Goal: Information Seeking & Learning: Find specific fact

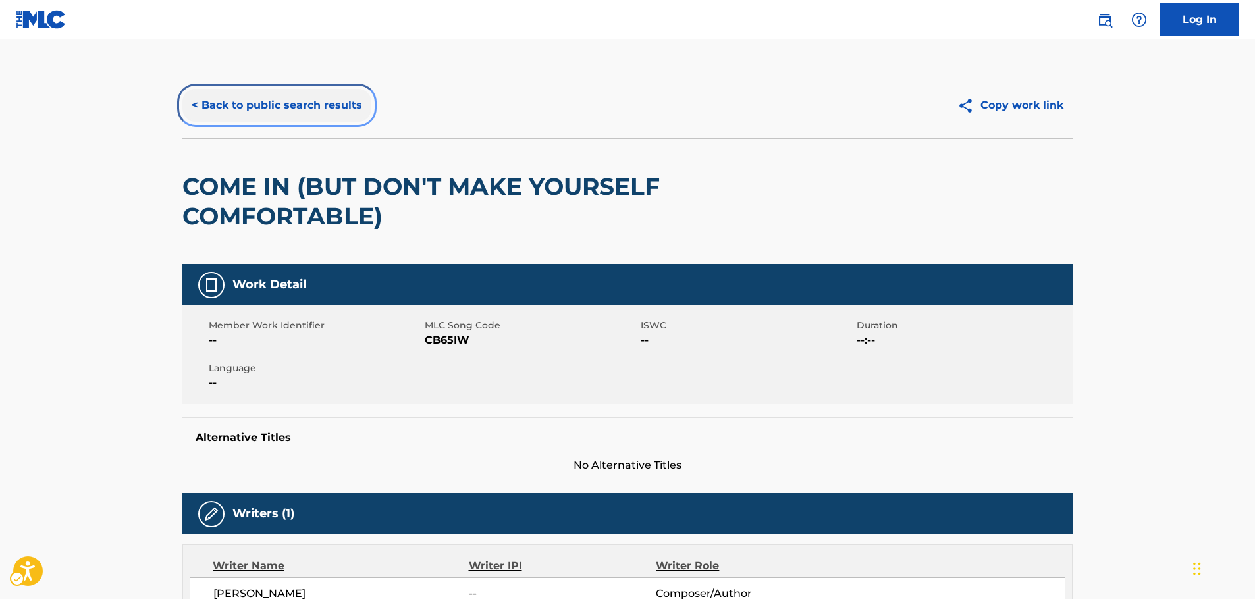
click at [261, 112] on button "< Back to public search results" at bounding box center [276, 105] width 189 height 33
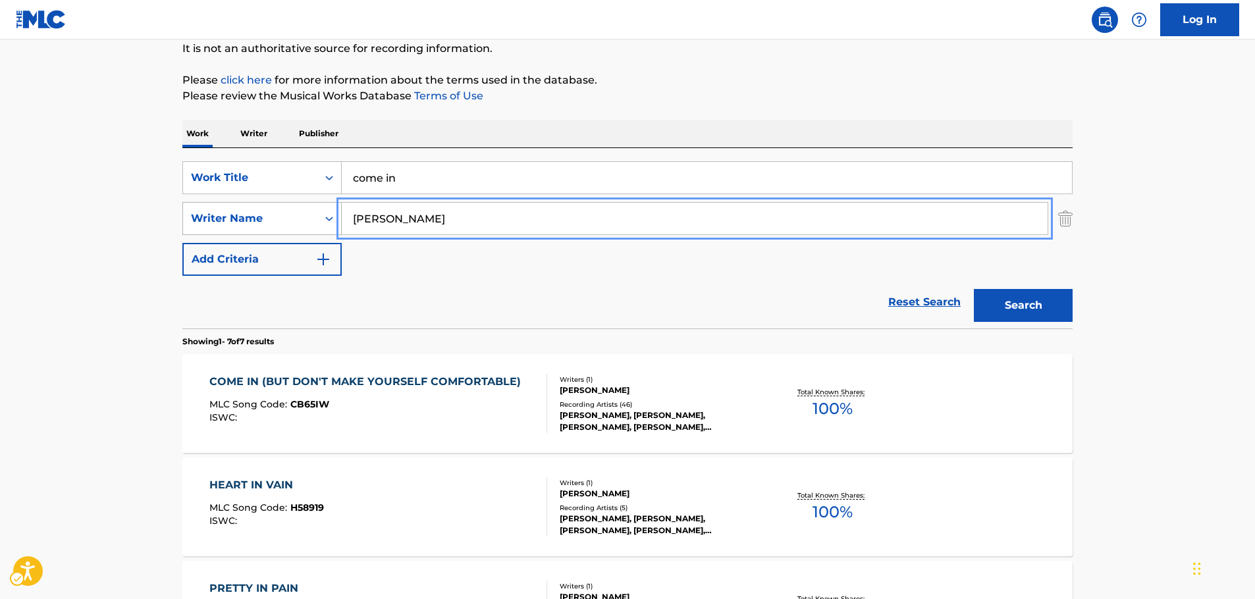
drag, startPoint x: 330, startPoint y: 221, endPoint x: 263, endPoint y: 223, distance: 67.2
paste input "Reshammiya"
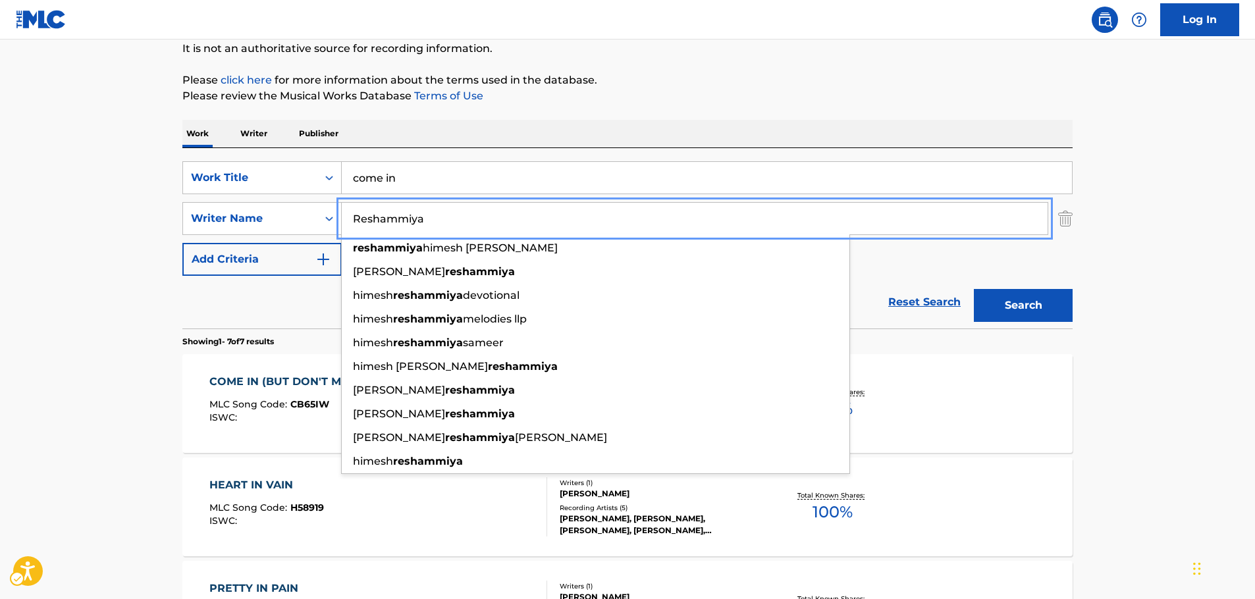
type input "Reshammiya"
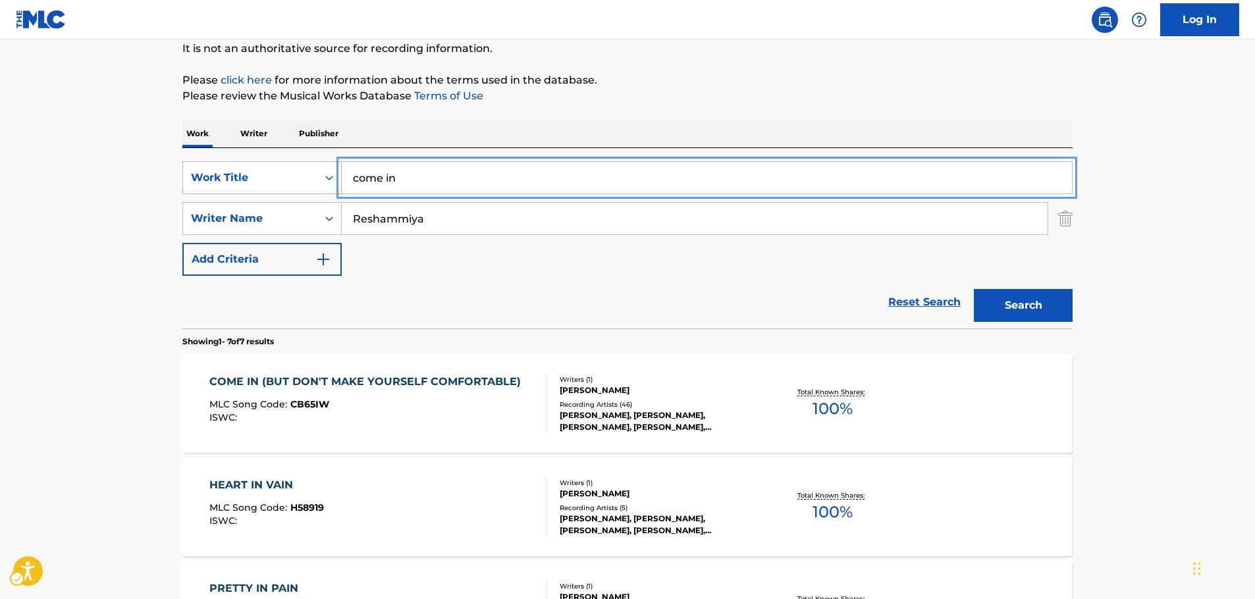
drag, startPoint x: 306, startPoint y: 186, endPoint x: 325, endPoint y: 190, distance: 19.5
paste input "[PERSON_NAME] Ne Maara"
type input "[PERSON_NAME] Ne Maara"
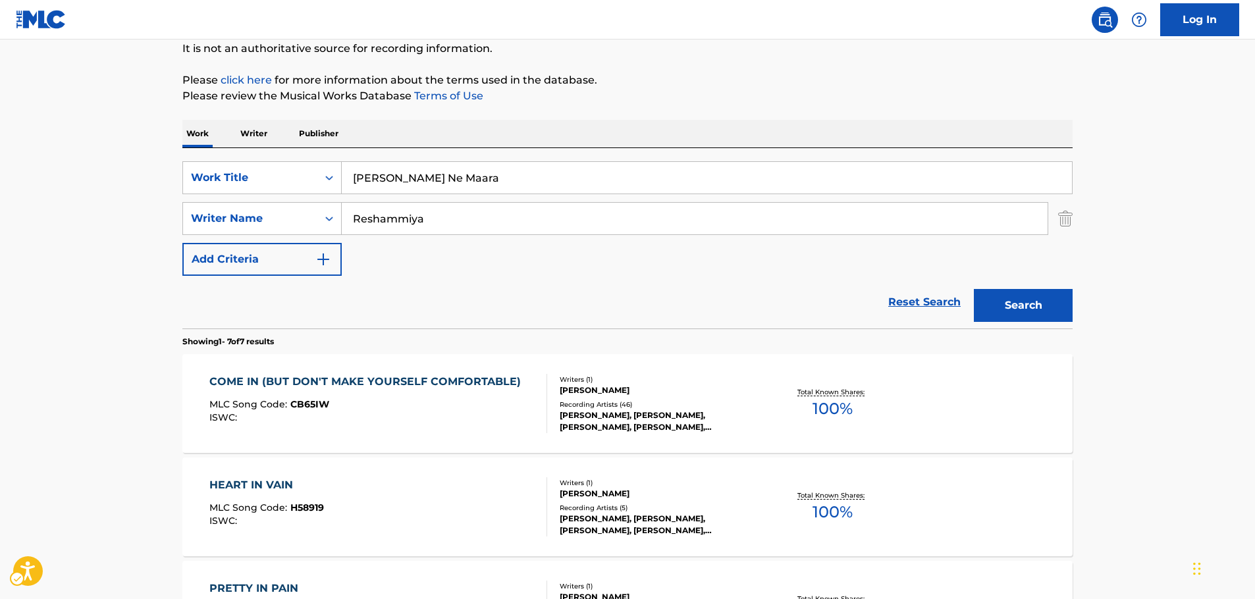
click at [1075, 304] on div "The MLC Public Work Search The accuracy and completeness of The MLC's data is d…" at bounding box center [628, 538] width 922 height 1194
click at [1044, 304] on button "Search" at bounding box center [1023, 305] width 99 height 33
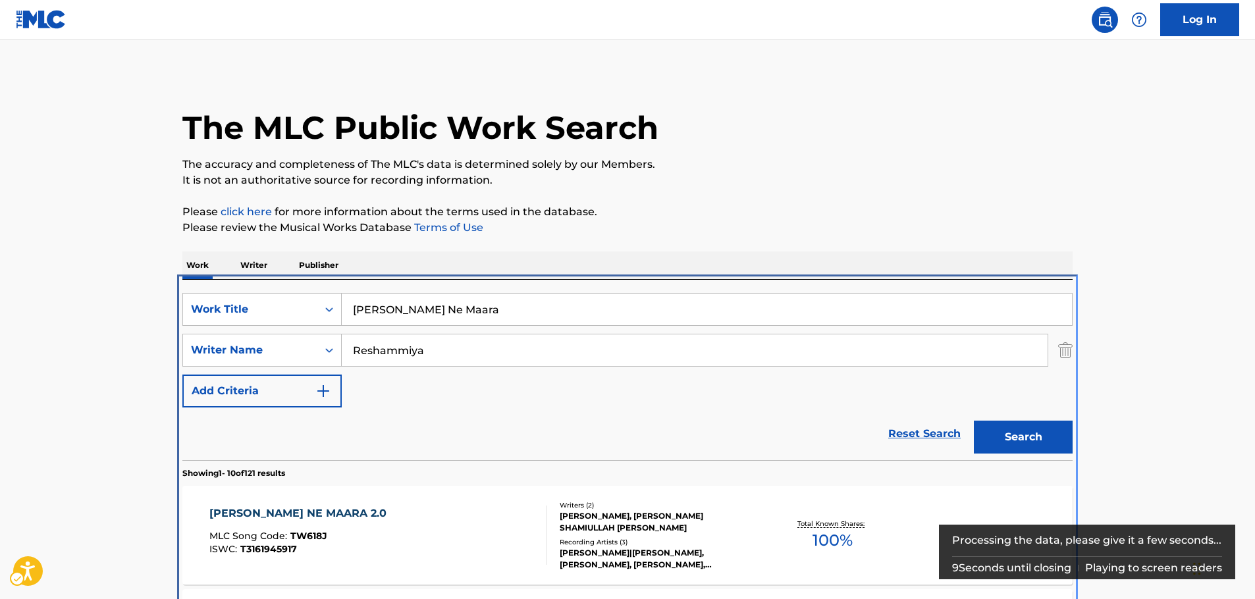
scroll to position [280, 0]
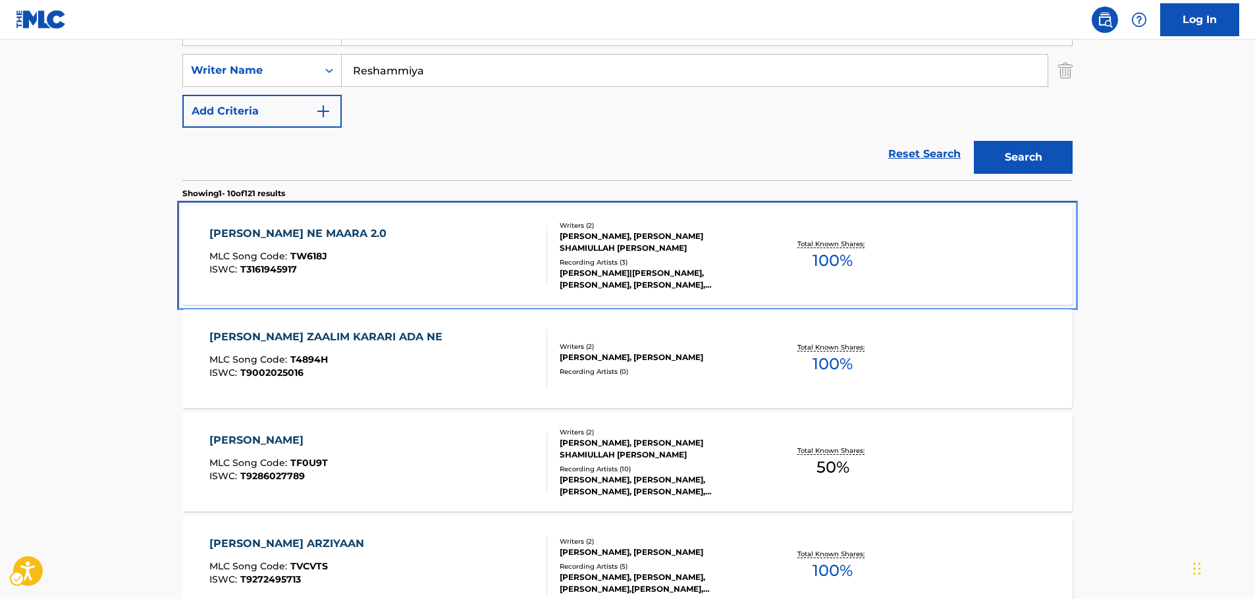
click at [375, 250] on div "[PERSON_NAME] ASHHIQUI NE MAARA 2.0 MLC Song Code : TW618J ISWC : T3161945917" at bounding box center [301, 255] width 184 height 59
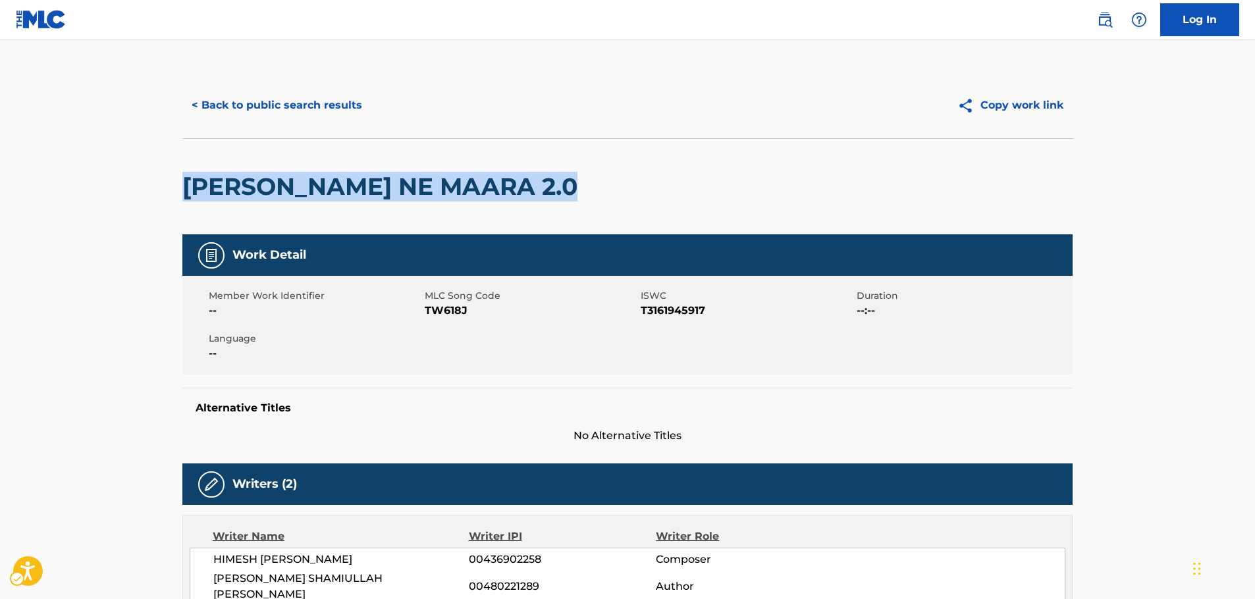
drag, startPoint x: 404, startPoint y: 194, endPoint x: 178, endPoint y: 199, distance: 225.8
click at [178, 199] on div "< Back to public search results Copy work link [PERSON_NAME] [GEOGRAPHIC_DATA] …" at bounding box center [628, 587] width 922 height 1030
copy h2 "[PERSON_NAME] NE MAARA 2.0"
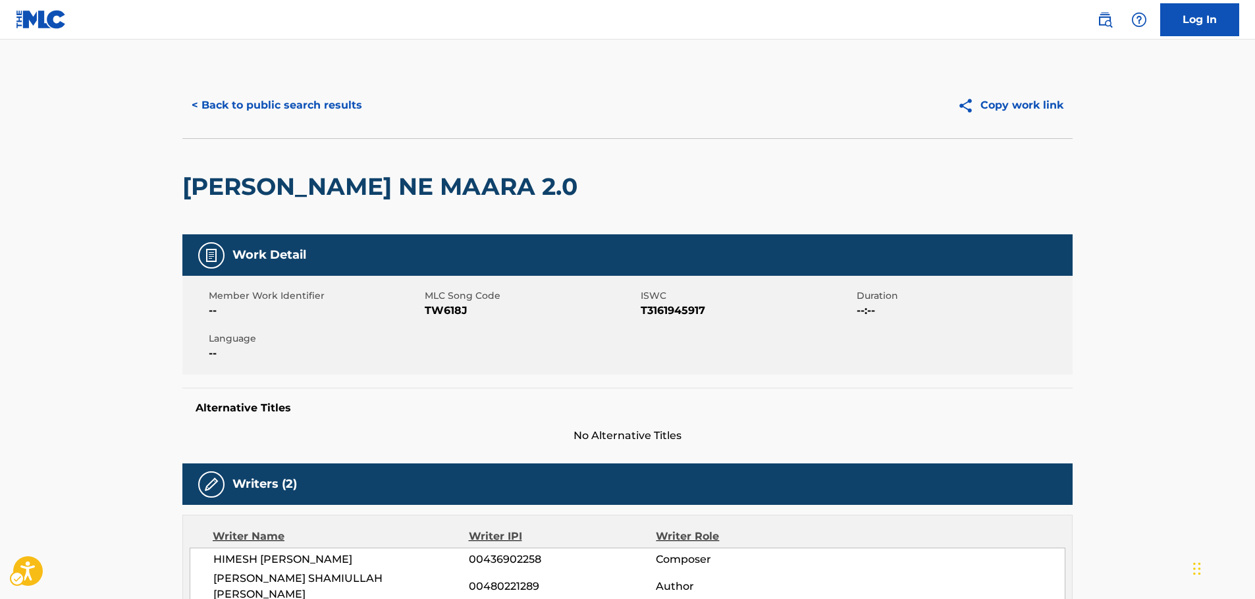
click at [445, 314] on span "MLC Song Code - TW618J" at bounding box center [531, 311] width 213 height 16
copy span "TW618J"
click at [674, 317] on span "ISWC - T3161945917" at bounding box center [747, 311] width 213 height 16
click at [674, 313] on span "ISWC - T3161945917" at bounding box center [747, 311] width 213 height 16
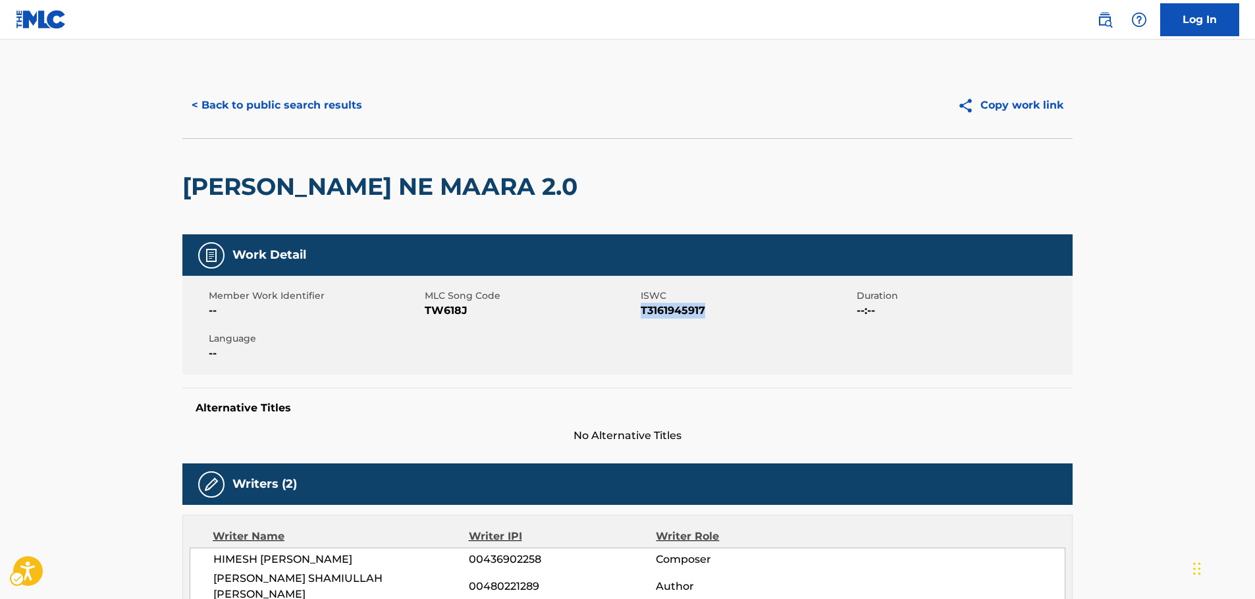
click at [674, 313] on span "ISWC - T3161945917" at bounding box center [747, 311] width 213 height 16
copy span "T3161945917"
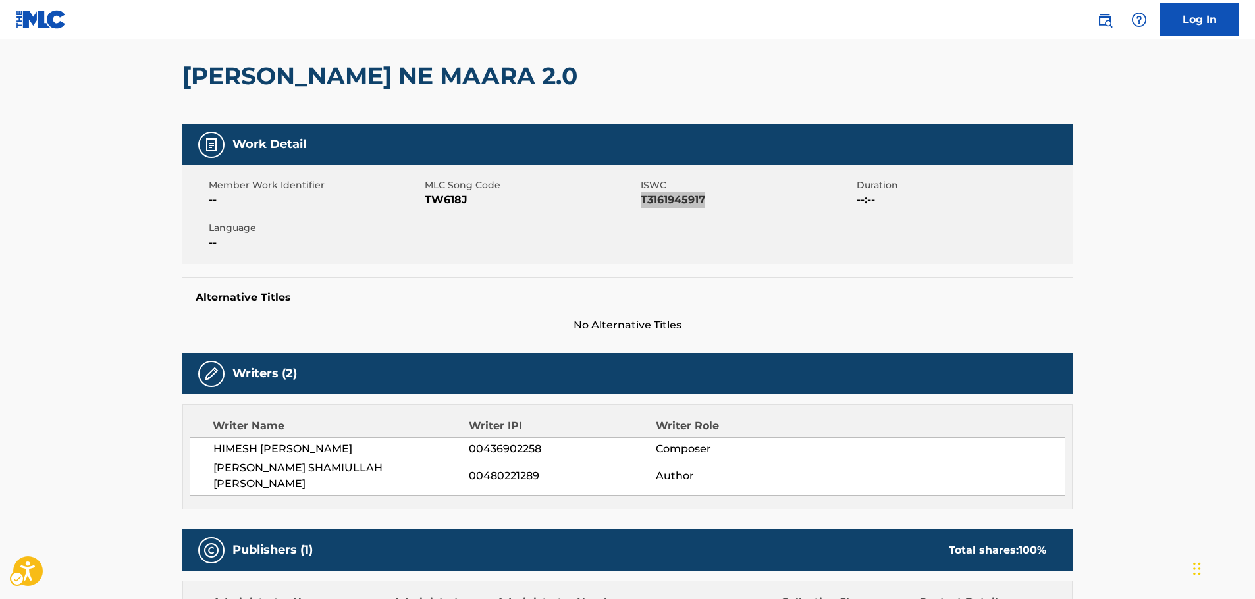
scroll to position [329, 0]
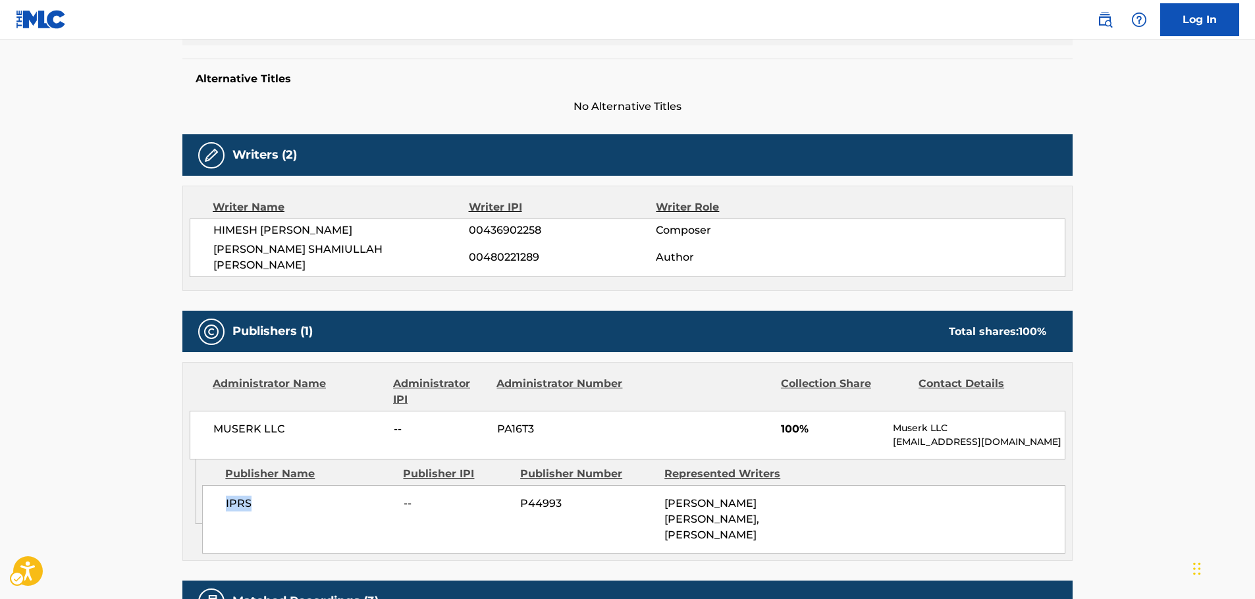
drag, startPoint x: 265, startPoint y: 486, endPoint x: 224, endPoint y: 485, distance: 41.5
click at [224, 485] on div "IPRS -- P44993 [PERSON_NAME] SHAMIULLAH [PERSON_NAME], [PERSON_NAME]" at bounding box center [633, 519] width 863 height 68
copy span "IPRS"
drag, startPoint x: 282, startPoint y: 413, endPoint x: 3, endPoint y: 433, distance: 279.2
click at [203, 411] on div "MUSERK LLC -- PA16T3 100% Muserk LLC [EMAIL_ADDRESS][DOMAIN_NAME]" at bounding box center [628, 435] width 876 height 49
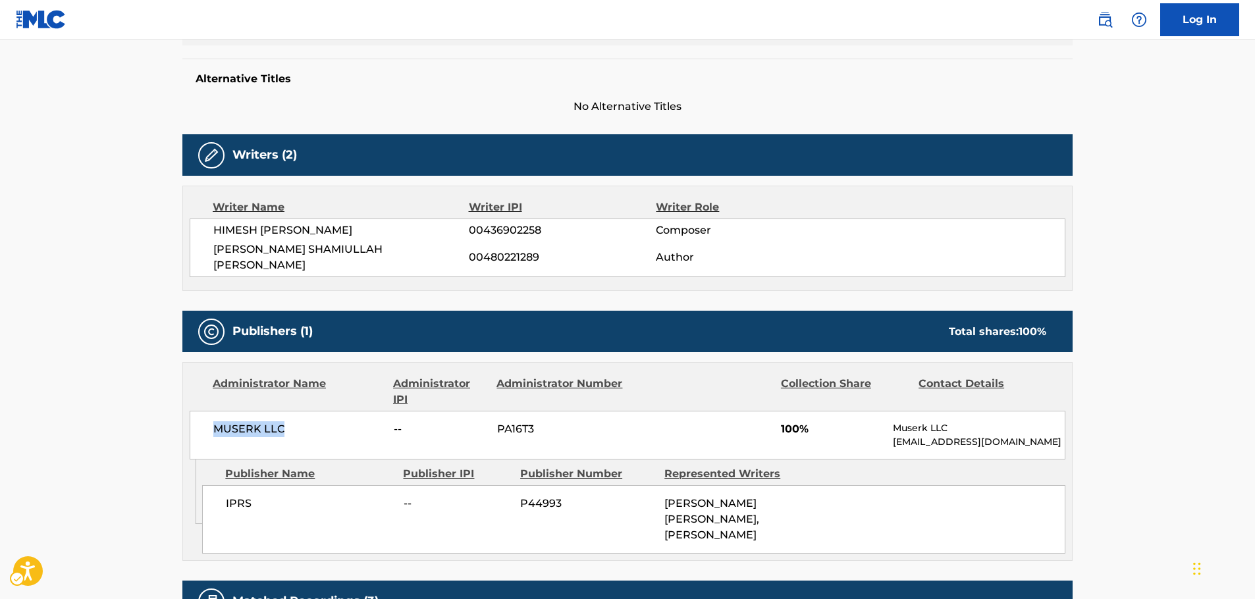
copy span "MUSERK LLC"
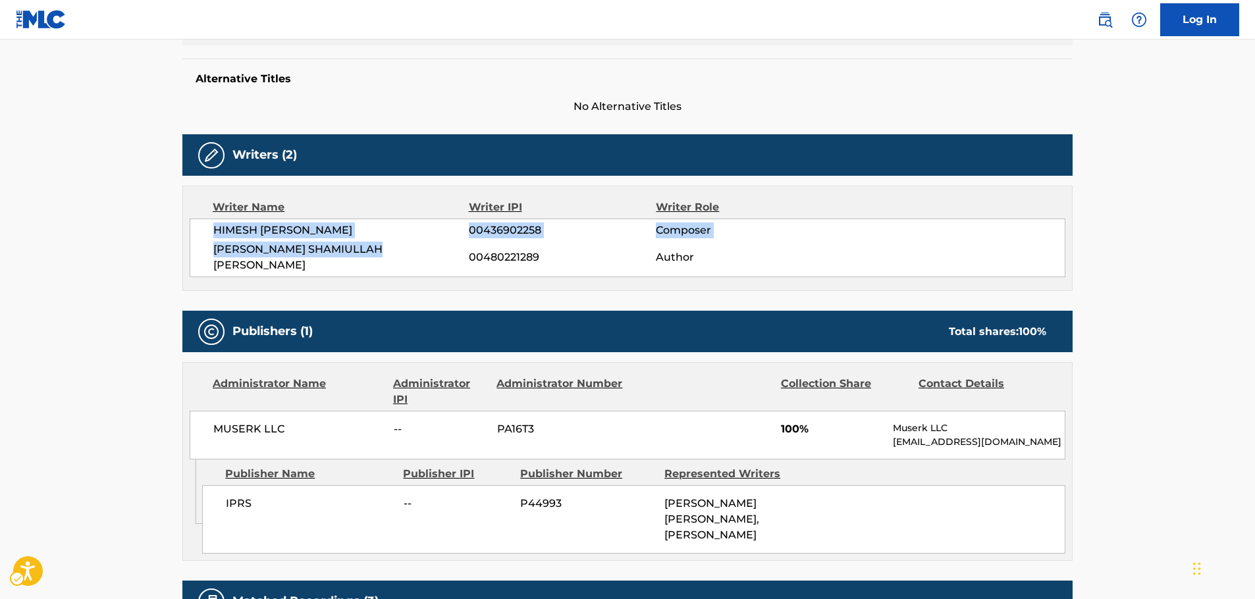
drag, startPoint x: 413, startPoint y: 246, endPoint x: 219, endPoint y: 221, distance: 196.5
click at [211, 223] on div "HIMESH [PERSON_NAME] 00436902258 Composer [PERSON_NAME] SHAMIULLAH [PERSON_NAME…" at bounding box center [628, 248] width 876 height 59
copy div "HIMESH [PERSON_NAME] 00436902258 Composer [PERSON_NAME] SHAMIULLAH [PERSON_NAME]"
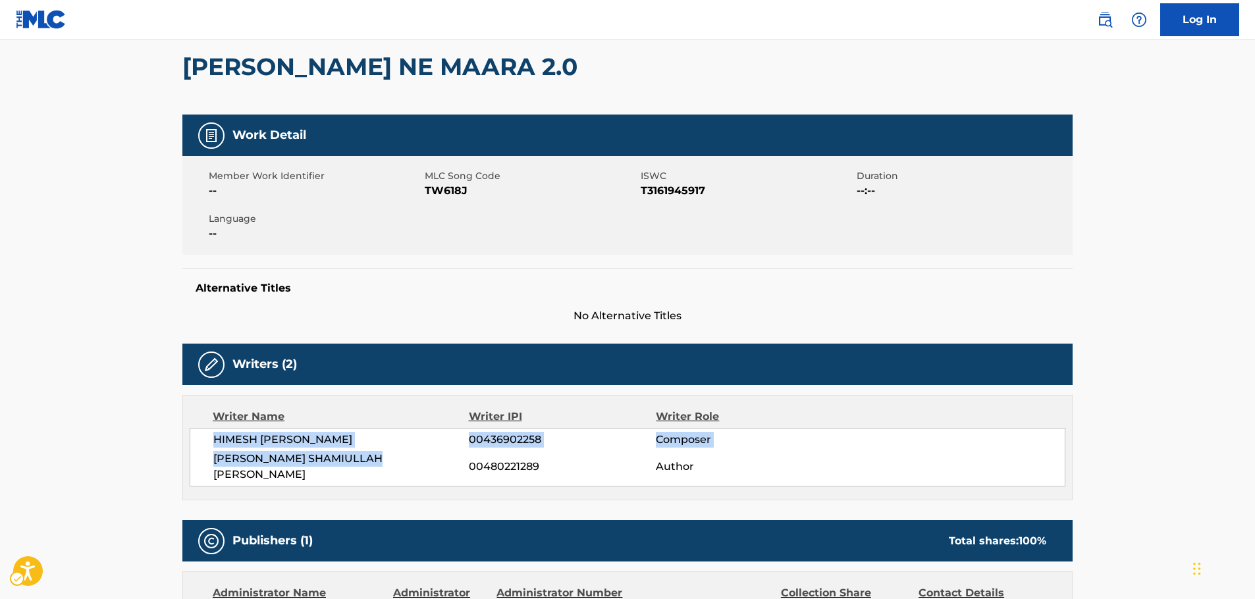
scroll to position [0, 0]
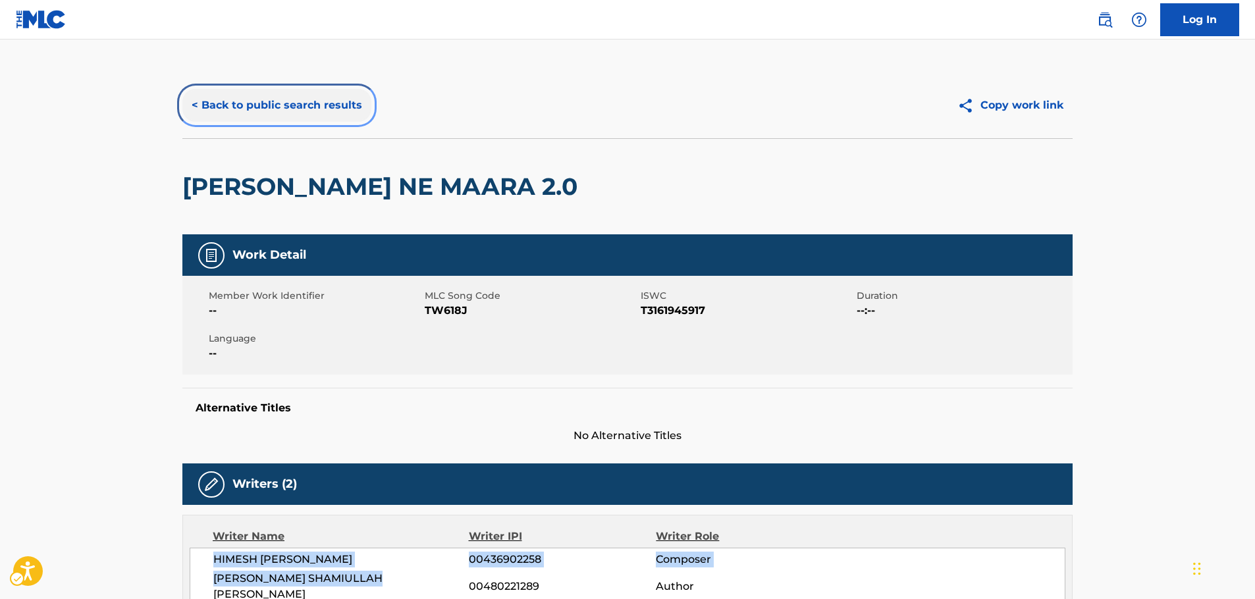
click at [341, 108] on button "< Back to public search results" at bounding box center [276, 105] width 189 height 33
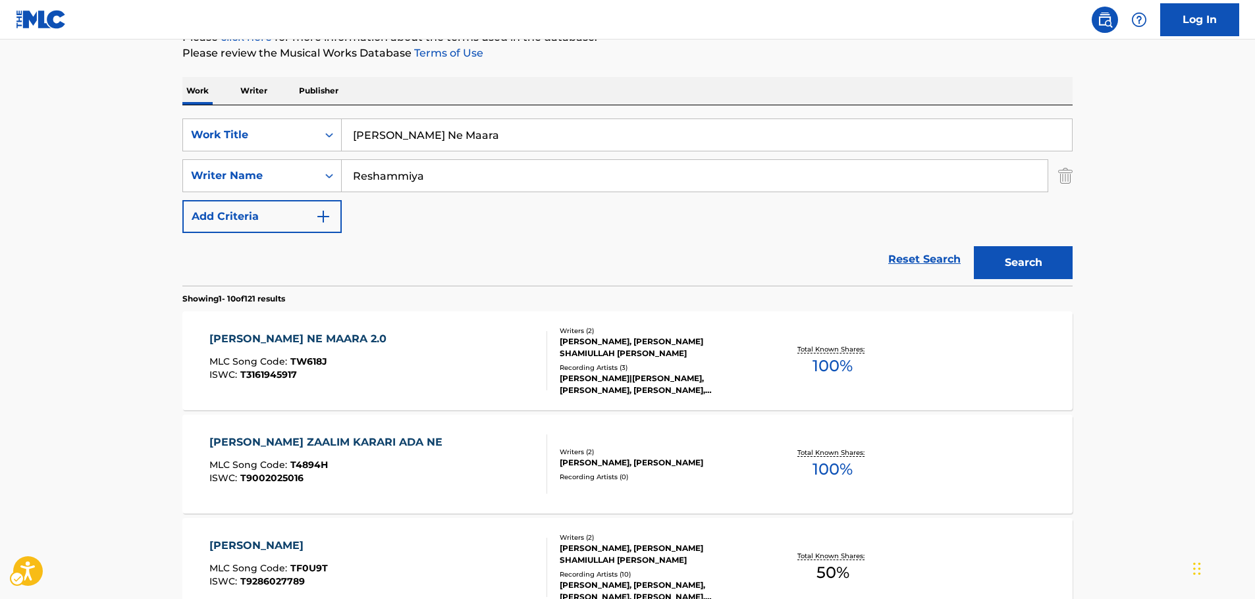
scroll to position [148, 0]
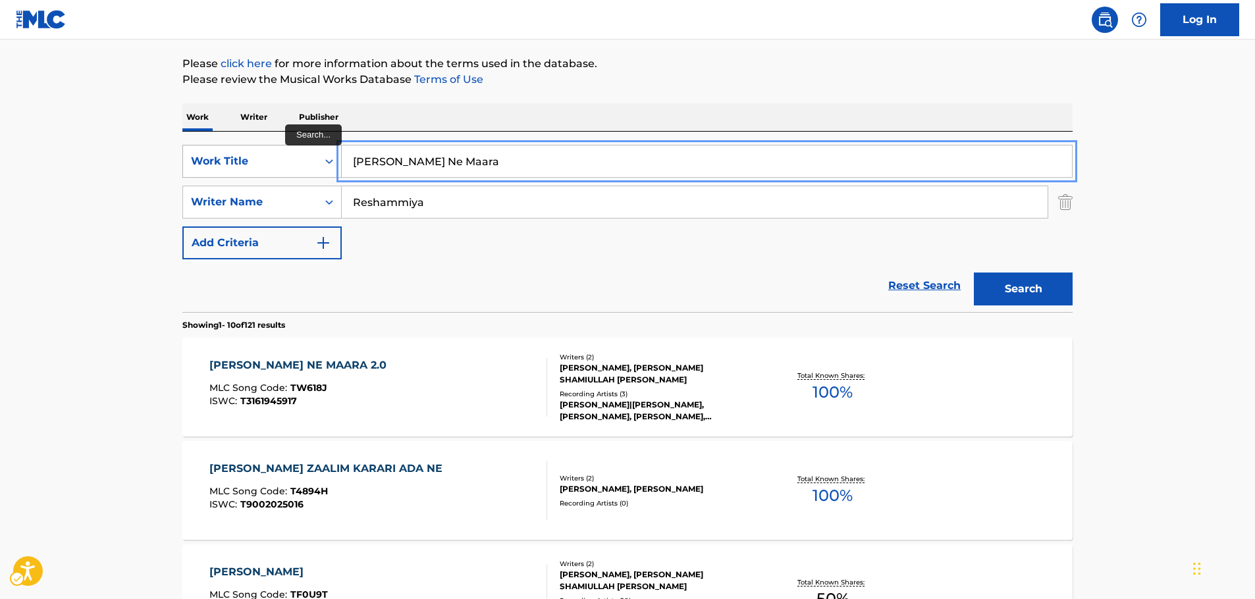
drag, startPoint x: 315, startPoint y: 167, endPoint x: 286, endPoint y: 167, distance: 28.3
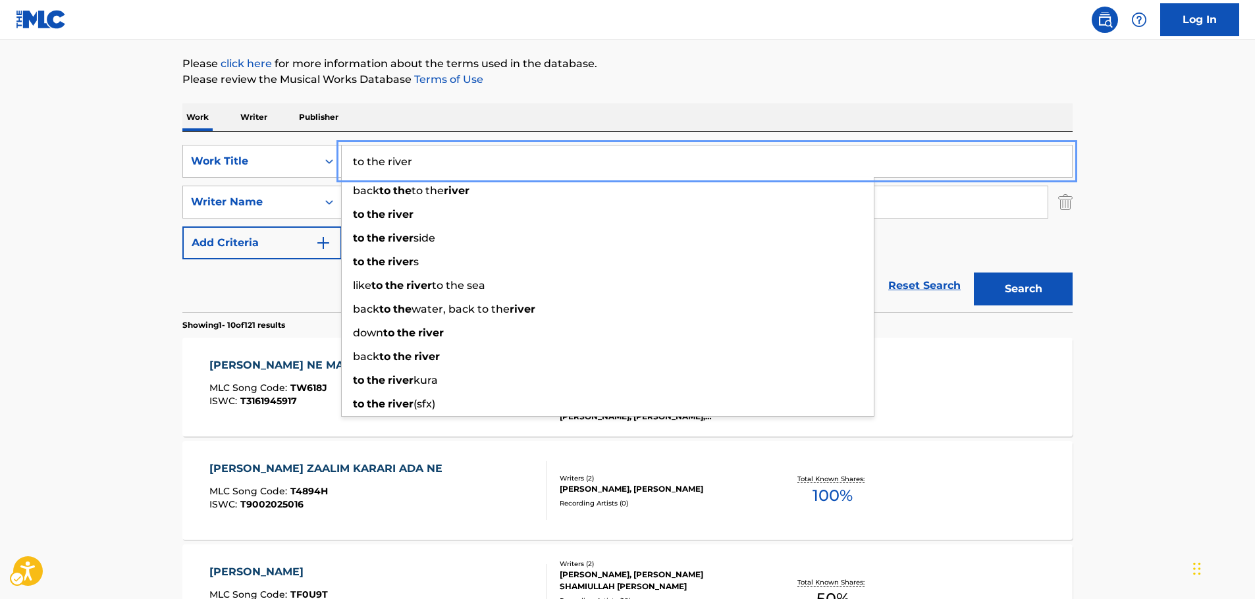
type input "to the river"
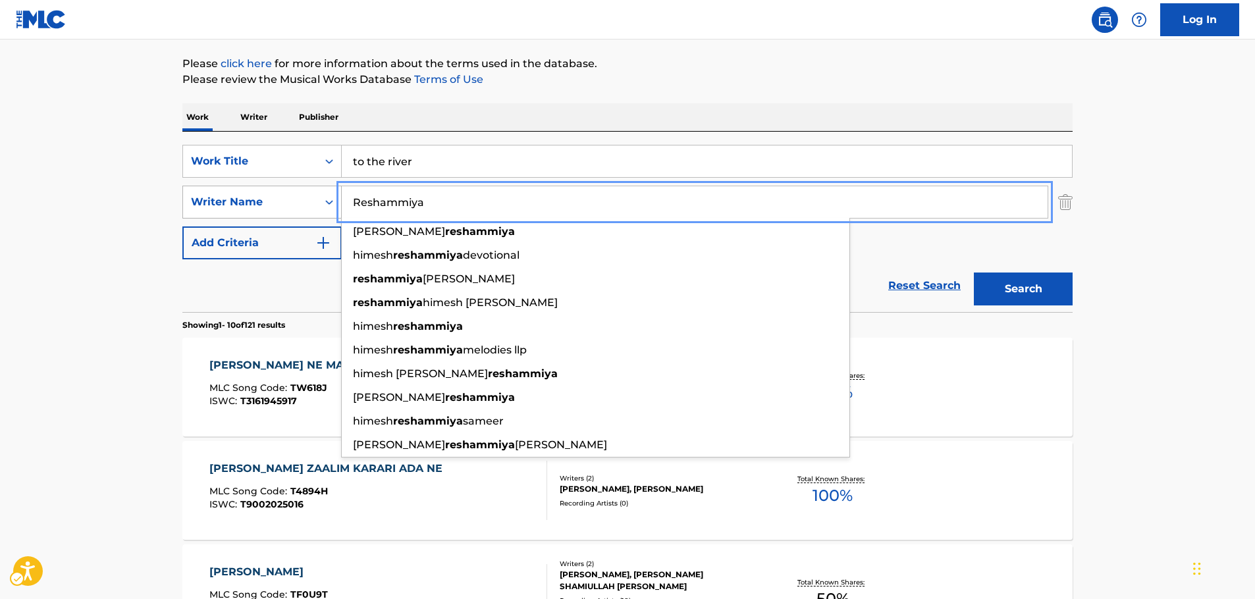
drag, startPoint x: 448, startPoint y: 199, endPoint x: 230, endPoint y: 203, distance: 217.9
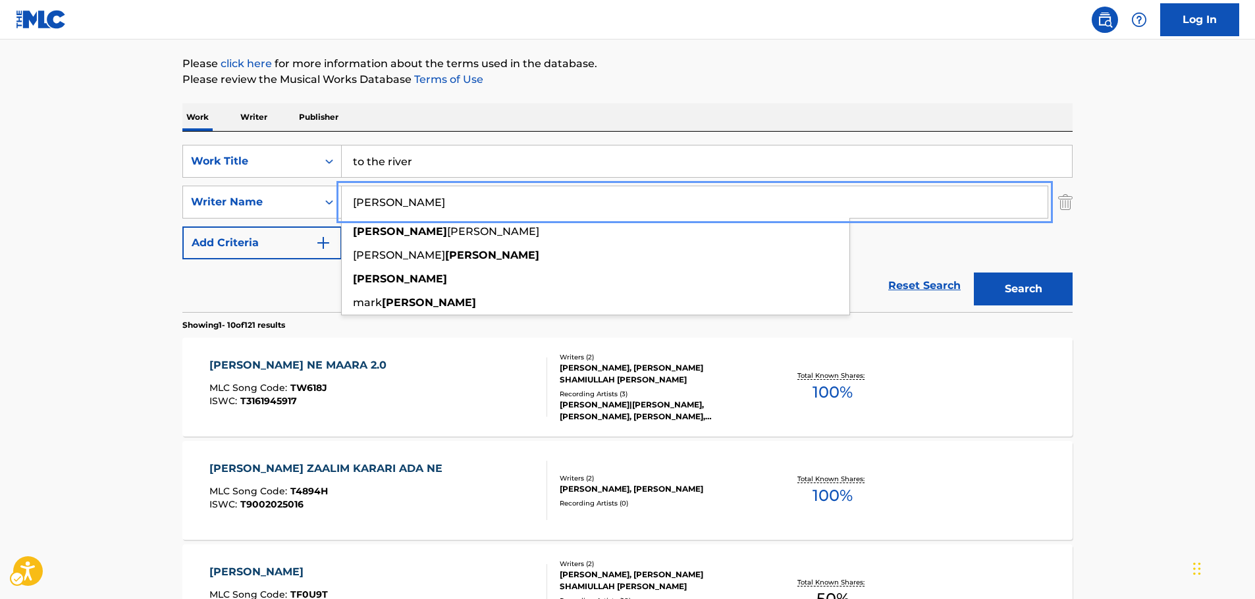
type input "[PERSON_NAME]"
click at [1003, 293] on button "Search" at bounding box center [1023, 289] width 99 height 33
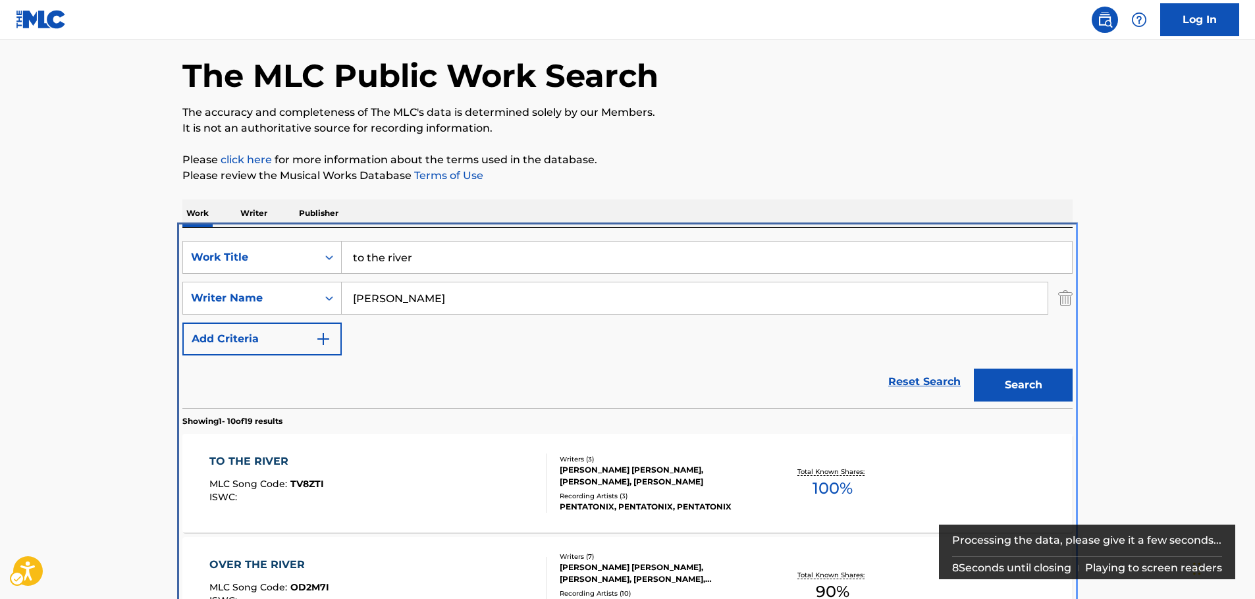
scroll to position [280, 0]
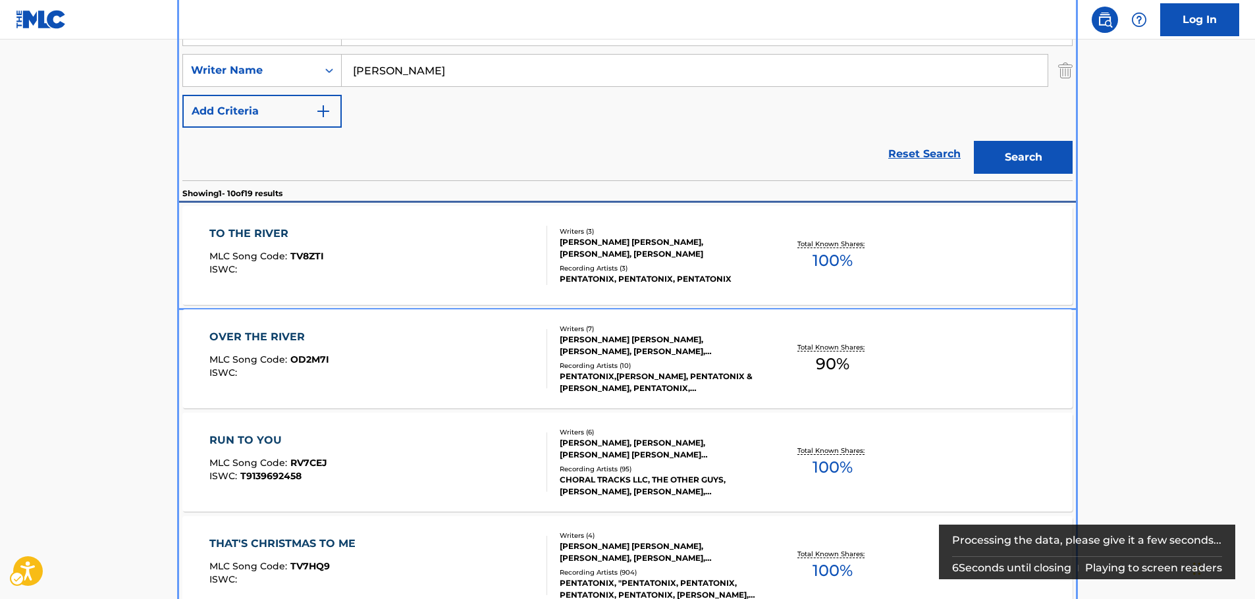
click at [350, 240] on div "TO THE RIVER MLC Song Code : TV8ZTI ISWC :" at bounding box center [378, 255] width 338 height 59
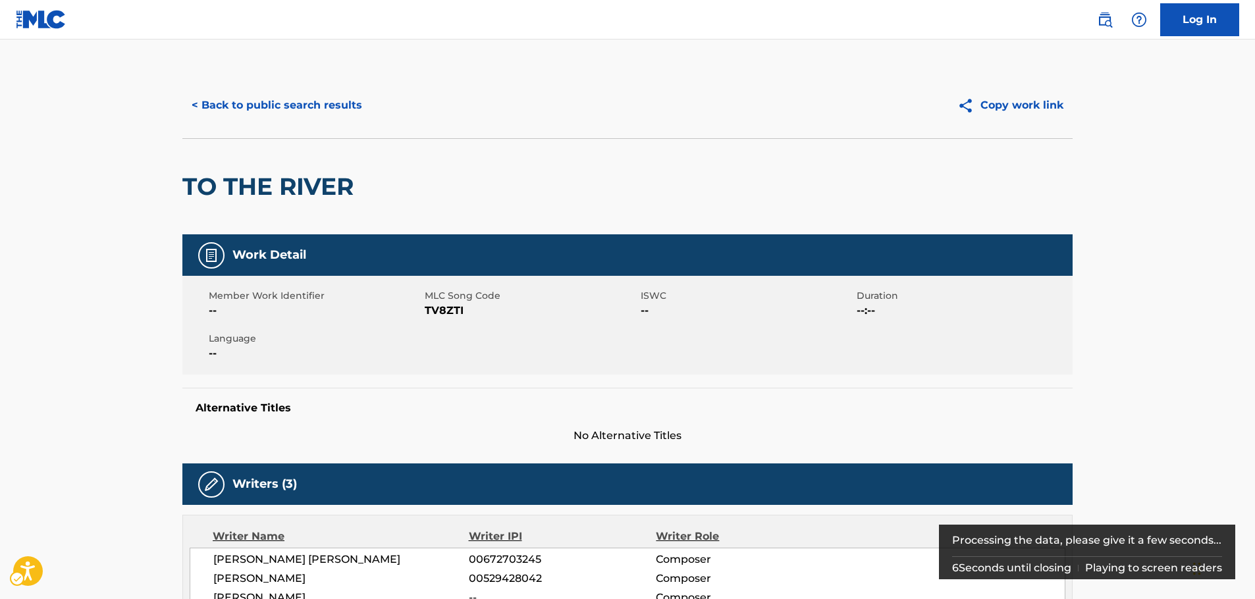
click at [456, 315] on span "MLC Song Code - TV8ZTI" at bounding box center [531, 311] width 213 height 16
copy span "TV8ZTI"
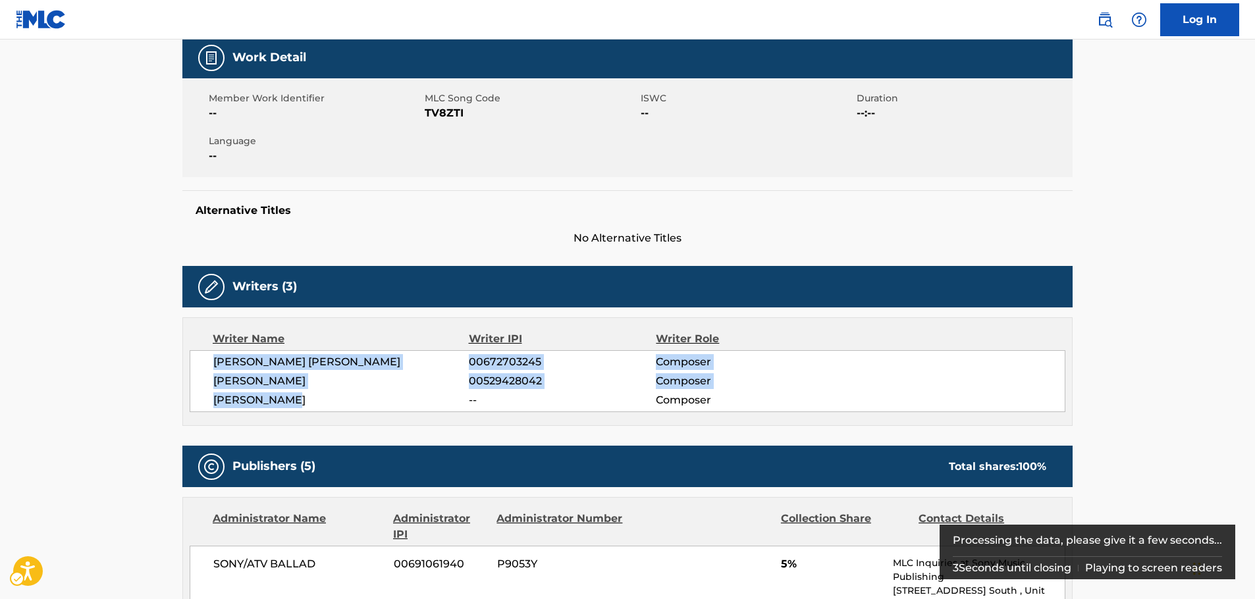
drag, startPoint x: 313, startPoint y: 402, endPoint x: 201, endPoint y: 359, distance: 119.8
click at [201, 359] on div "[PERSON_NAME] [PERSON_NAME] 00672703245 Composer [PERSON_NAME] 00529428042 Comp…" at bounding box center [628, 381] width 876 height 62
copy div "[PERSON_NAME] [PERSON_NAME] 00672703245 Composer [PERSON_NAME] 00529428042 Comp…"
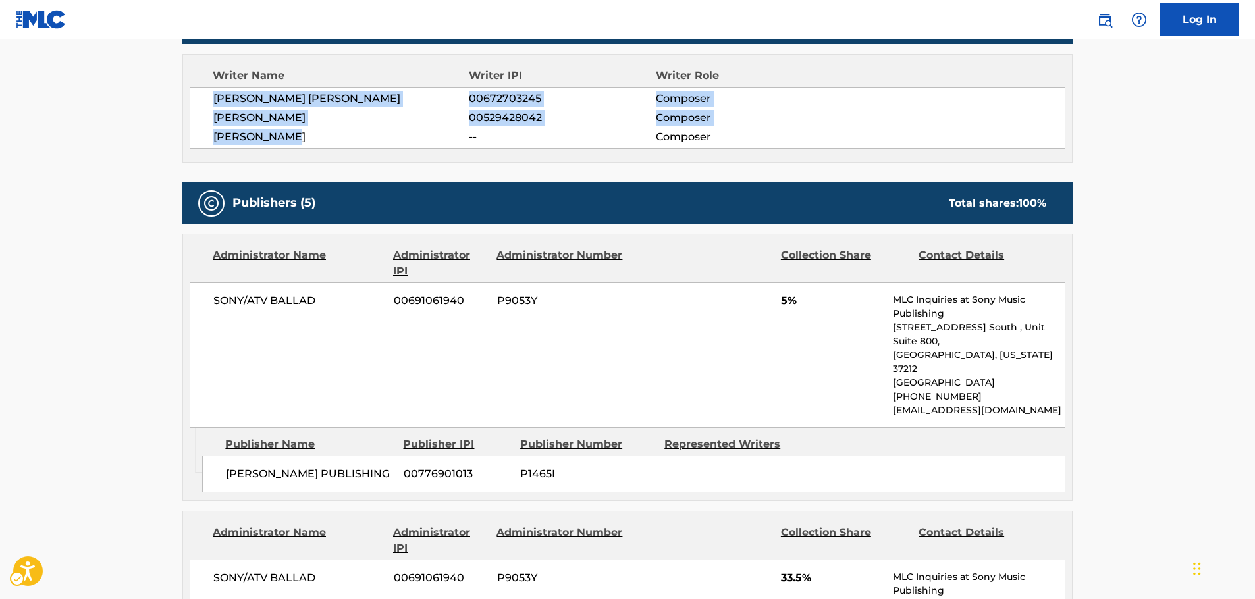
scroll to position [527, 0]
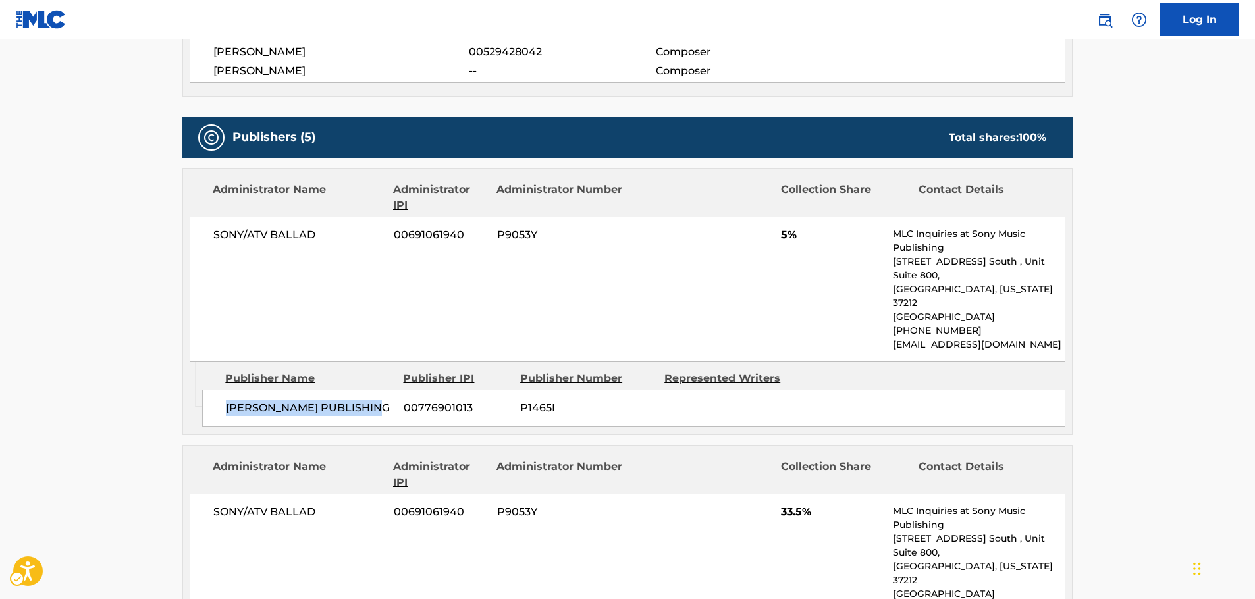
drag, startPoint x: 384, startPoint y: 379, endPoint x: 224, endPoint y: 384, distance: 159.4
click at [224, 390] on div "[PERSON_NAME] PUBLISHING 00776901013 P1465I" at bounding box center [633, 408] width 863 height 37
copy span "[PERSON_NAME] PUBLISHING"
drag, startPoint x: 318, startPoint y: 245, endPoint x: 210, endPoint y: 240, distance: 108.1
click at [210, 240] on div "SONY/ATV BALLAD 00691061940 P9053Y 5% MLC Inquiries at Sony Music Publishing [S…" at bounding box center [628, 289] width 876 height 145
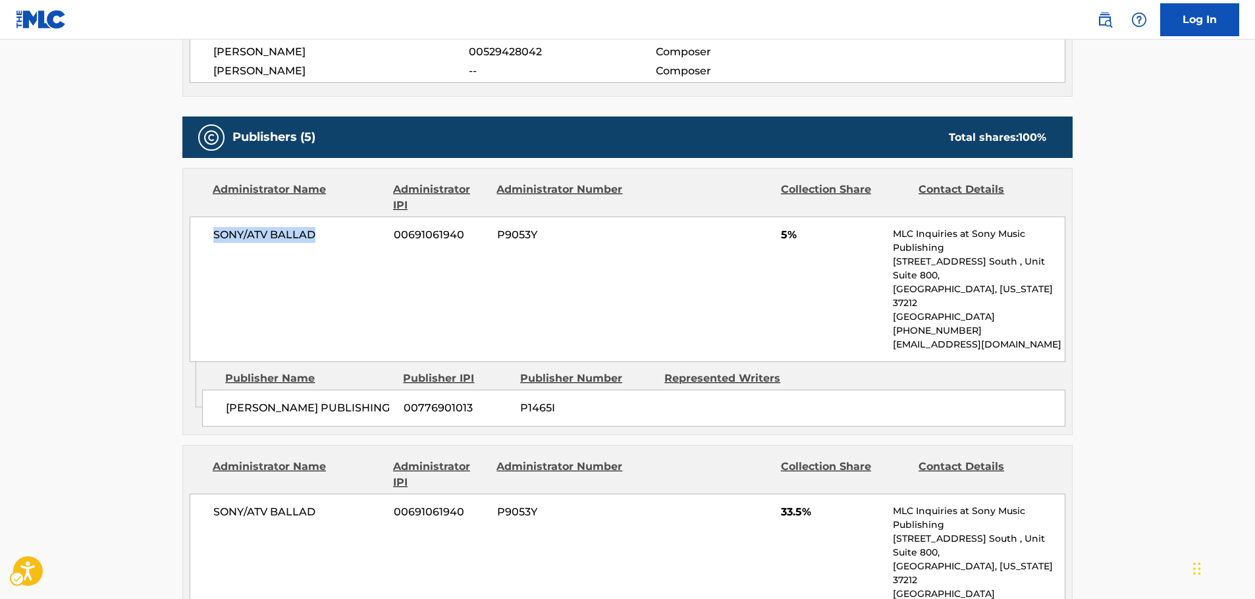
copy span "SONY/ATV BALLAD"
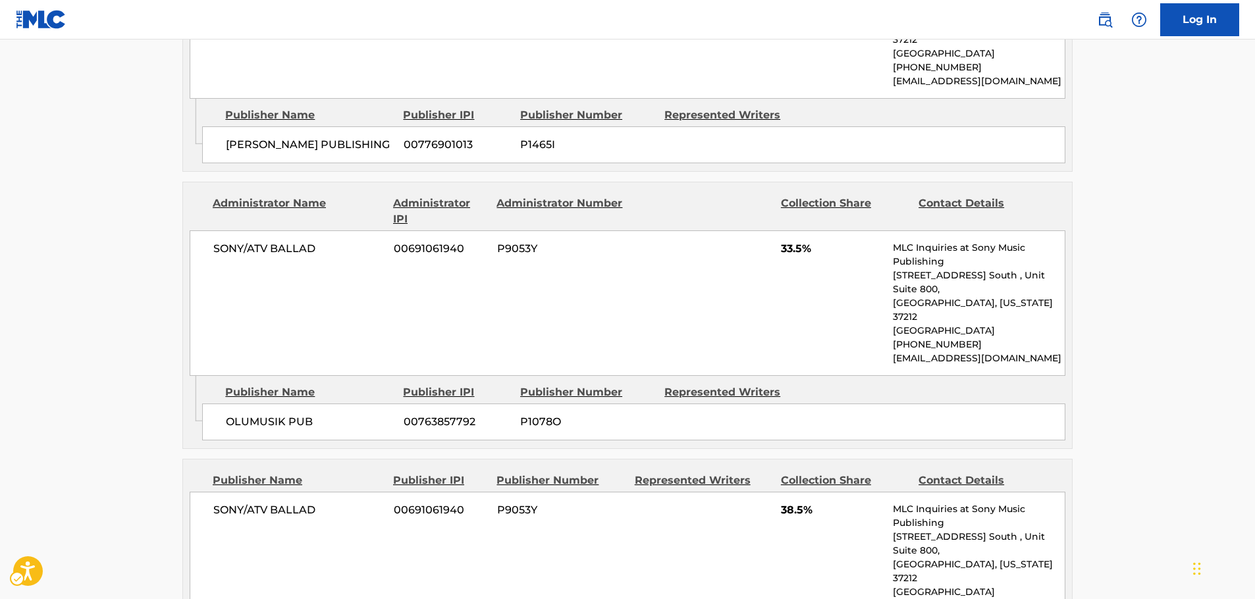
scroll to position [724, 0]
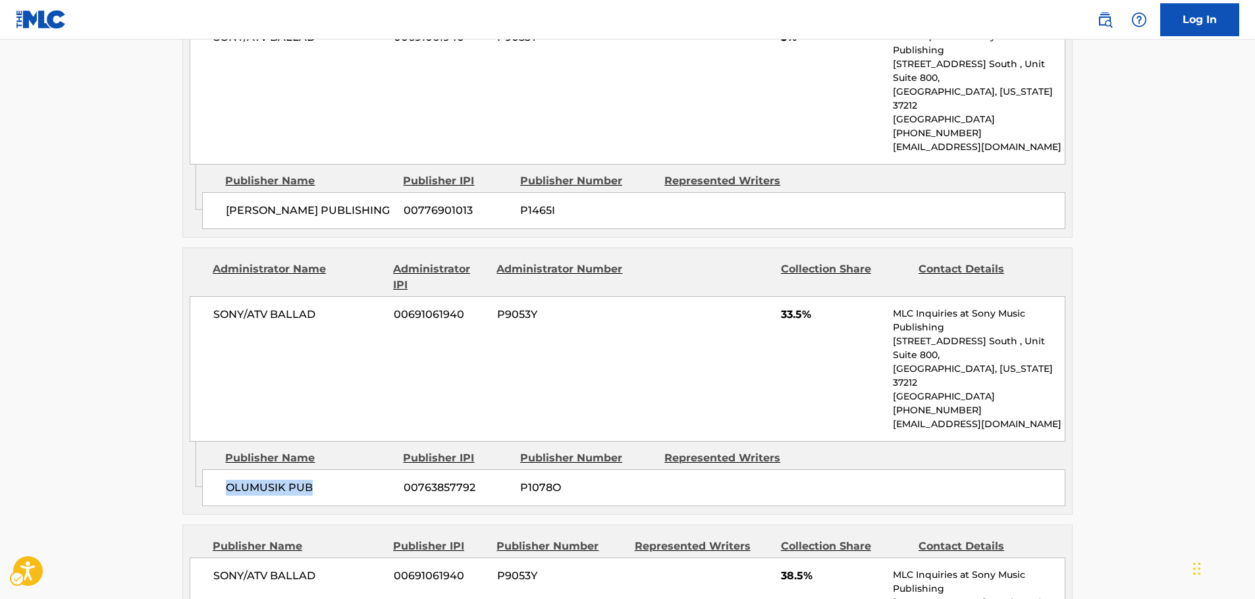
drag, startPoint x: 330, startPoint y: 440, endPoint x: 213, endPoint y: 434, distance: 116.6
click at [220, 469] on div "OLUMUSIK PUB 00763857792 P1078O" at bounding box center [633, 487] width 863 height 37
drag, startPoint x: 356, startPoint y: 301, endPoint x: 181, endPoint y: 309, distance: 175.3
click at [181, 309] on div "< Back to public search results Copy work link TO THE RIVER Work Detail Member …" at bounding box center [628, 323] width 922 height 1950
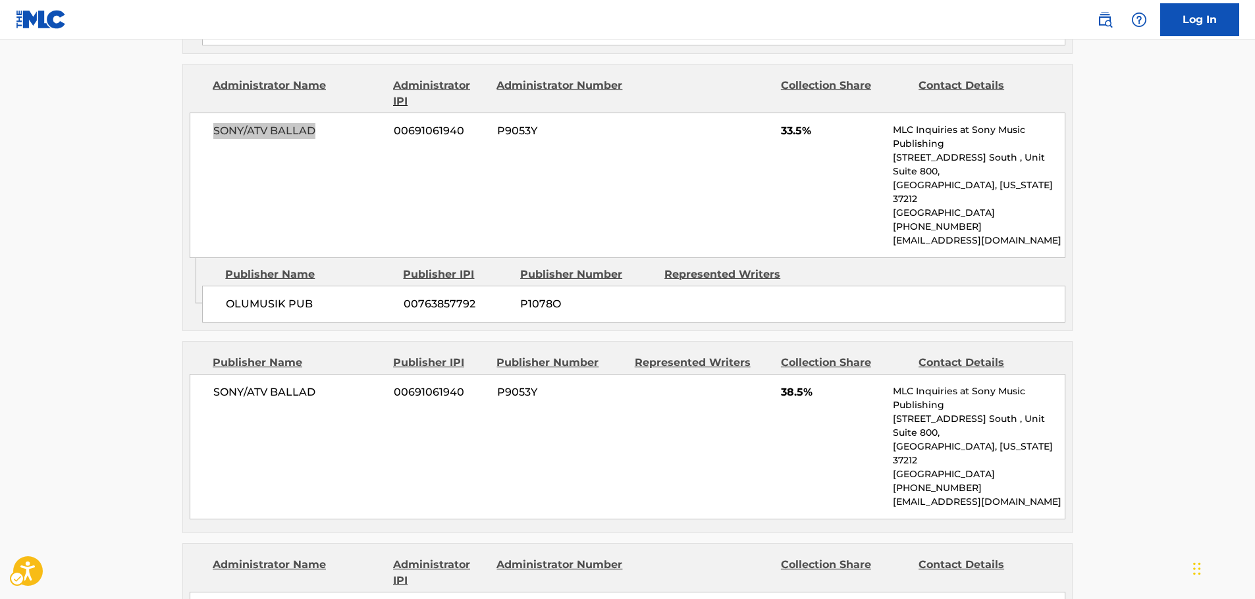
scroll to position [922, 0]
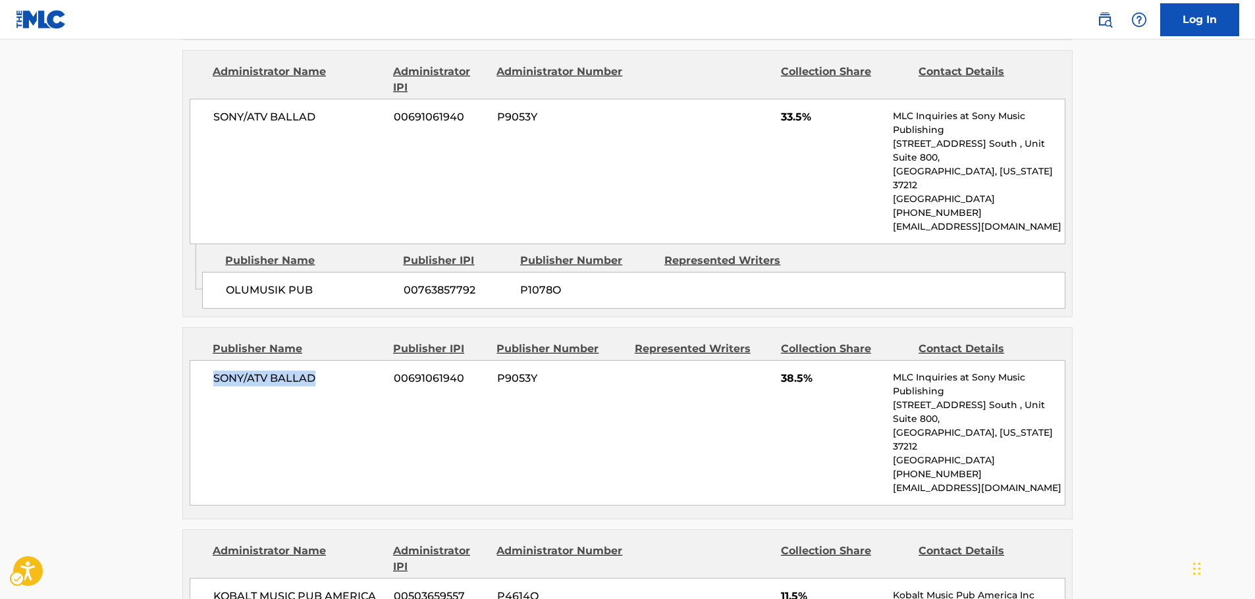
drag, startPoint x: 259, startPoint y: 332, endPoint x: 191, endPoint y: 334, distance: 67.8
click at [199, 360] on div "SONY/ATV BALLAD 00691061940 P9053Y 38.5% MLC Inquiries at Sony Music Publishing…" at bounding box center [628, 432] width 876 height 145
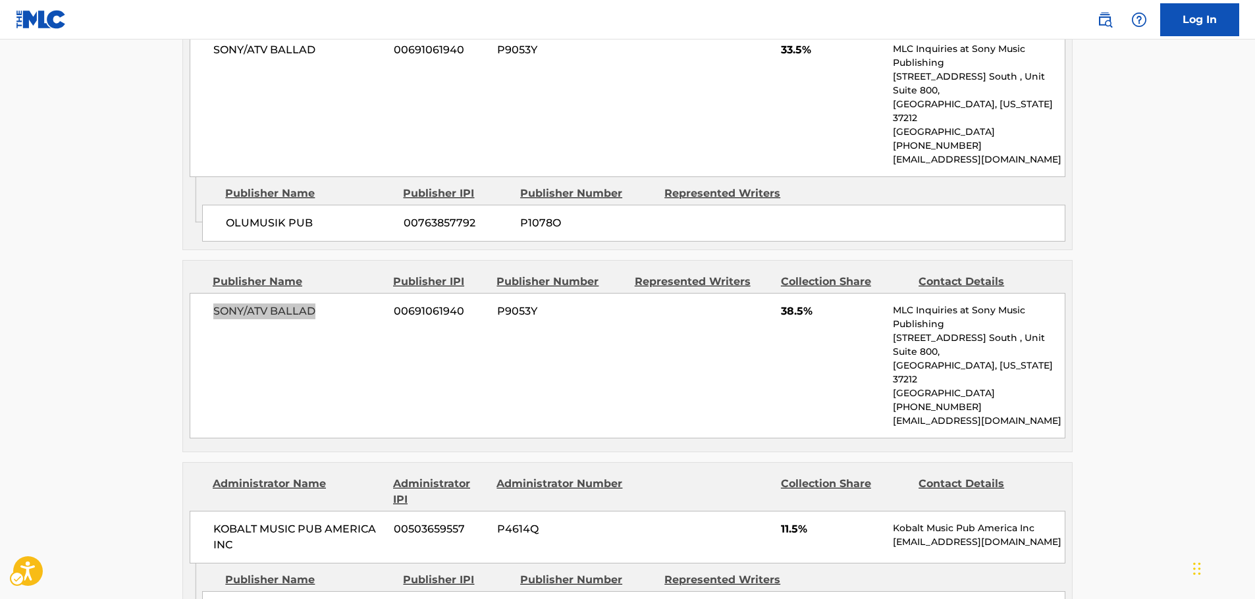
scroll to position [1119, 0]
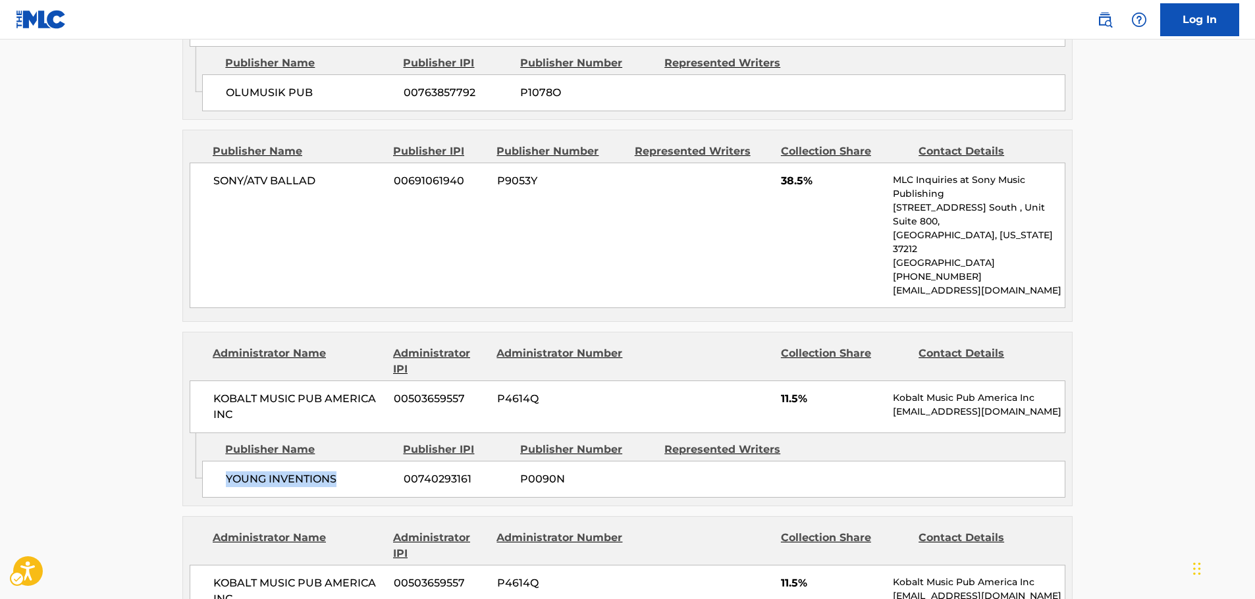
drag, startPoint x: 356, startPoint y: 398, endPoint x: 202, endPoint y: 401, distance: 154.1
click at [202, 461] on div "YOUNG INVENTIONS 00740293161 P0090N" at bounding box center [633, 479] width 863 height 37
drag, startPoint x: 246, startPoint y: 326, endPoint x: 196, endPoint y: 312, distance: 51.9
click at [200, 380] on div "KOBALT MUSIC PUB AMERICA INC 00503659557 P4614Q 11.5% Kobalt Music Pub America …" at bounding box center [628, 406] width 876 height 53
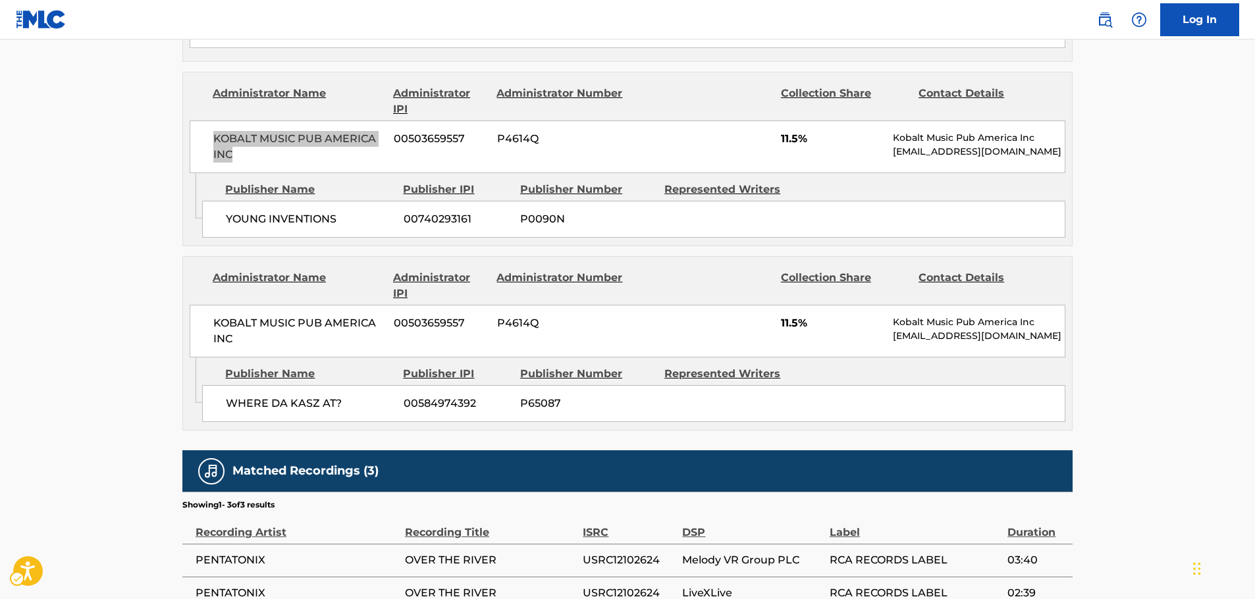
scroll to position [1382, 0]
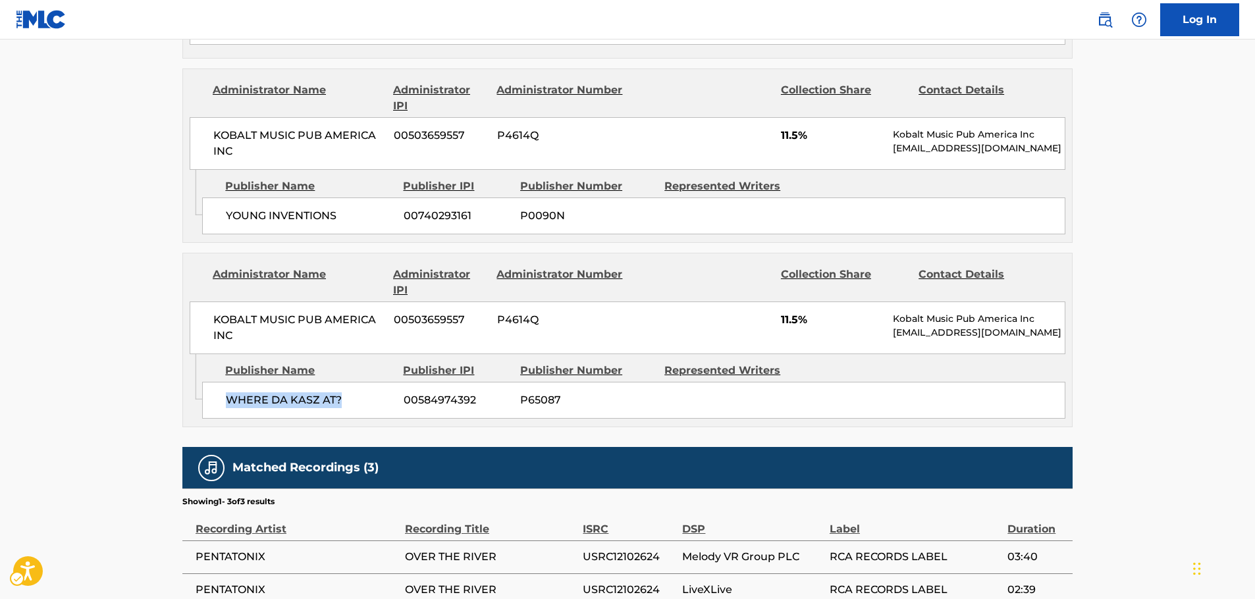
drag, startPoint x: 357, startPoint y: 324, endPoint x: 1, endPoint y: 336, distance: 355.7
click at [223, 382] on div "WHERE DA KASZ AT? 00584974392 P65087" at bounding box center [633, 400] width 863 height 37
drag, startPoint x: 254, startPoint y: 254, endPoint x: 178, endPoint y: 241, distance: 77.5
click at [199, 301] on div "KOBALT MUSIC PUB AMERICA INC 00503659557 P4614Q 11.5% Kobalt Music Pub America …" at bounding box center [628, 327] width 876 height 53
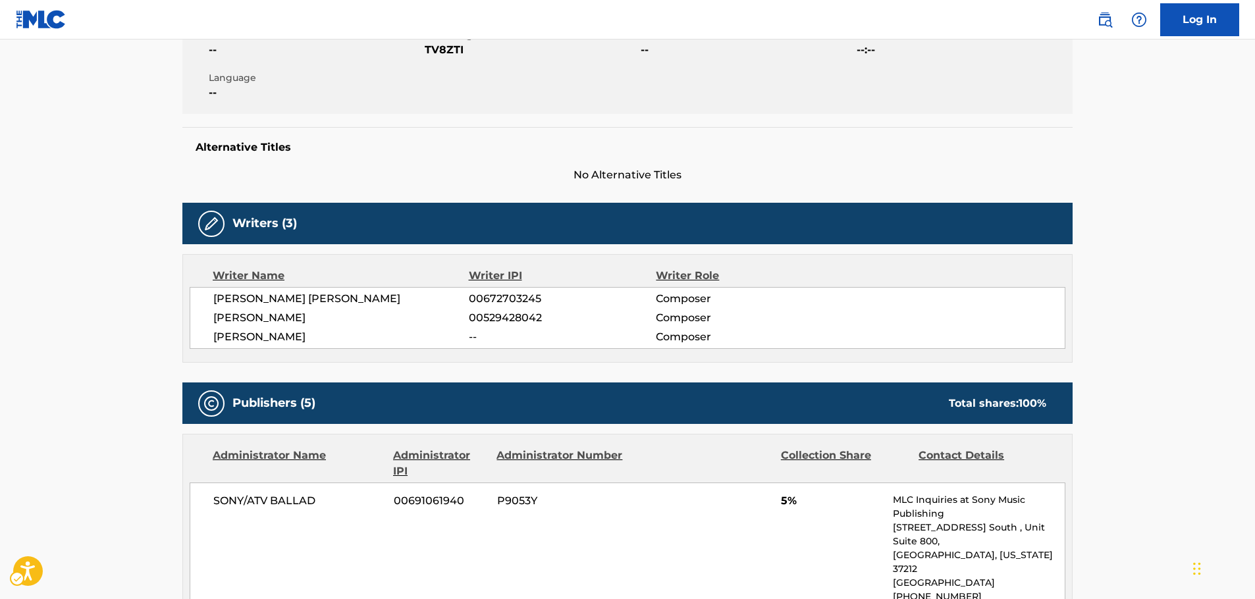
scroll to position [0, 0]
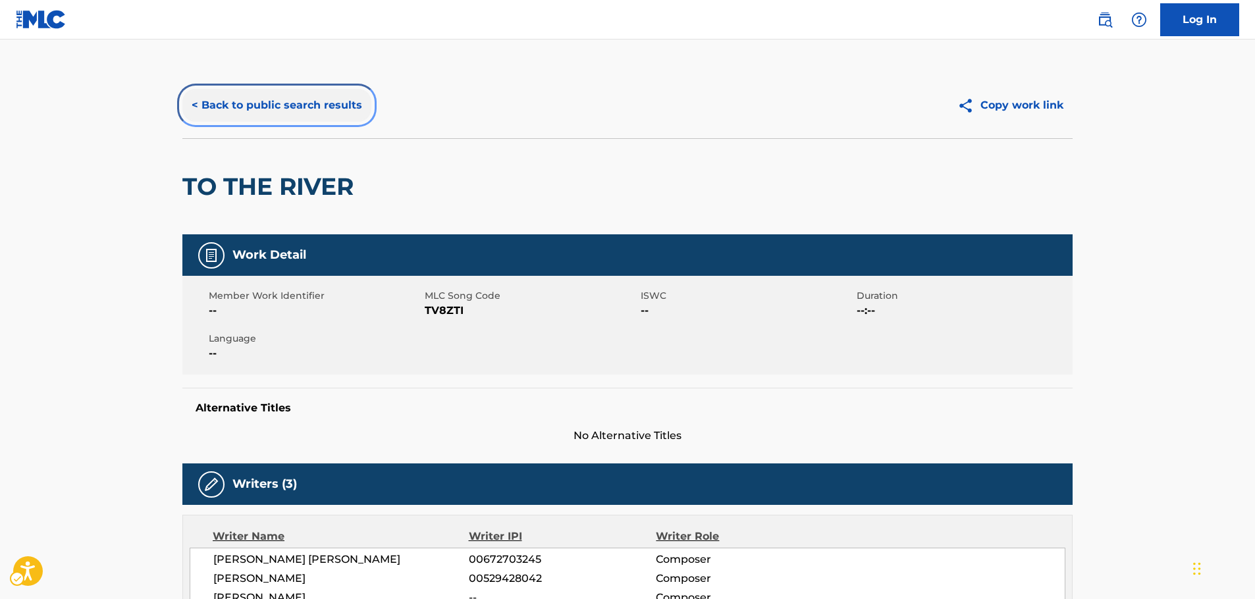
click at [235, 117] on button "< Back to public search results" at bounding box center [276, 105] width 189 height 33
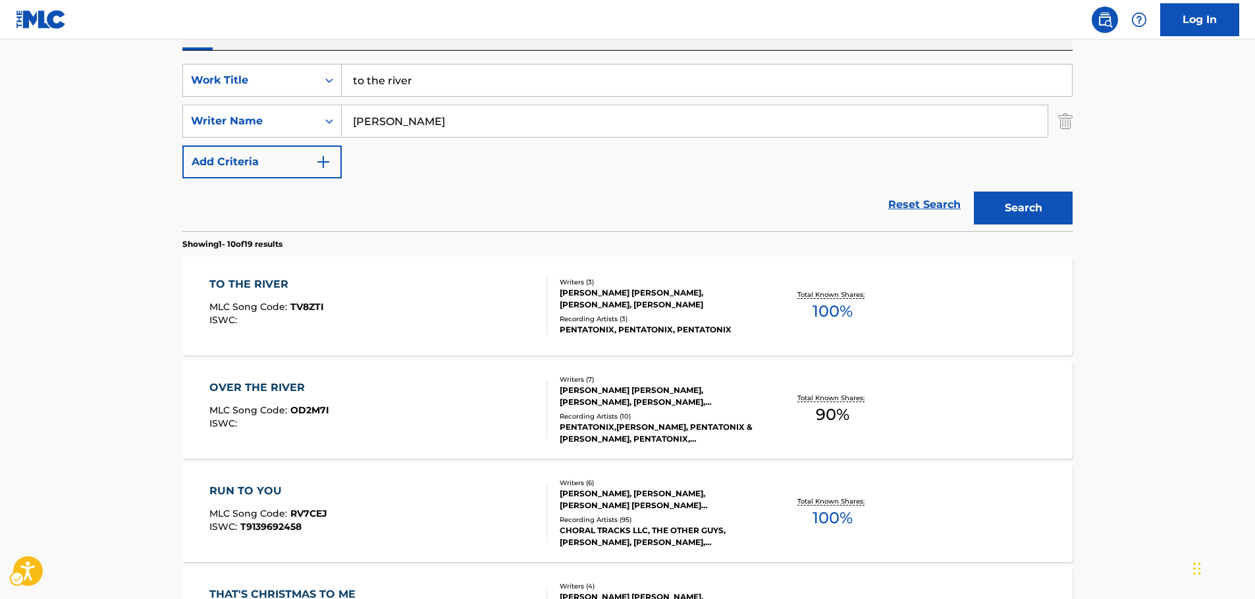
scroll to position [214, 0]
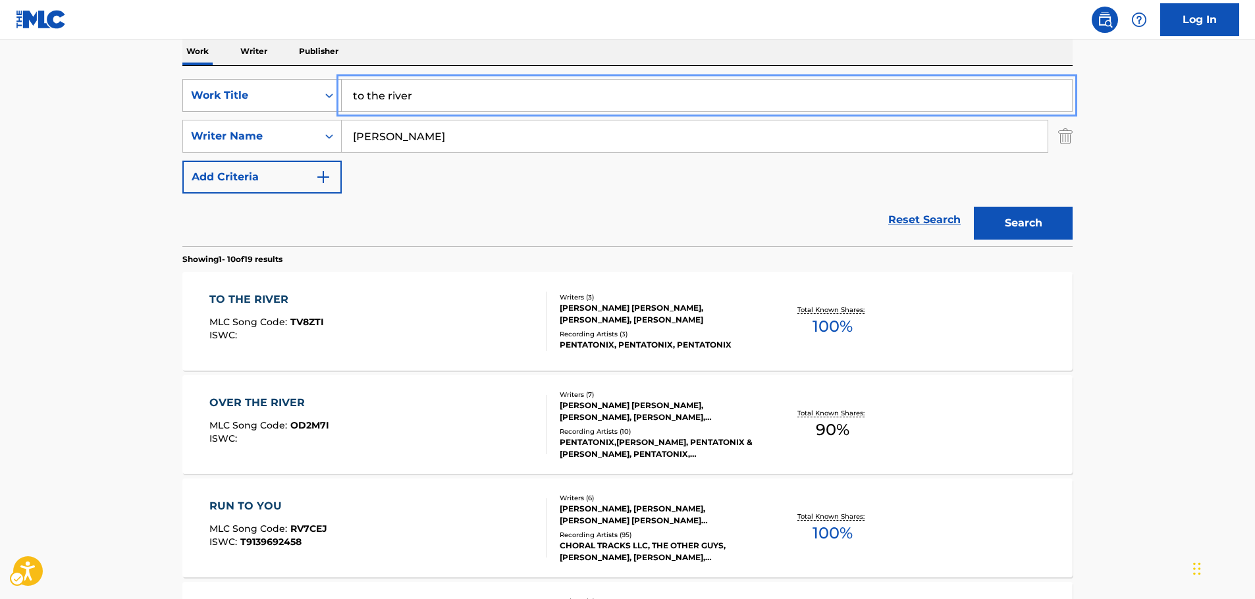
drag, startPoint x: 317, startPoint y: 107, endPoint x: 274, endPoint y: 109, distance: 42.8
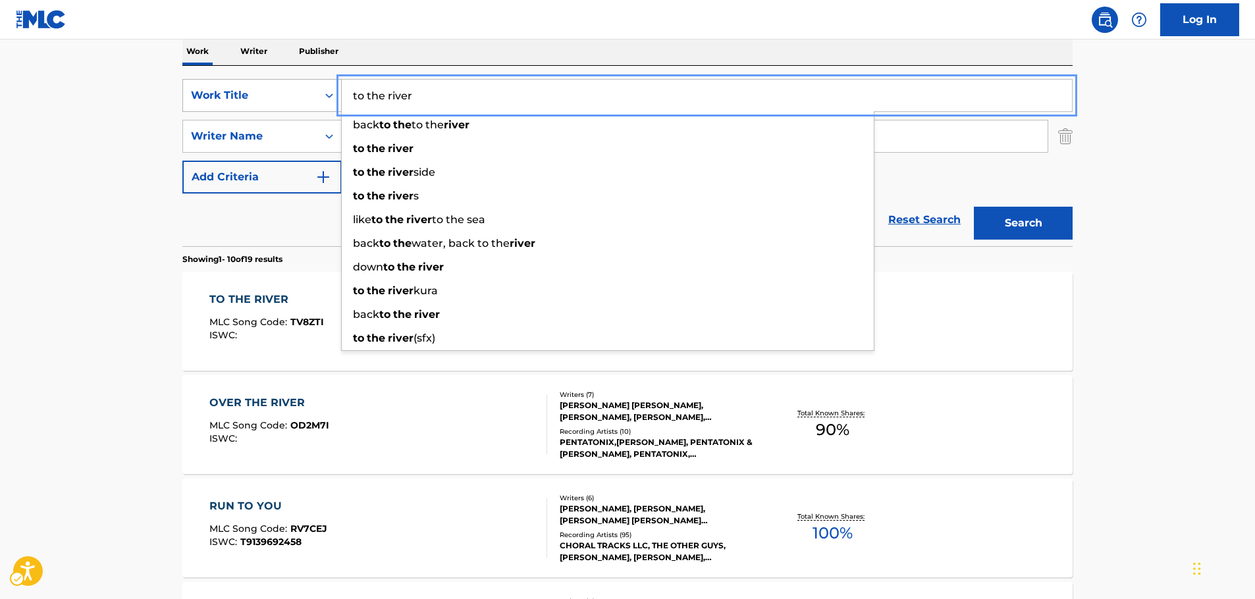
paste input "Something In The Heavens"
type input "Something In The Heavens"
click at [149, 196] on main "The MLC Public Work Search The accuracy and completeness of The MLC's data is d…" at bounding box center [627, 601] width 1255 height 1550
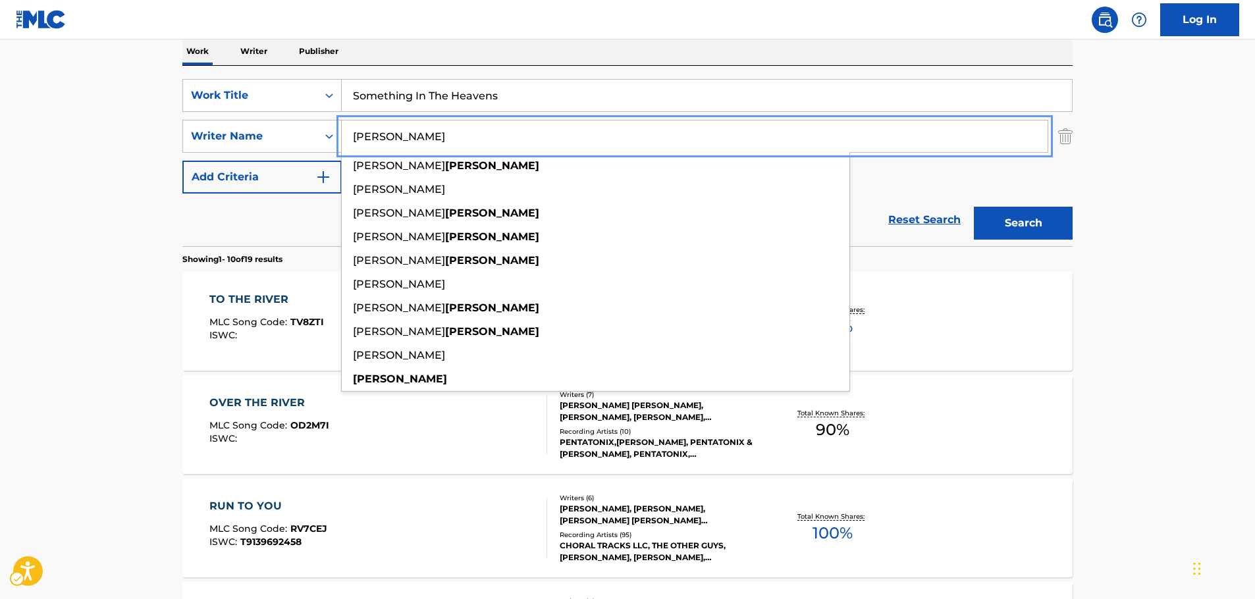
click at [974, 207] on button "Search" at bounding box center [1023, 223] width 99 height 33
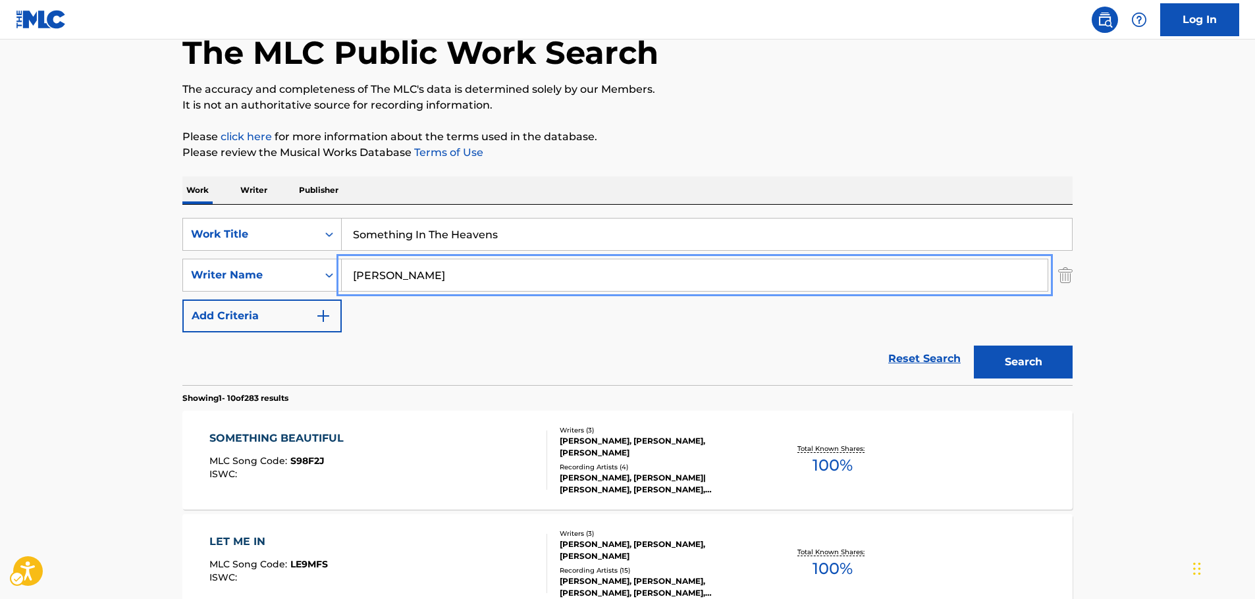
scroll to position [0, 0]
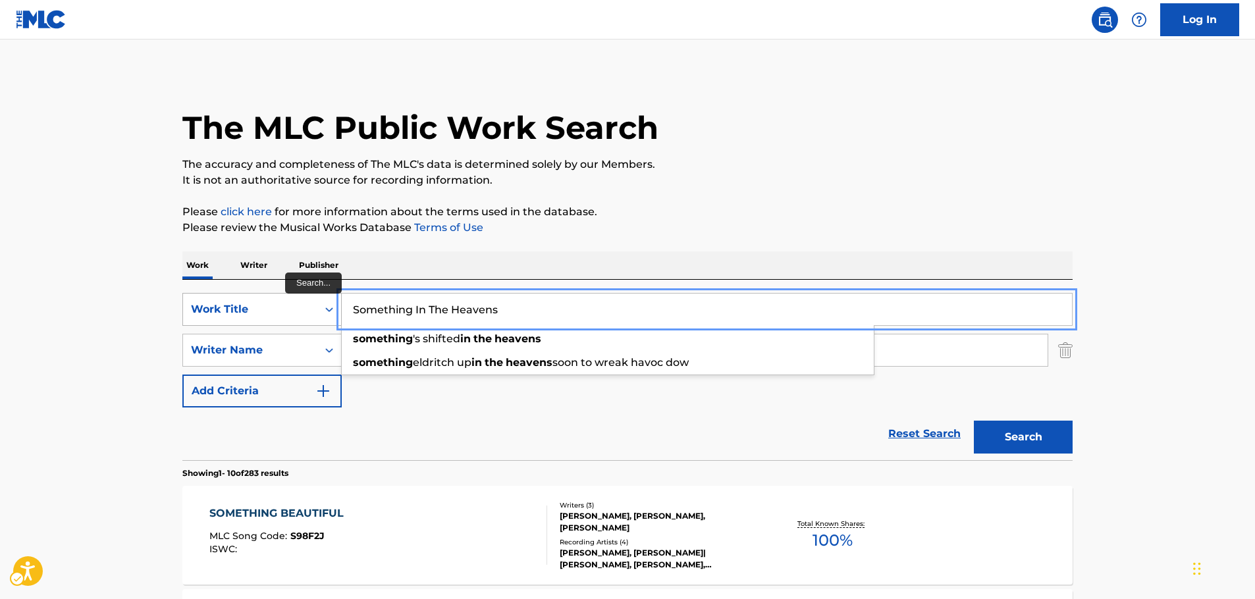
drag, startPoint x: 417, startPoint y: 315, endPoint x: 272, endPoint y: 311, distance: 144.9
click at [318, 312] on div "SearchWithCriteriaf6063182-d81c-46d5-90c0-a438bdae7a59 Work Title Something In …" at bounding box center [627, 309] width 890 height 33
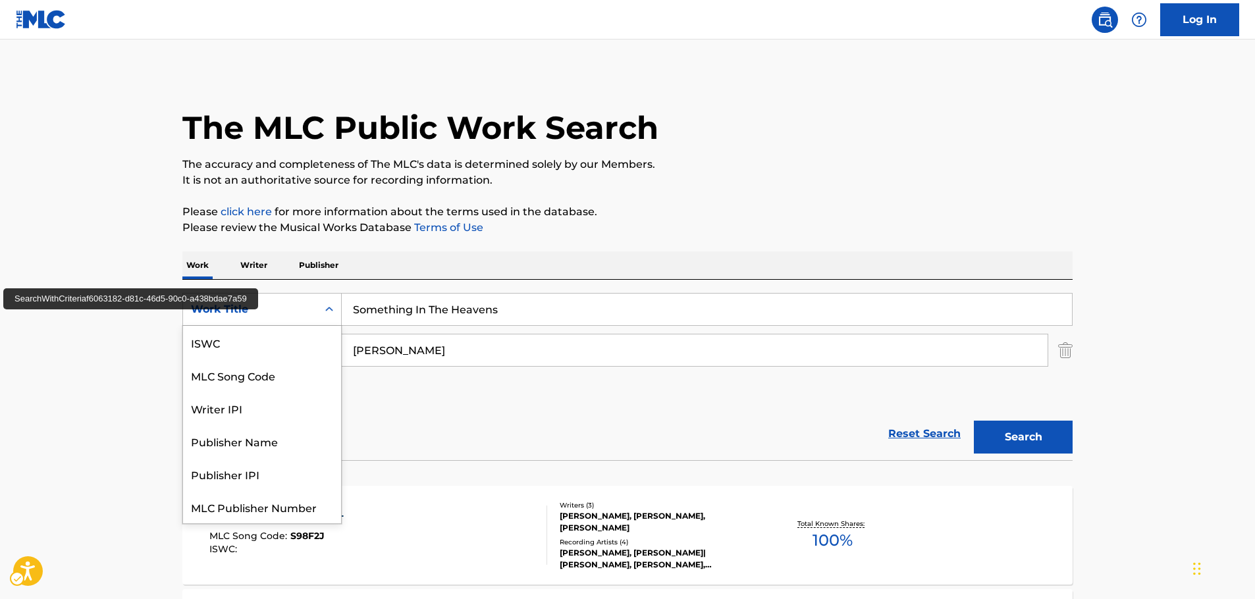
click at [192, 314] on div "Work Title" at bounding box center [250, 309] width 118 height 16
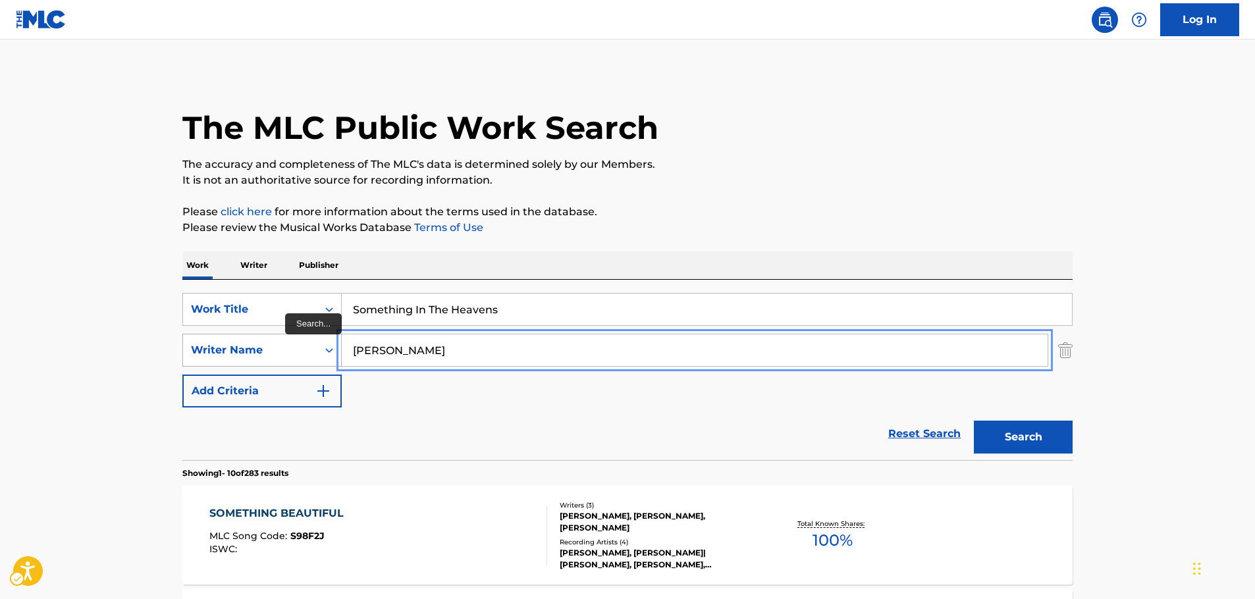
drag, startPoint x: 414, startPoint y: 352, endPoint x: 264, endPoint y: 348, distance: 150.1
click at [264, 348] on div "SearchWithCriteriae14309a3-6a9c-4e8a-83ff-70fa31f4b267 Writer Name [PERSON_NAME]" at bounding box center [627, 350] width 890 height 33
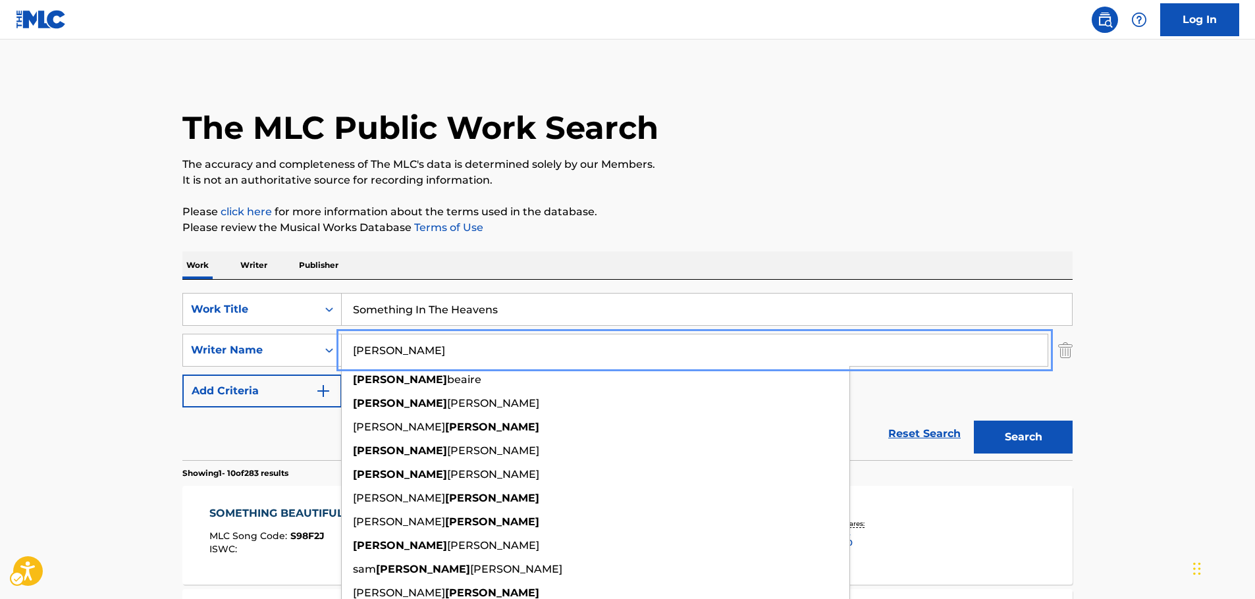
type input "[PERSON_NAME]"
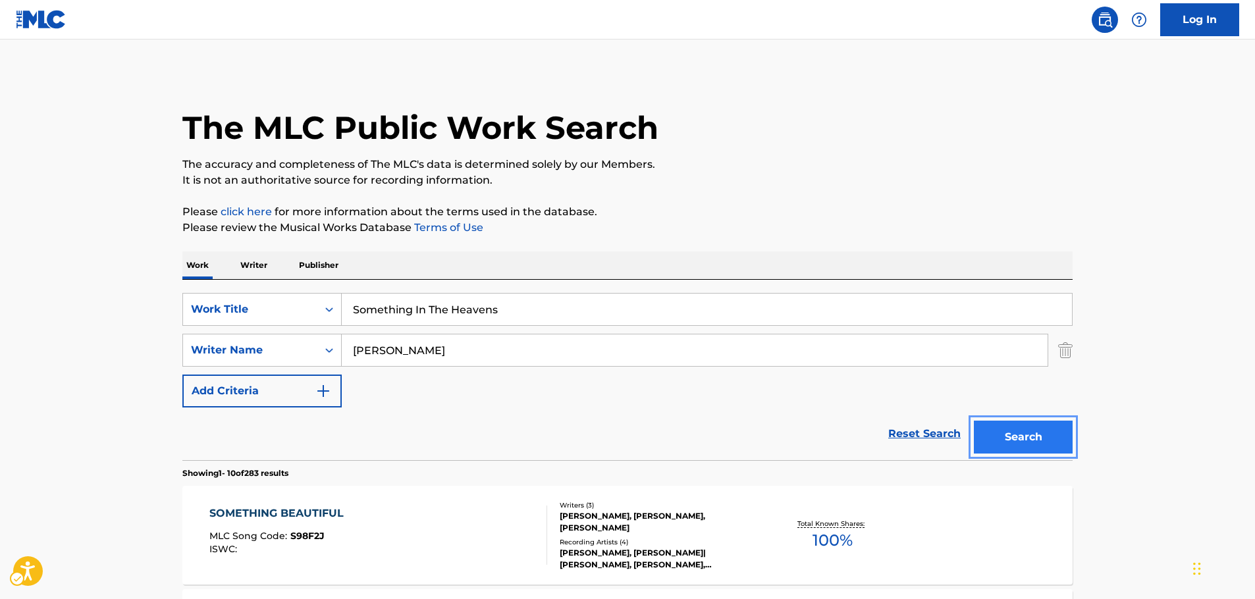
click at [1034, 440] on button "Search" at bounding box center [1023, 437] width 99 height 33
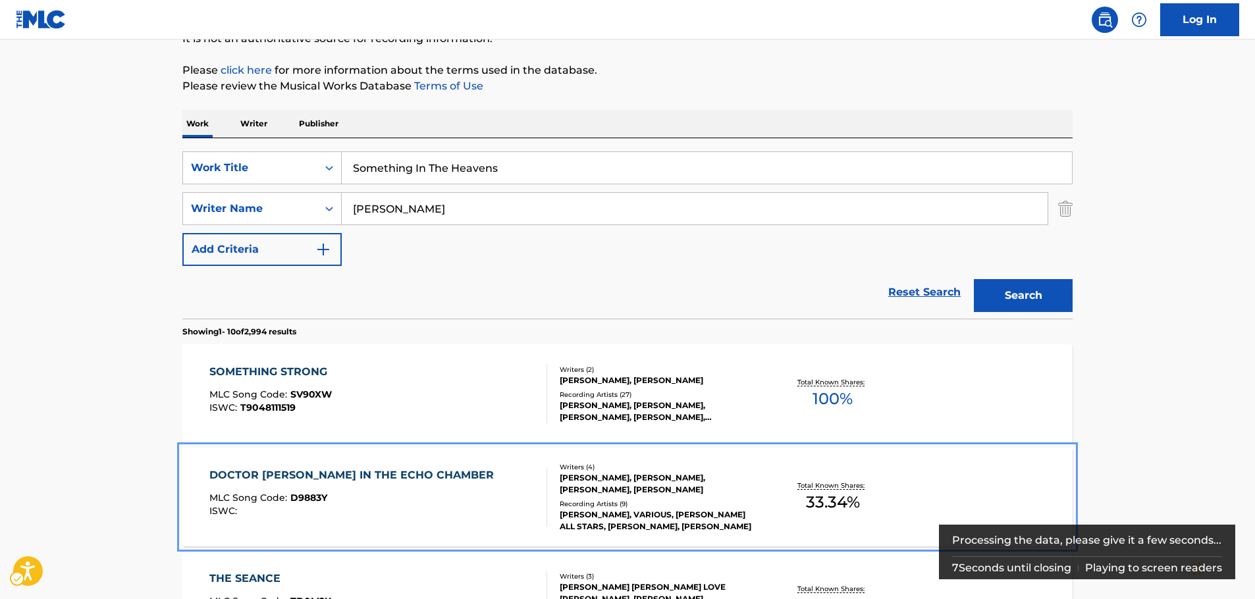
scroll to position [0, 0]
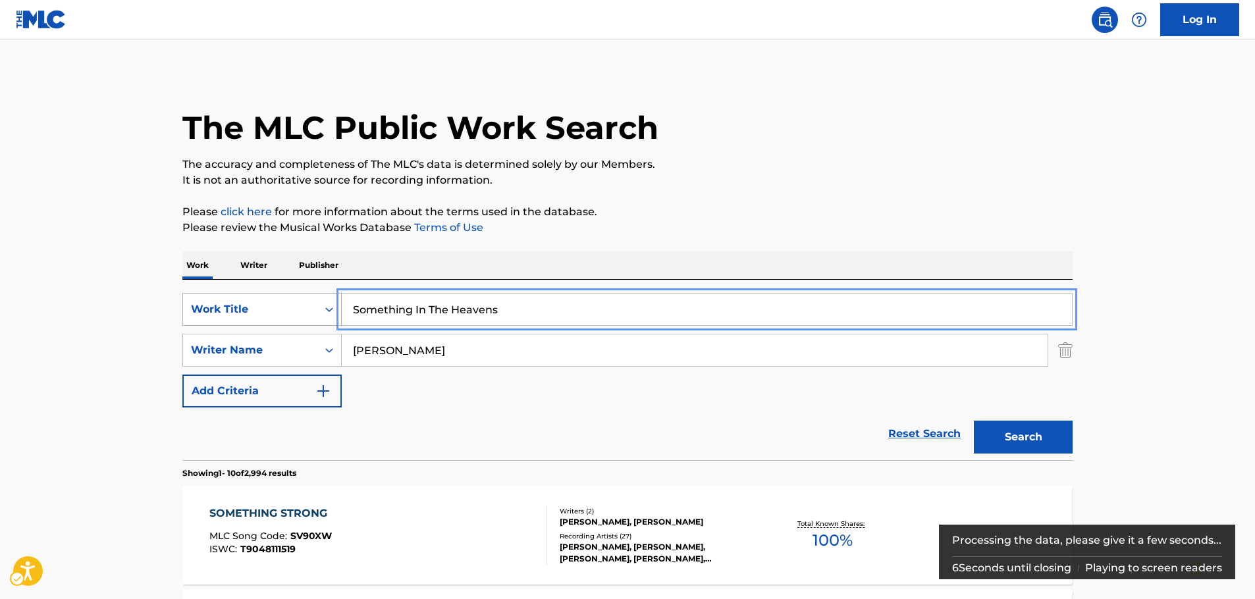
drag, startPoint x: 303, startPoint y: 323, endPoint x: 277, endPoint y: 324, distance: 25.7
click at [277, 324] on div "SearchWithCriteriaf6063182-d81c-46d5-90c0-a438bdae7a59 Work Title Something In …" at bounding box center [627, 309] width 890 height 33
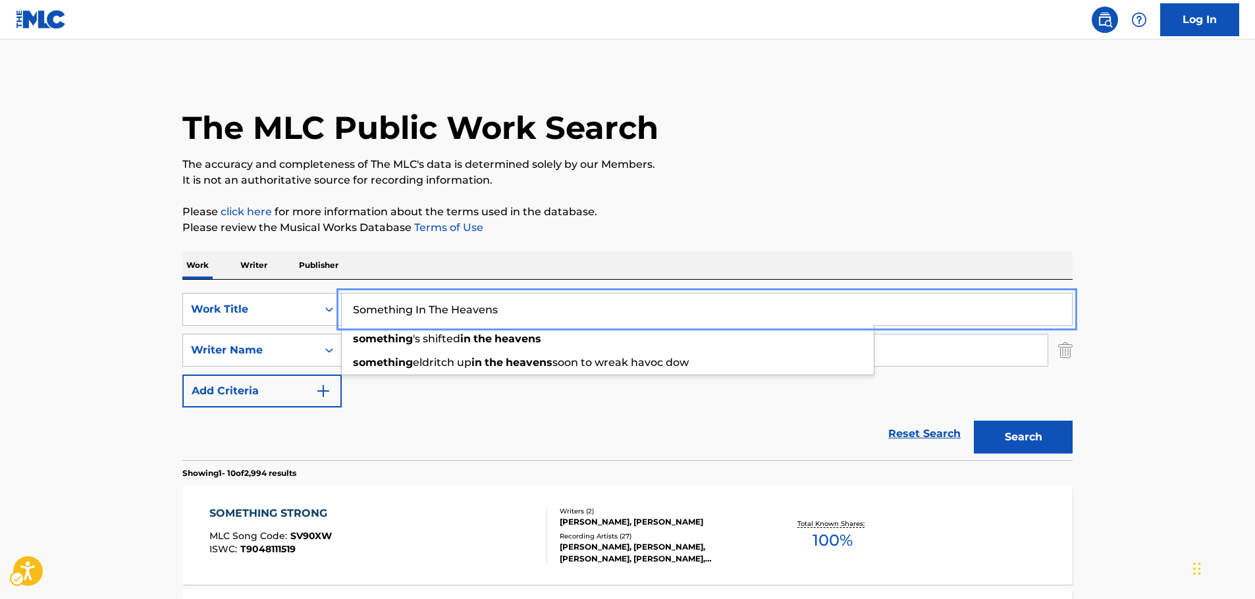
paste input "Evening of the Undead"
type input "Evening of the Undead"
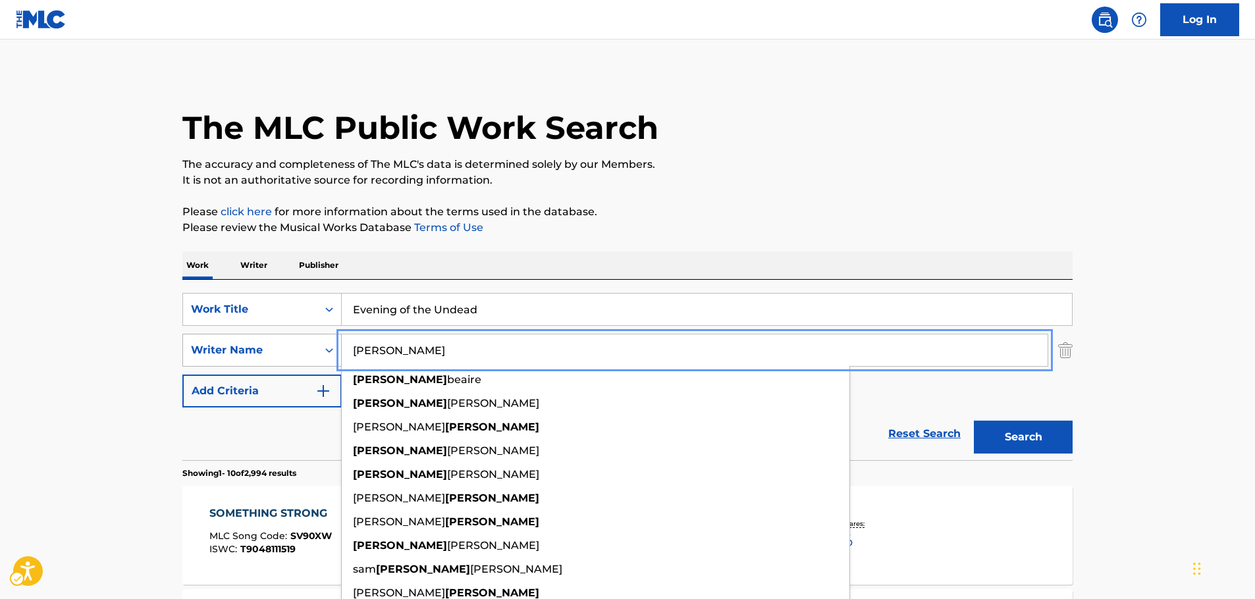
drag, startPoint x: 323, startPoint y: 358, endPoint x: 238, endPoint y: 356, distance: 84.3
click at [239, 356] on div "SearchWithCriteriae14309a3-6a9c-4e8a-83ff-70fa31f4b267 Writer Name [PERSON_NAME…" at bounding box center [627, 350] width 890 height 33
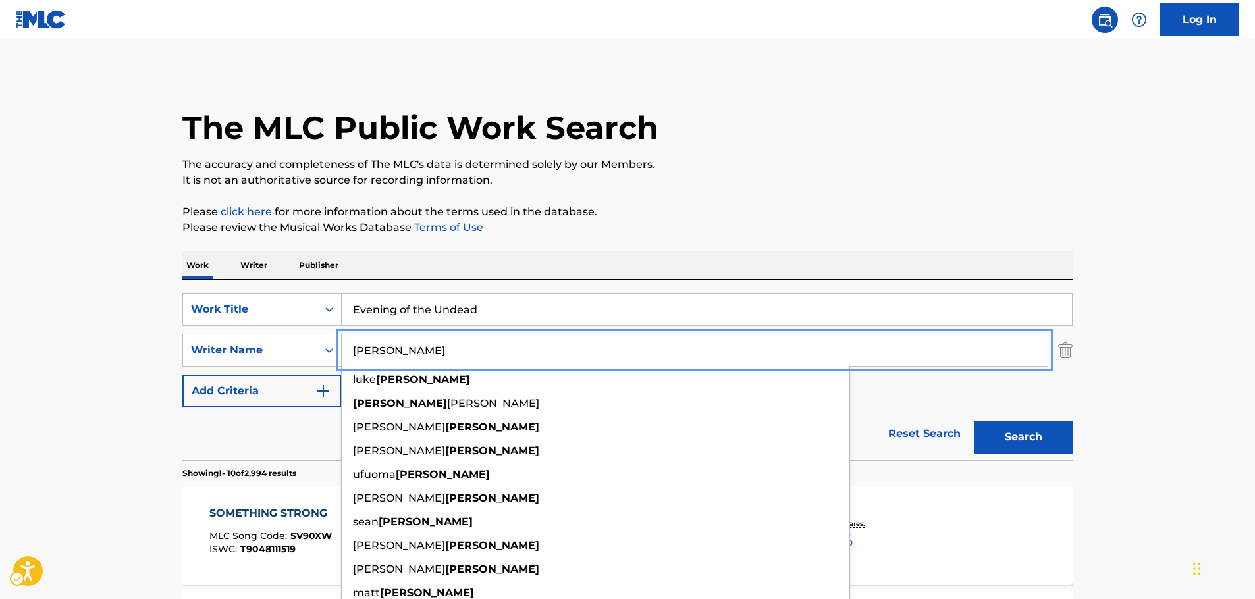
type input "[PERSON_NAME]"
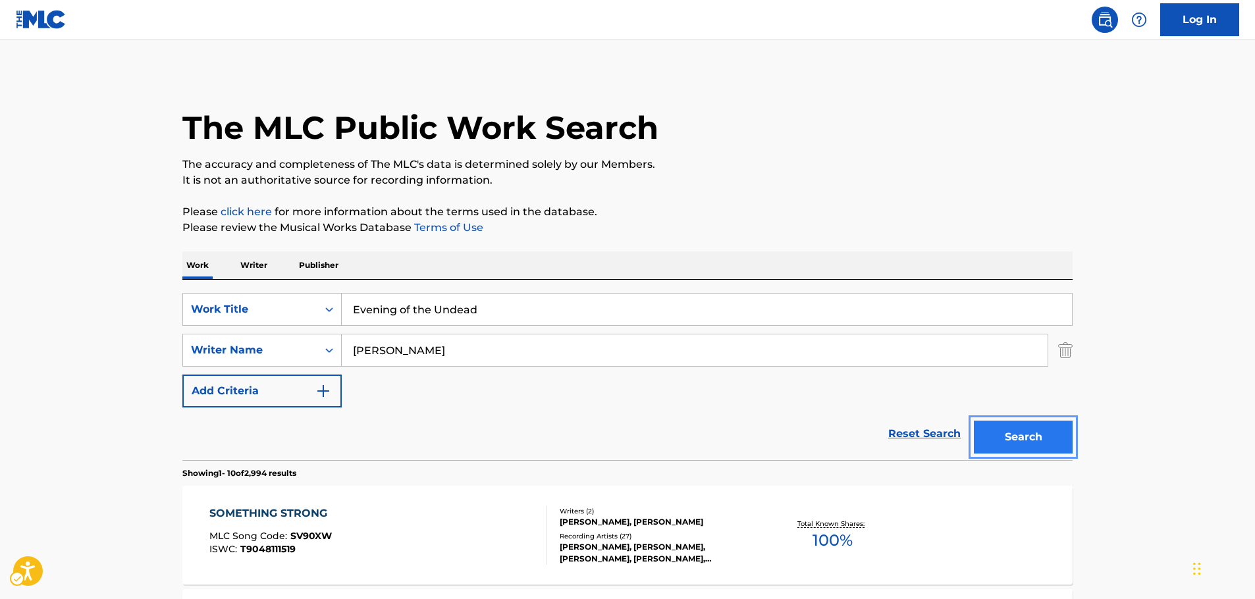
click at [1026, 429] on button "Search" at bounding box center [1023, 437] width 99 height 33
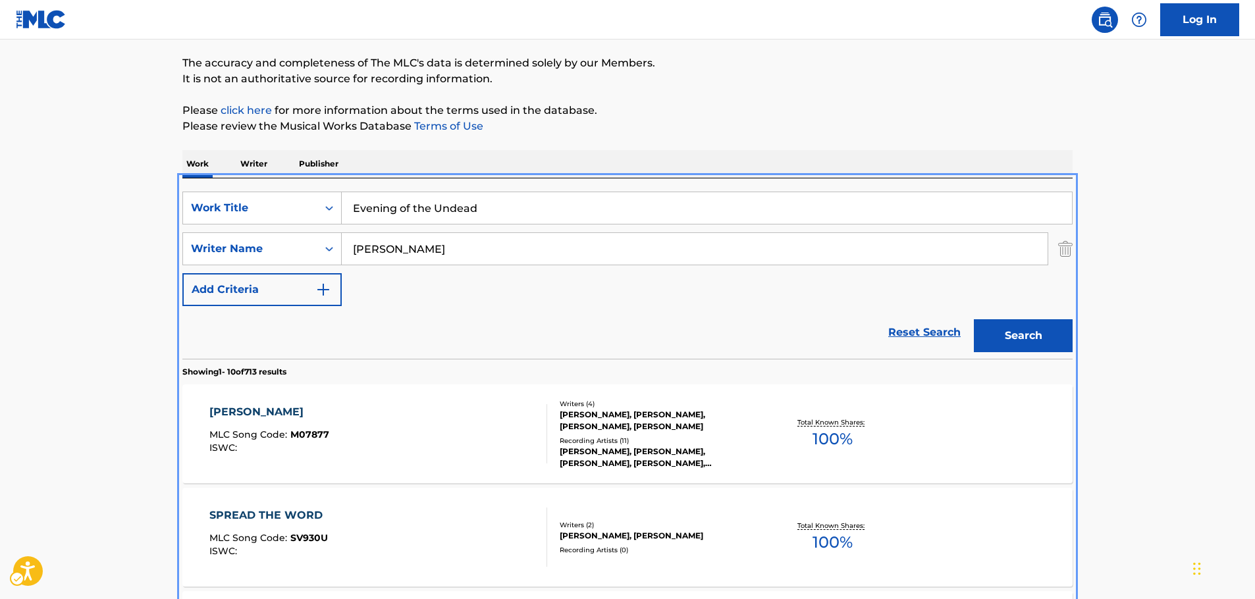
scroll to position [82, 0]
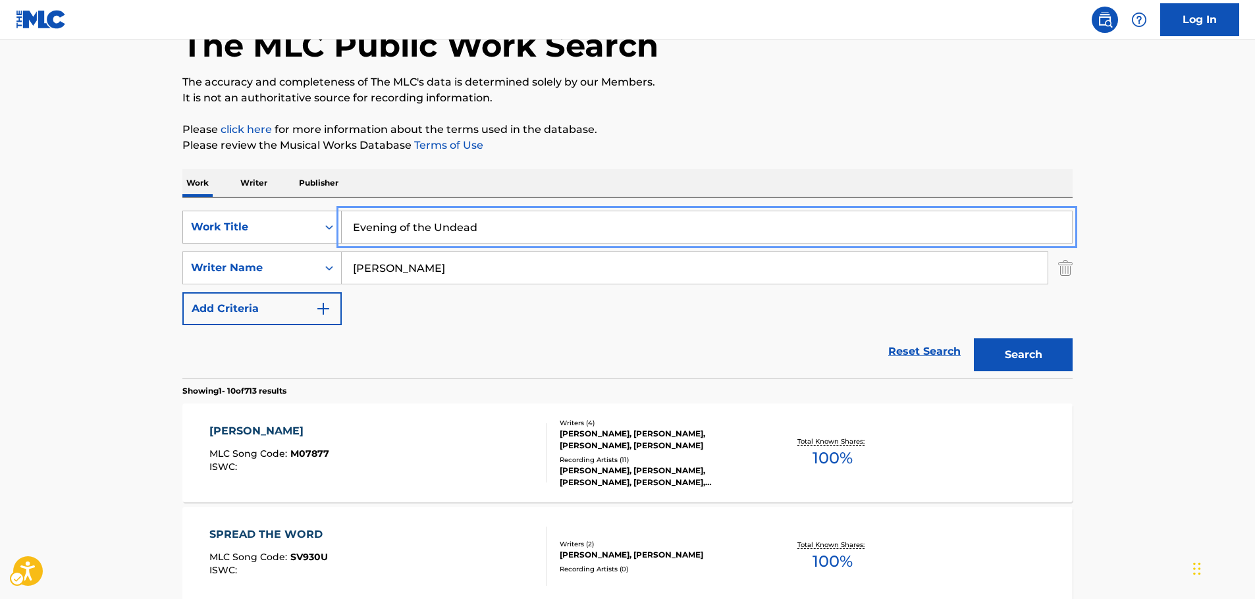
drag, startPoint x: 506, startPoint y: 233, endPoint x: 193, endPoint y: 234, distance: 312.7
click at [236, 236] on div "SearchWithCriteriaf6063182-d81c-46d5-90c0-a438bdae7a59 Work Title Evening of th…" at bounding box center [627, 227] width 890 height 33
paste input "Dog House"
type input "Dog House"
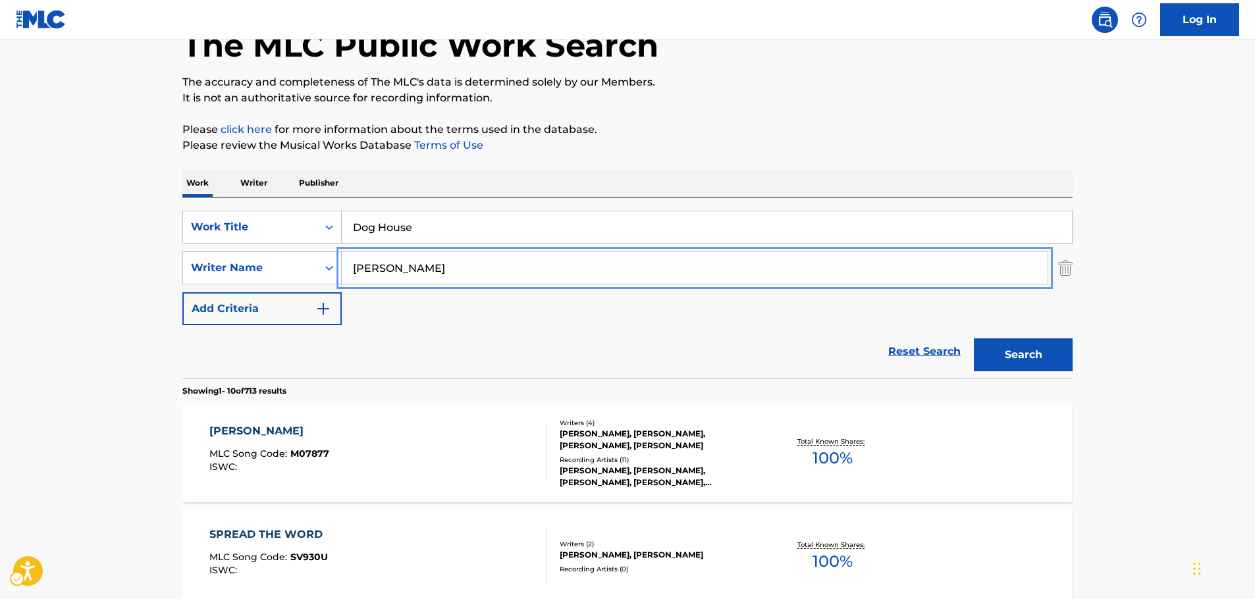
drag, startPoint x: 385, startPoint y: 268, endPoint x: 182, endPoint y: 286, distance: 203.6
click at [182, 286] on div "SearchWithCriteriaf6063182-d81c-46d5-90c0-a438bdae7a59 Work Title Dog House Sea…" at bounding box center [627, 268] width 890 height 115
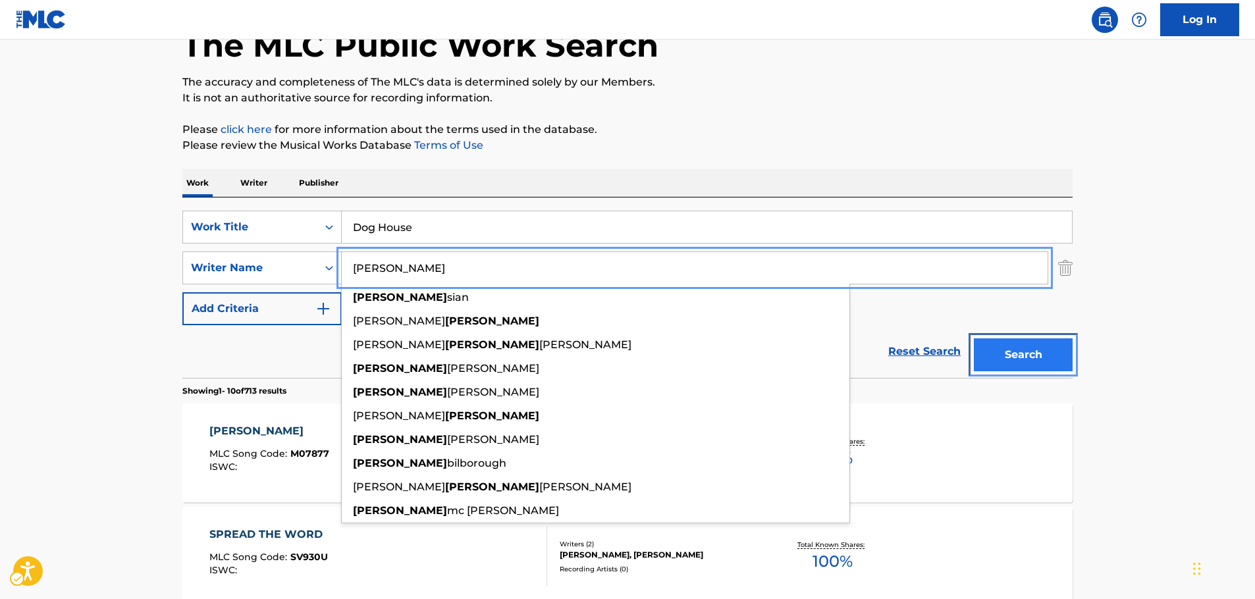
click at [1066, 351] on button "Search" at bounding box center [1023, 354] width 99 height 33
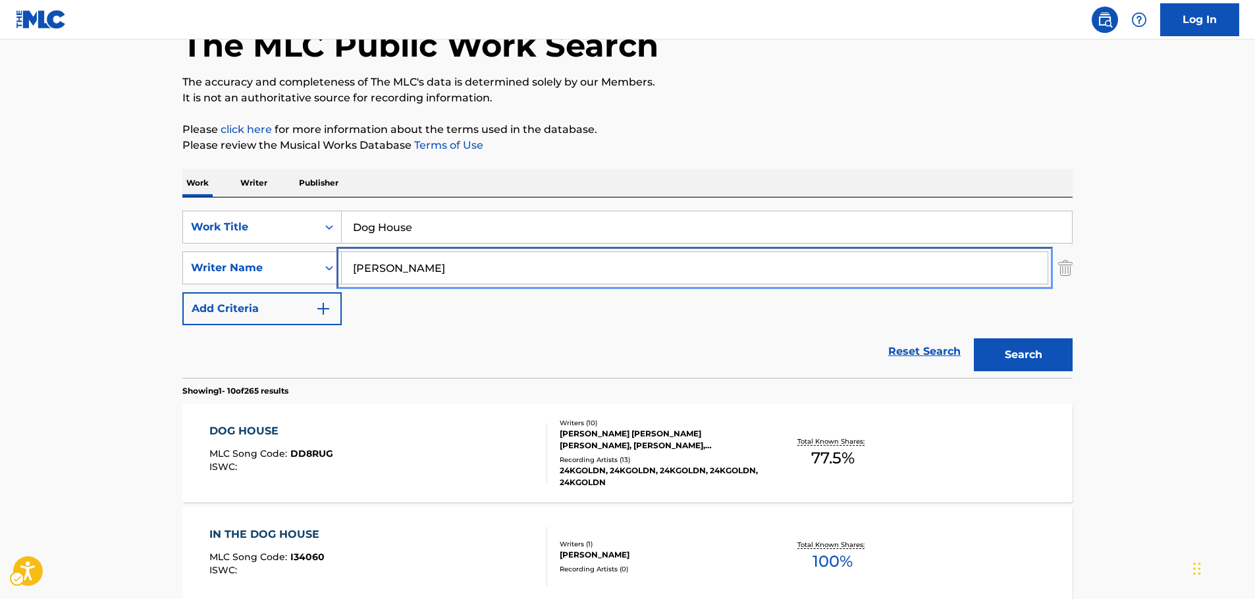
click at [260, 275] on div "SearchWithCriteriae14309a3-6a9c-4e8a-83ff-70fa31f4b267 Writer Name [PERSON_NAME]" at bounding box center [627, 267] width 890 height 33
paste input "Capello"
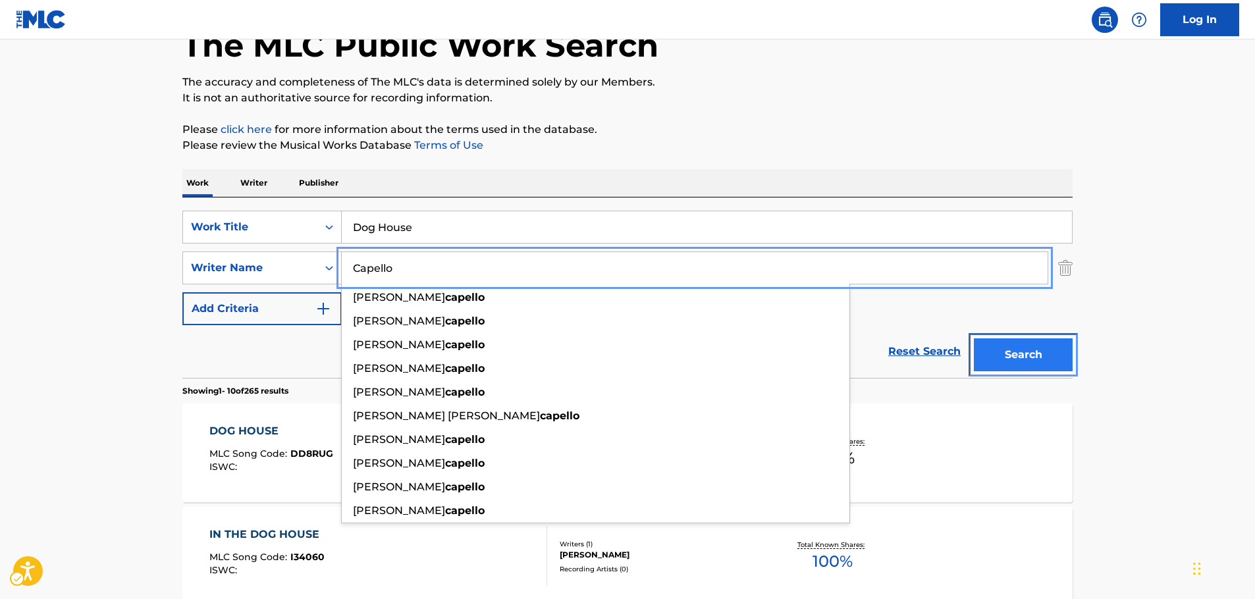
click at [1034, 355] on button "Search" at bounding box center [1023, 354] width 99 height 33
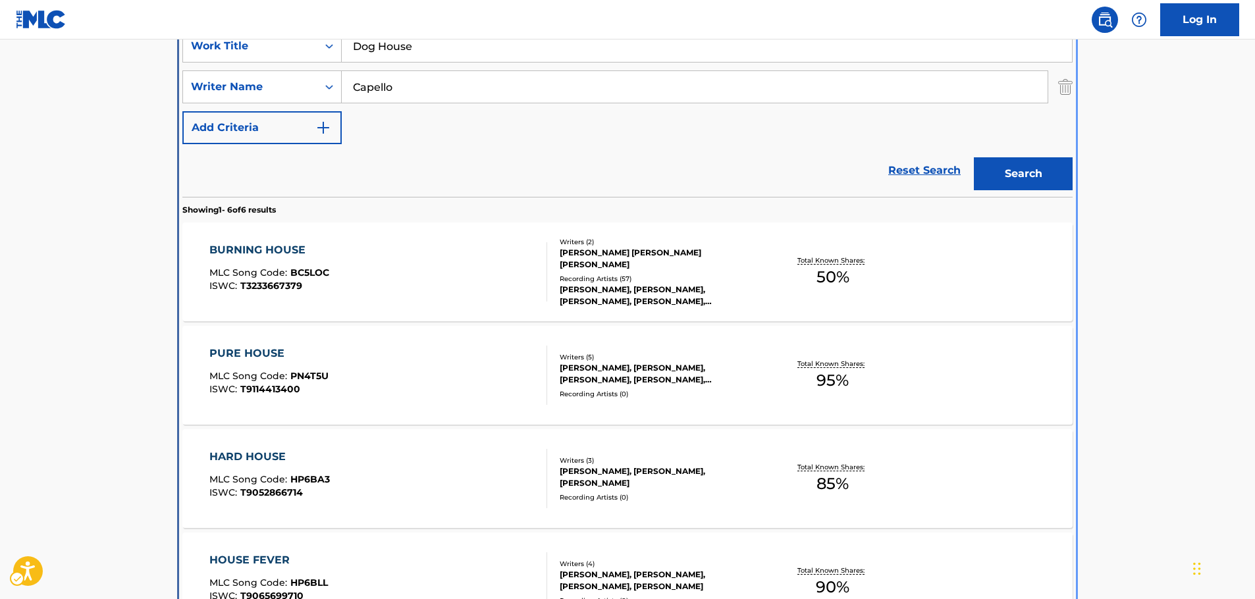
scroll to position [16, 0]
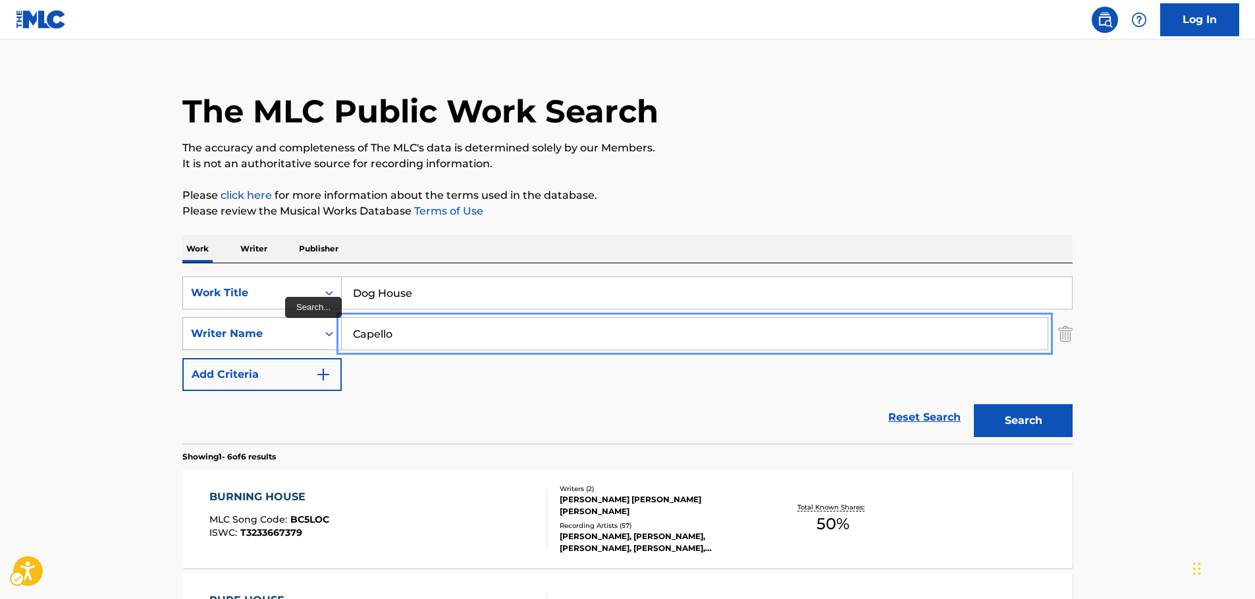
drag, startPoint x: 389, startPoint y: 336, endPoint x: 338, endPoint y: 328, distance: 51.3
click at [317, 339] on div "SearchWithCriteriae14309a3-6a9c-4e8a-83ff-70fa31f4b267 Writer Name [PERSON_NAME]" at bounding box center [627, 333] width 890 height 33
paste input "[PERSON_NAME]"
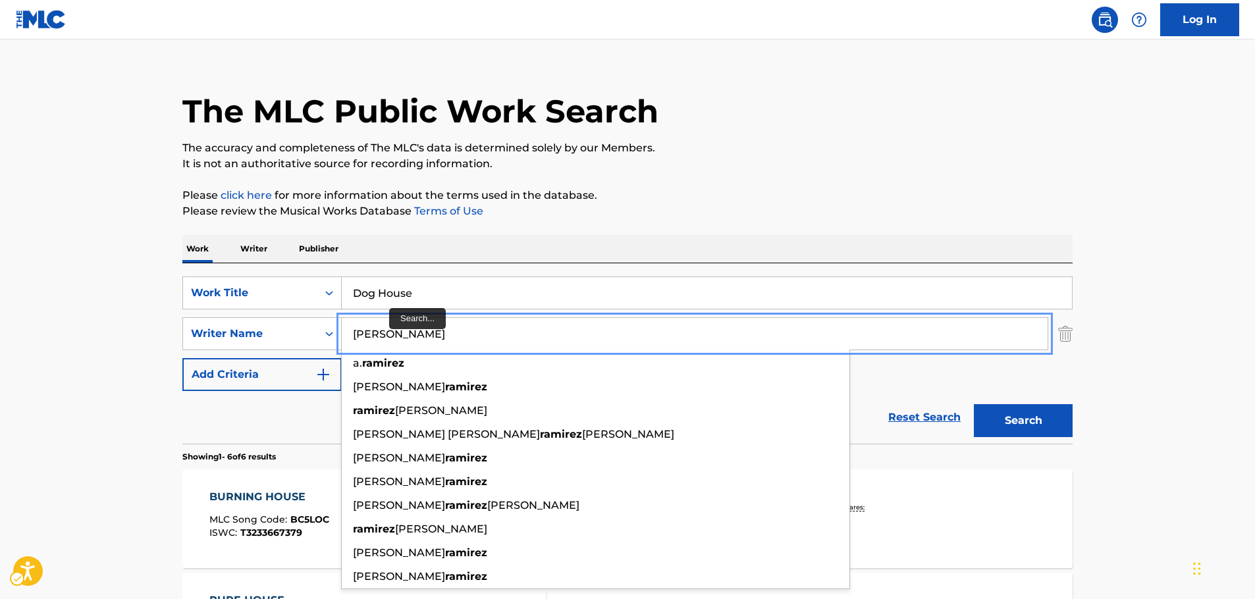
type input "[PERSON_NAME]"
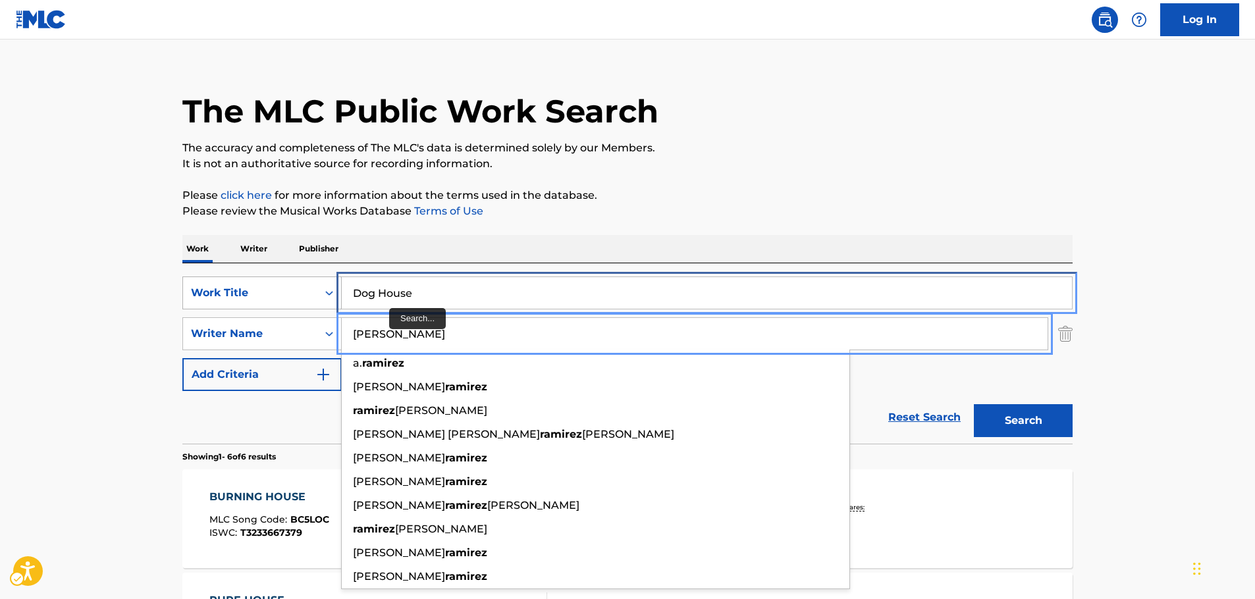
drag, startPoint x: 429, startPoint y: 293, endPoint x: 261, endPoint y: 304, distance: 168.9
click at [260, 303] on div "SearchWithCriteriaf6063182-d81c-46d5-90c0-a438bdae7a59 Work Title Dog House" at bounding box center [627, 292] width 890 height 33
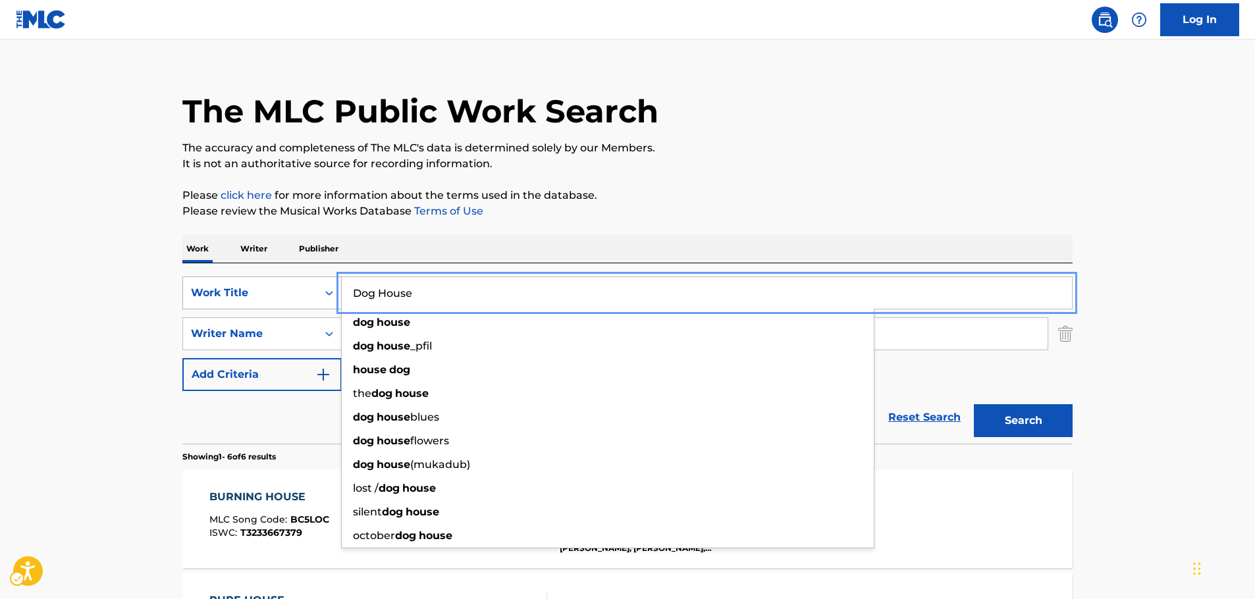
paste input "Eres mi droga"
type input "Eres mi droga"
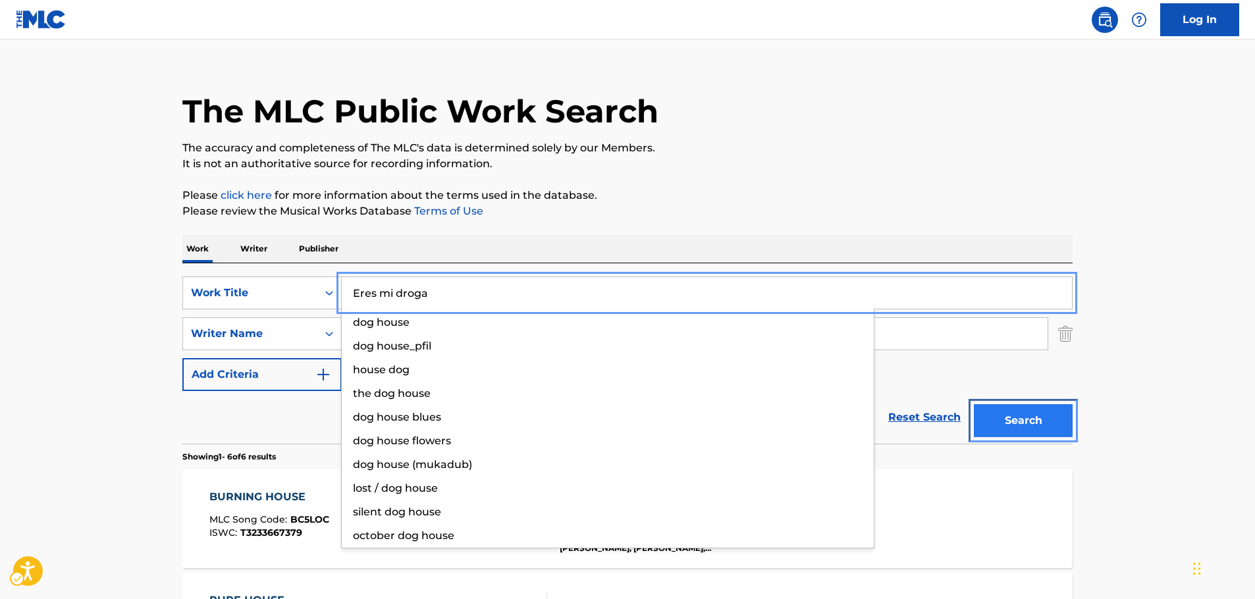
click at [1007, 421] on button "Search" at bounding box center [1023, 420] width 99 height 33
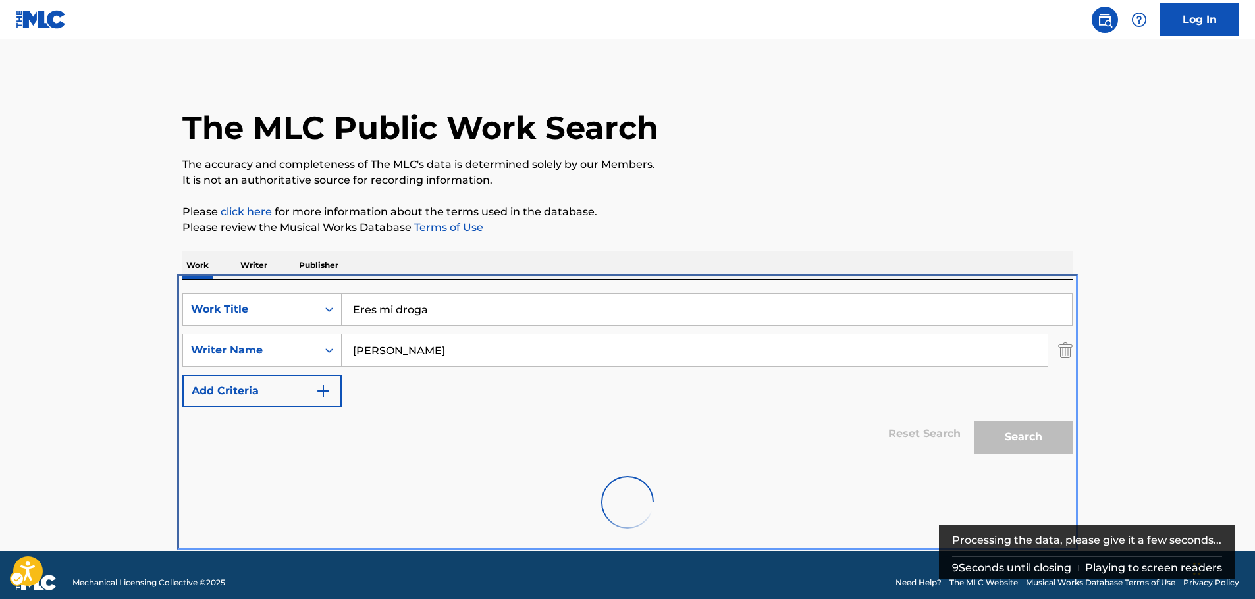
scroll to position [280, 0]
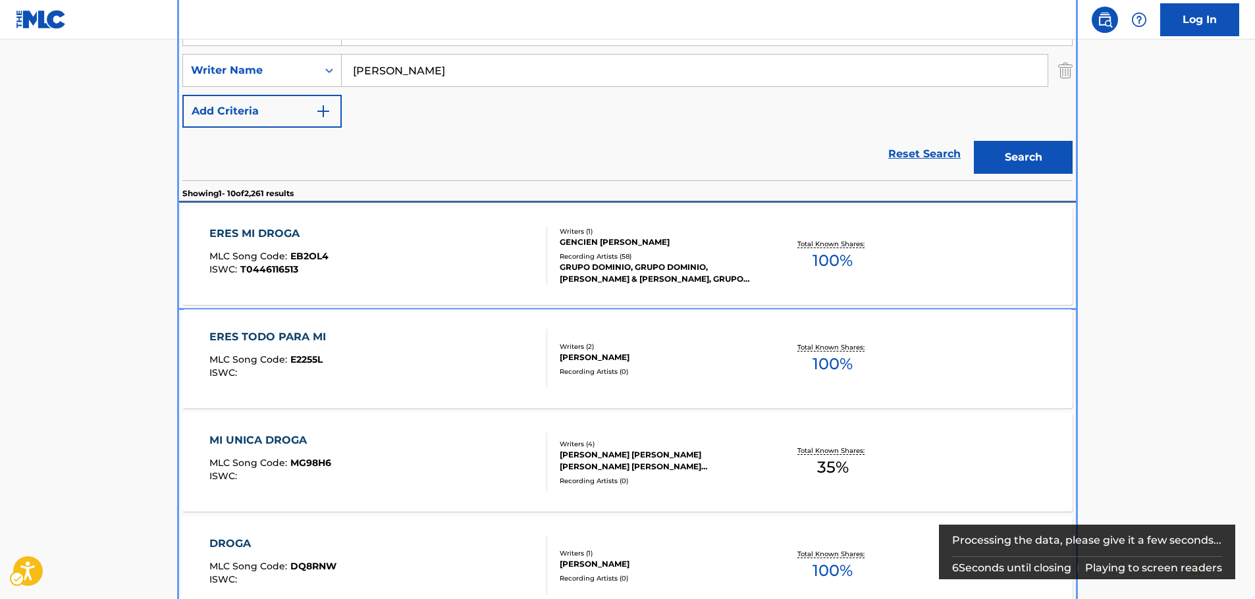
click at [315, 257] on span "EB2OL4" at bounding box center [309, 256] width 38 height 12
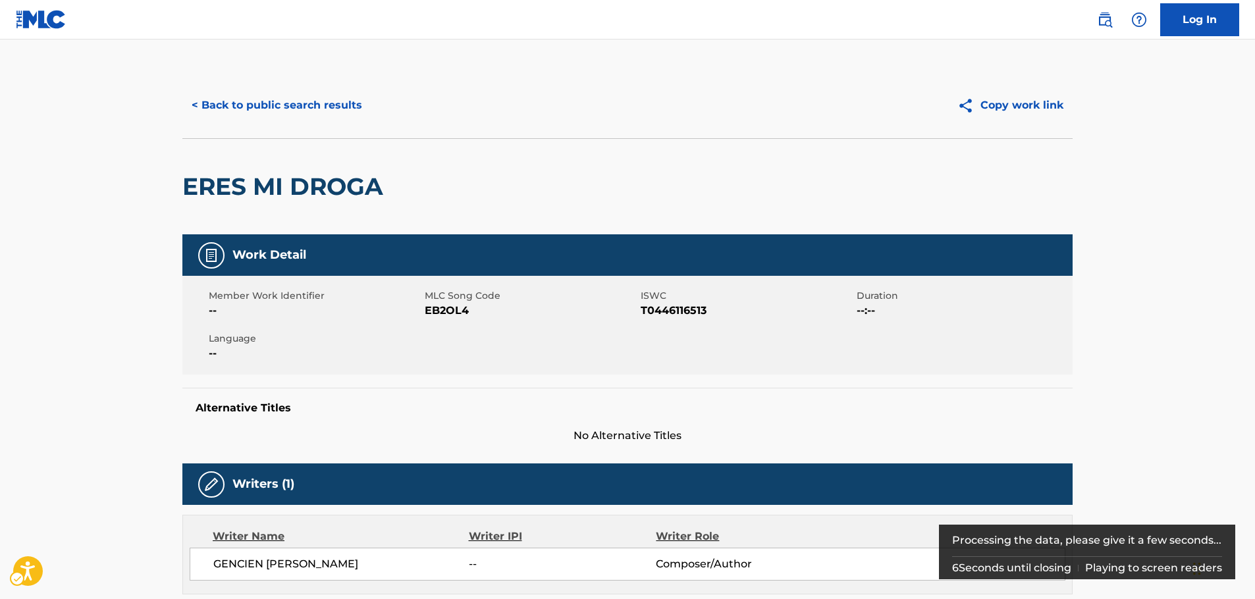
click at [452, 310] on span "EB2OL4" at bounding box center [531, 311] width 213 height 16
click at [678, 311] on span "ISWC - T0446116513" at bounding box center [747, 311] width 213 height 16
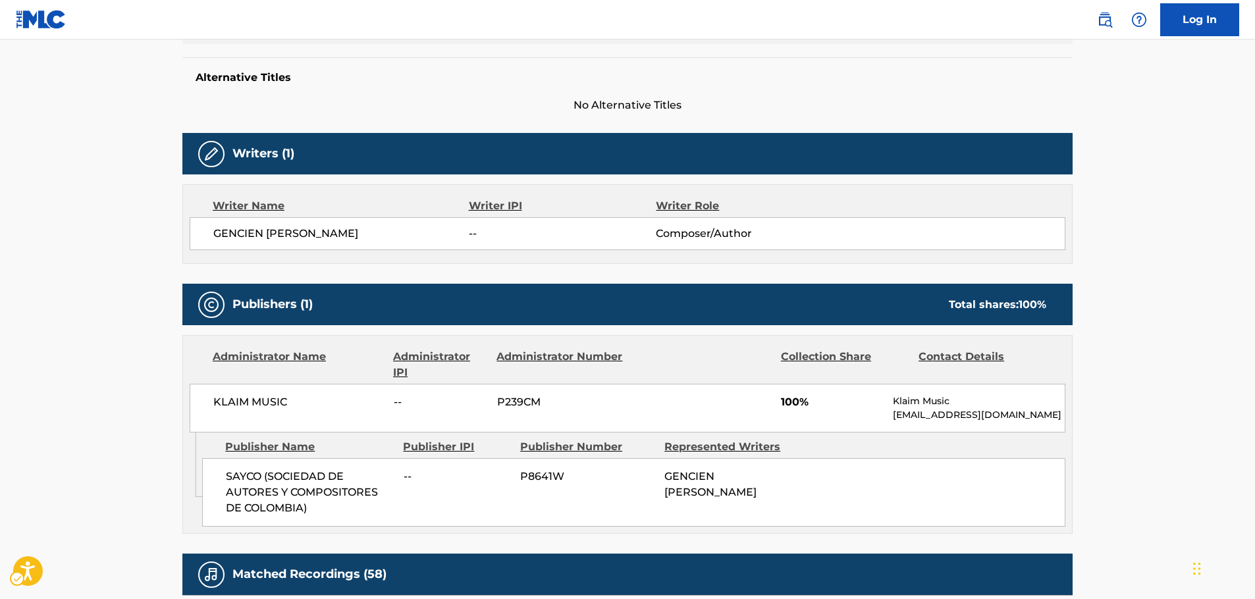
scroll to position [395, 0]
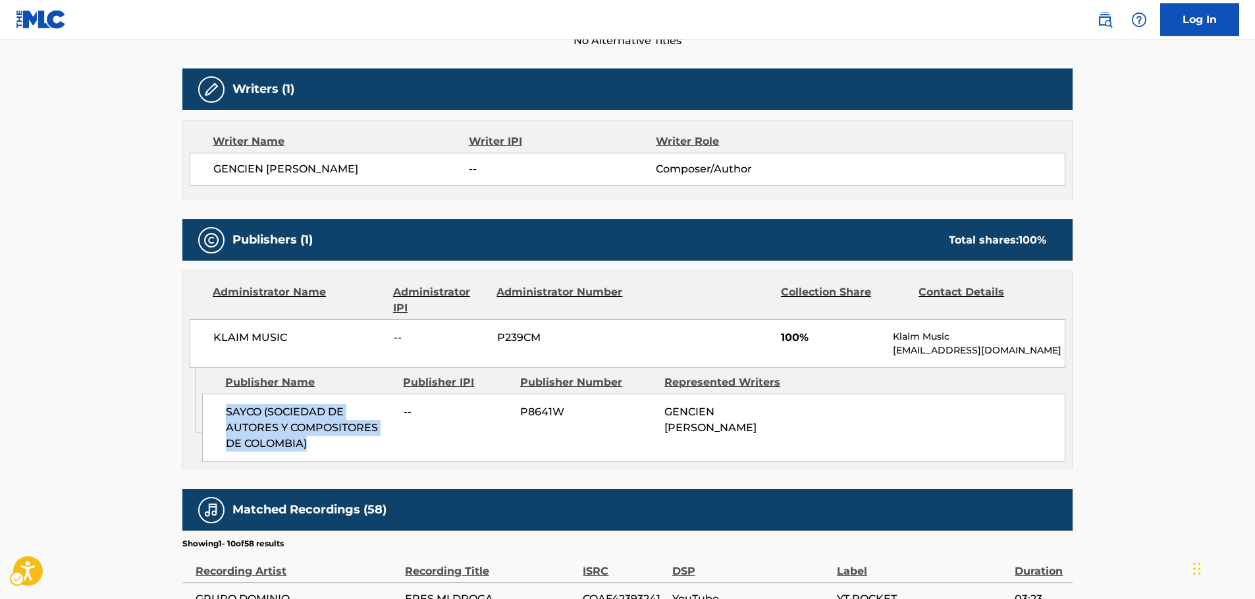
drag, startPoint x: 328, startPoint y: 444, endPoint x: 197, endPoint y: 413, distance: 134.0
click at [217, 415] on div "SAYCO (SOCIEDAD DE AUTORES Y COMPOSITORES DE COLOMBIA) -- P8641W GENCIEN [PERSO…" at bounding box center [633, 428] width 863 height 68
drag, startPoint x: 308, startPoint y: 338, endPoint x: 6, endPoint y: 322, distance: 302.6
click at [208, 346] on div "KLAIM MUSIC -- P239CM 100% Klaim Music [EMAIL_ADDRESS][DOMAIN_NAME]" at bounding box center [628, 343] width 876 height 49
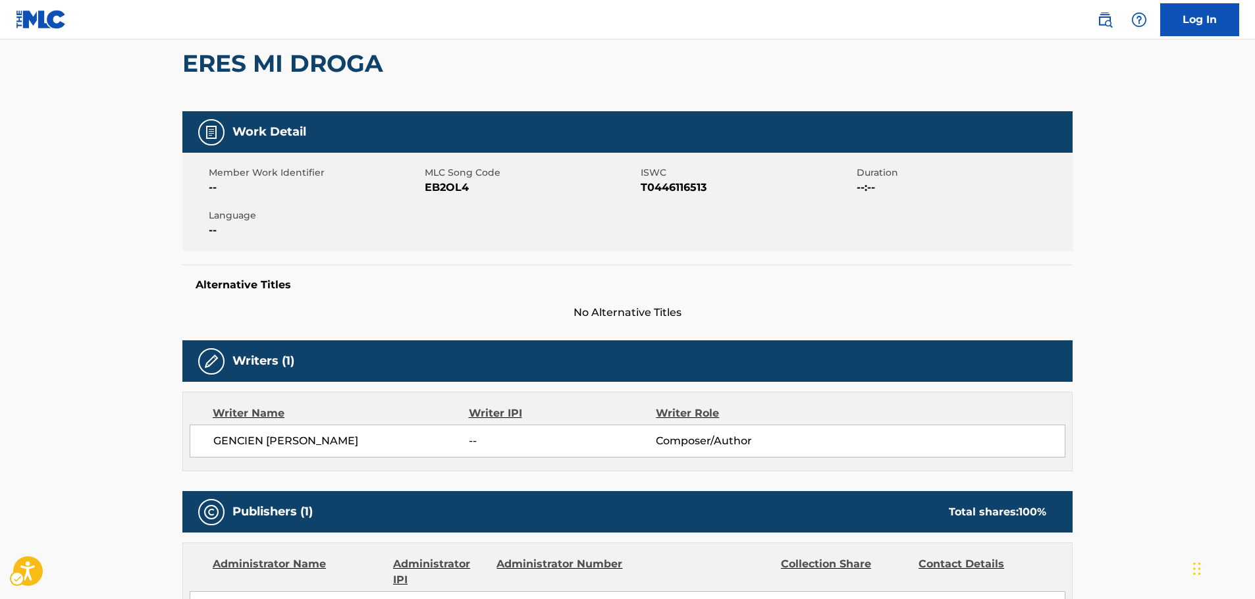
scroll to position [0, 0]
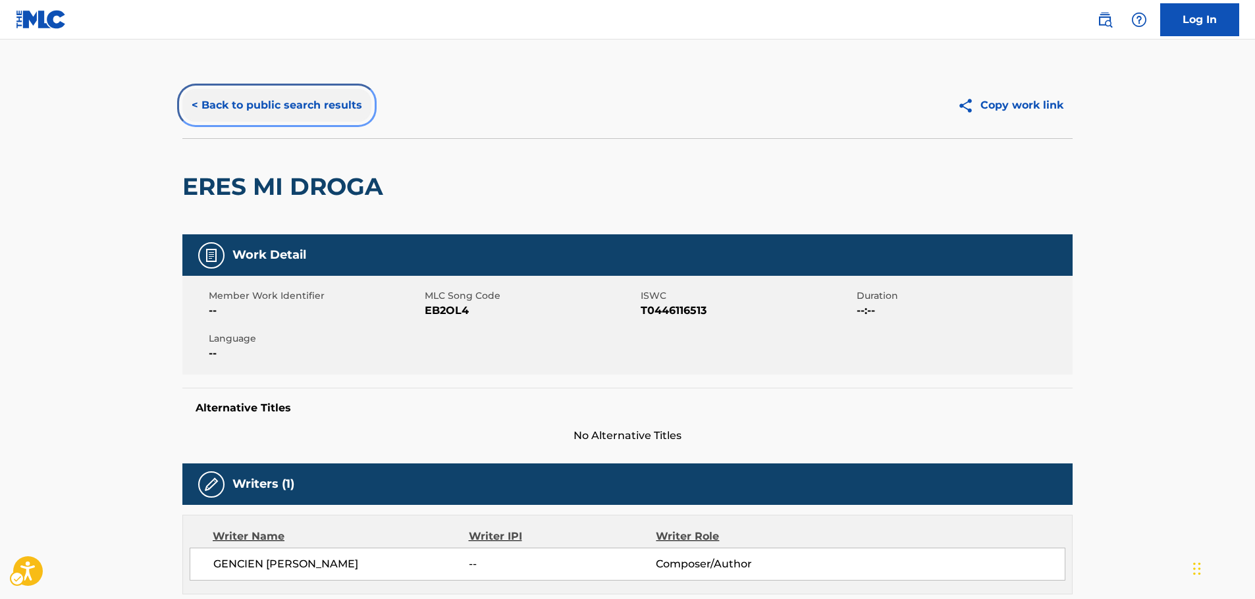
click at [263, 102] on button "< Back to public search results" at bounding box center [276, 105] width 189 height 33
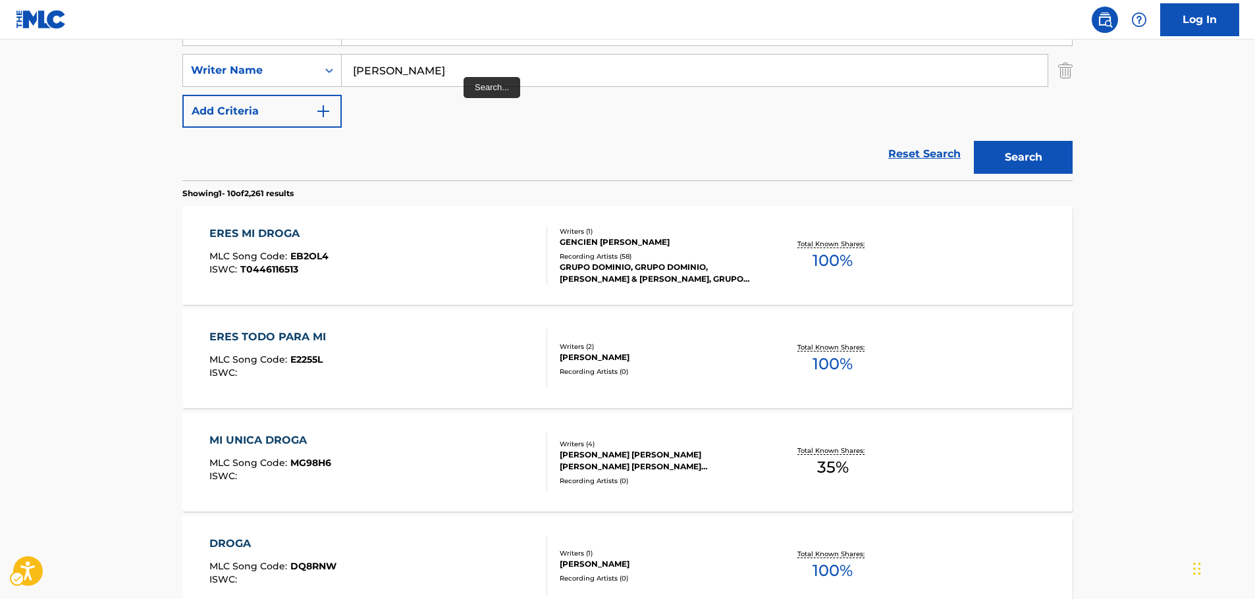
scroll to position [214, 0]
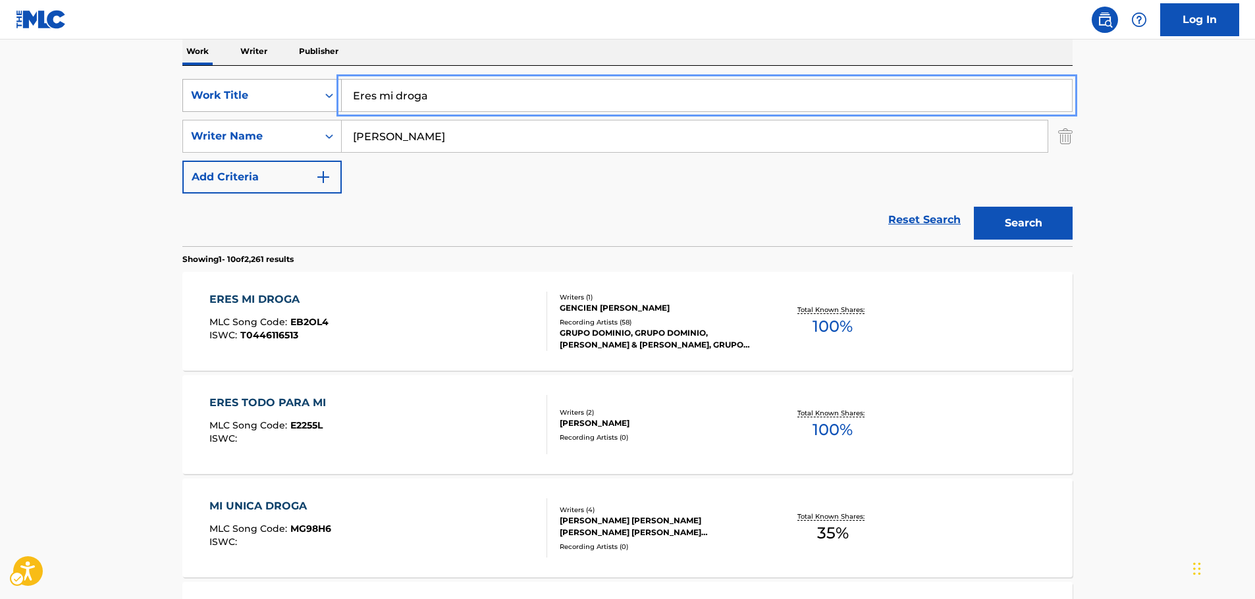
drag, startPoint x: 321, startPoint y: 100, endPoint x: 239, endPoint y: 107, distance: 82.5
paste input "[PERSON_NAME]"
type input "[PERSON_NAME]"
drag, startPoint x: 96, startPoint y: 124, endPoint x: 107, endPoint y: 127, distance: 11.7
click at [99, 124] on main "The MLC Public Work Search The accuracy and completeness of The MLC's data is d…" at bounding box center [627, 601] width 1255 height 1550
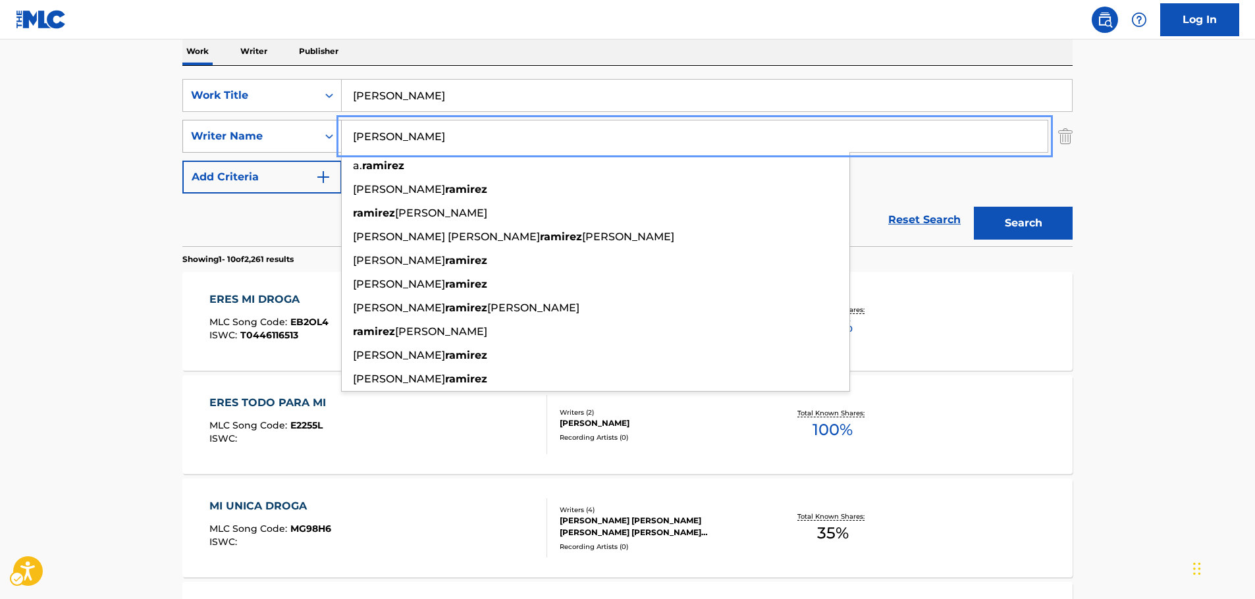
drag, startPoint x: 442, startPoint y: 136, endPoint x: 225, endPoint y: 147, distance: 217.5
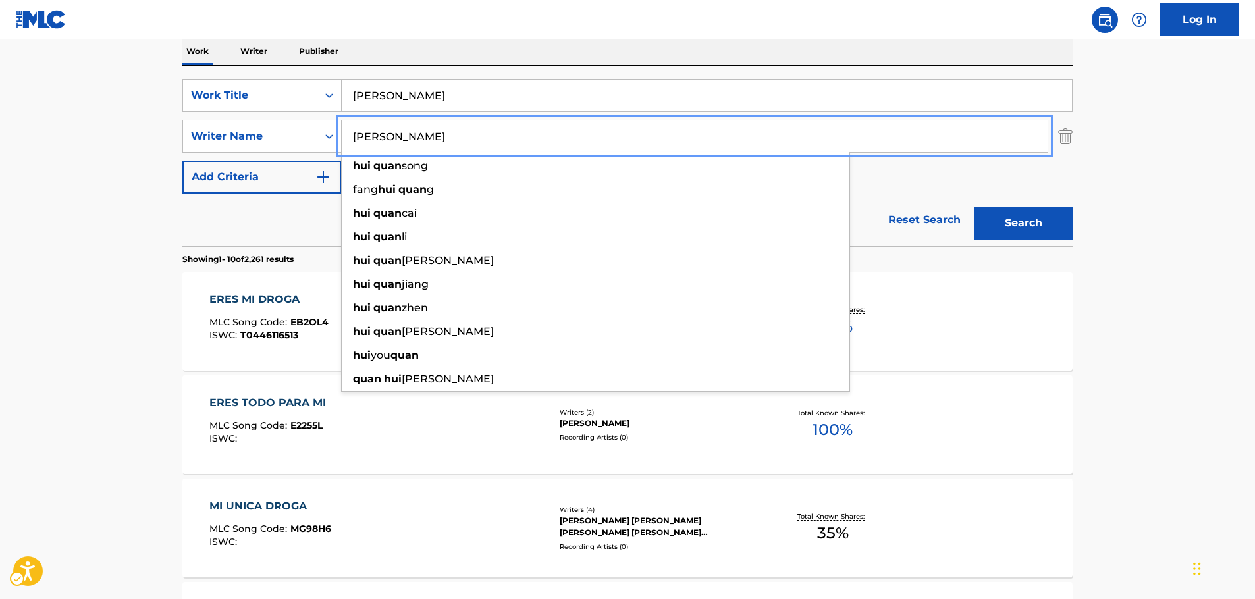
type input "[PERSON_NAME]"
click at [1041, 226] on button "Search" at bounding box center [1023, 223] width 99 height 33
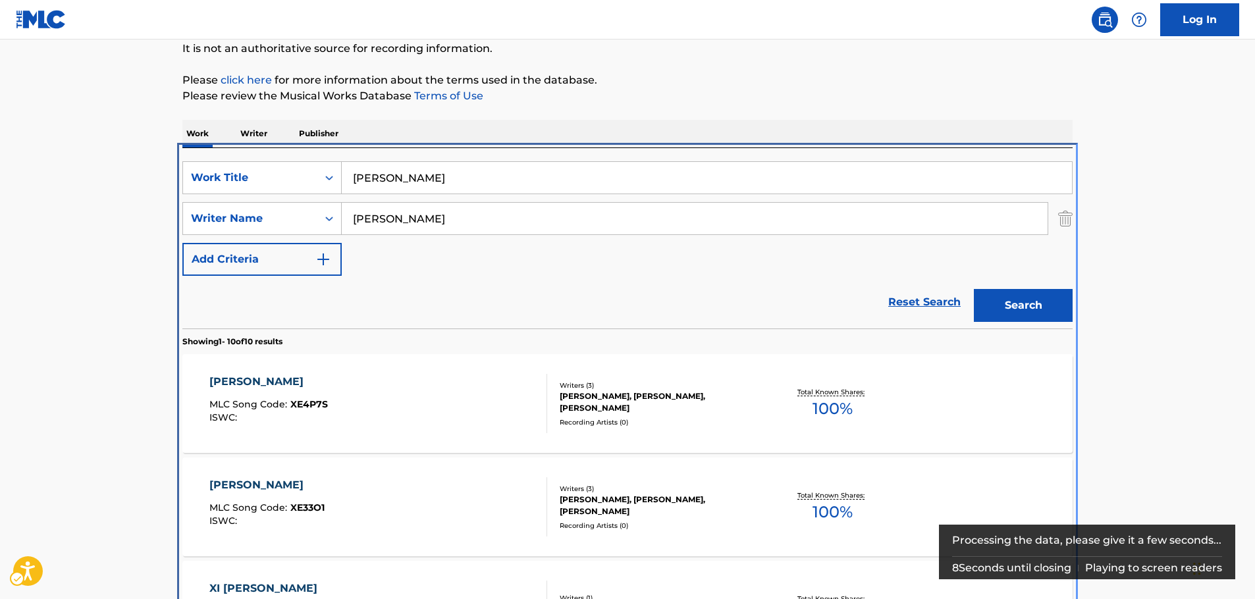
scroll to position [280, 0]
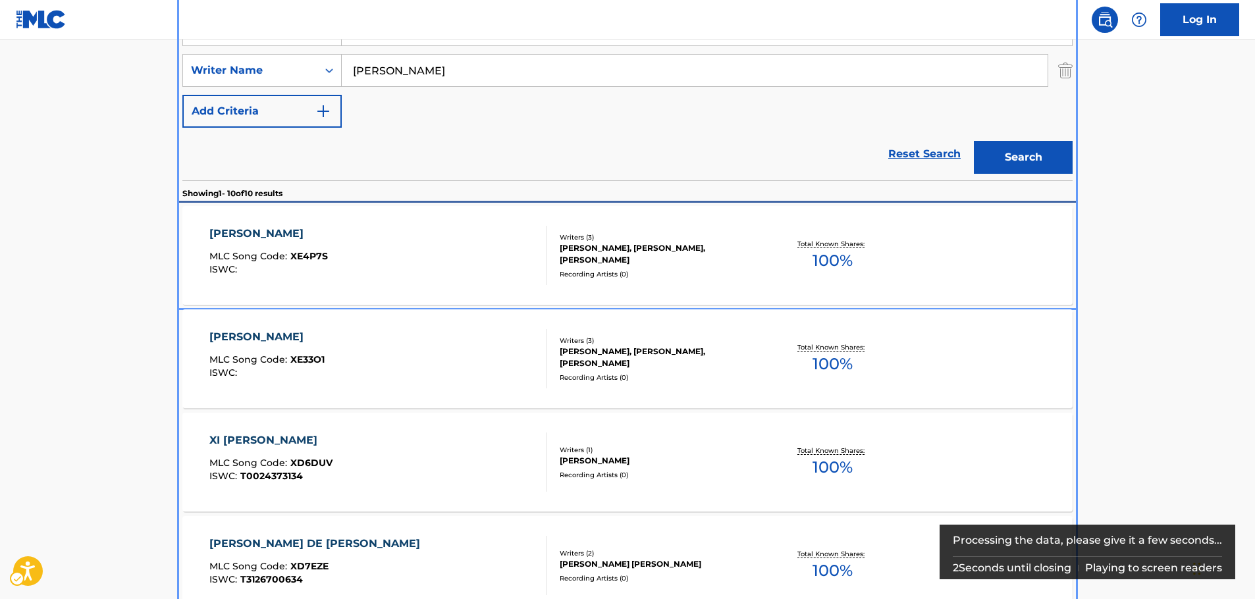
click at [475, 263] on div "XIAO MLC Song Code : XE4P7S ISWC :" at bounding box center [378, 255] width 338 height 59
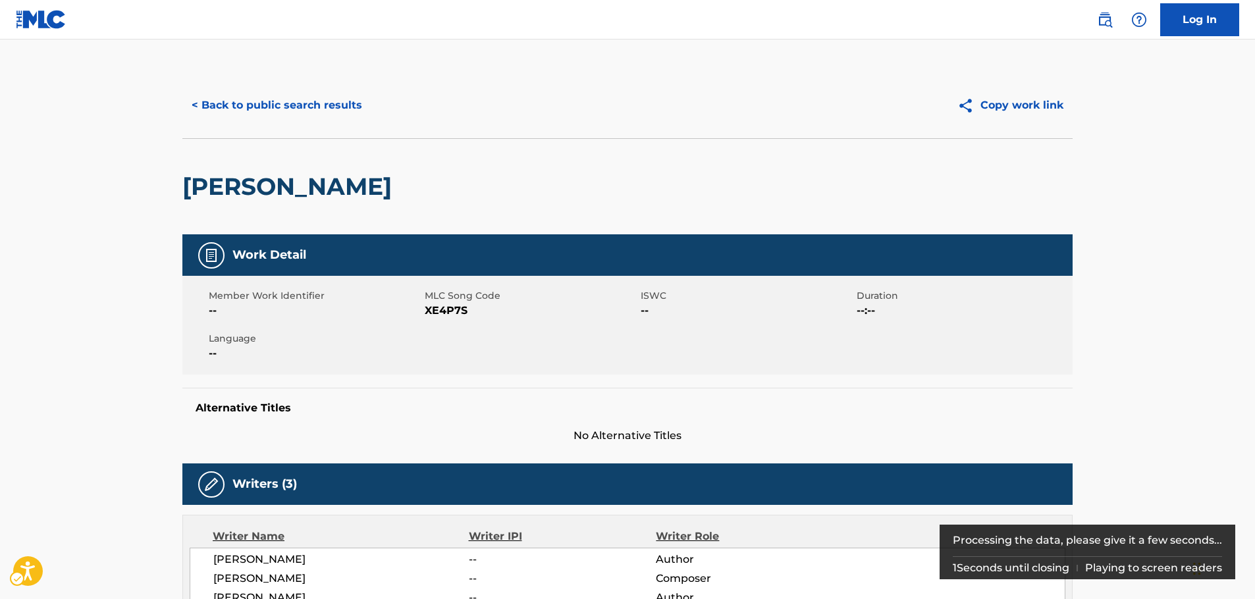
click at [442, 309] on span "XE4P7S" at bounding box center [531, 311] width 213 height 16
click at [442, 309] on span "MLC Song Code - XE4P7S" at bounding box center [531, 311] width 213 height 16
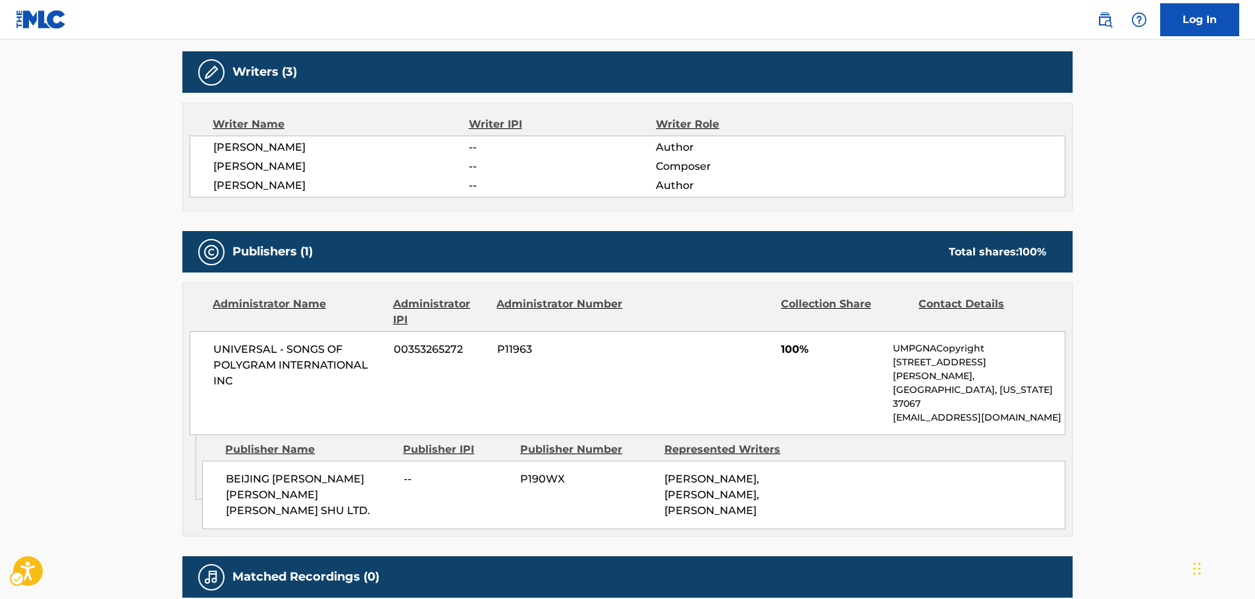
scroll to position [461, 0]
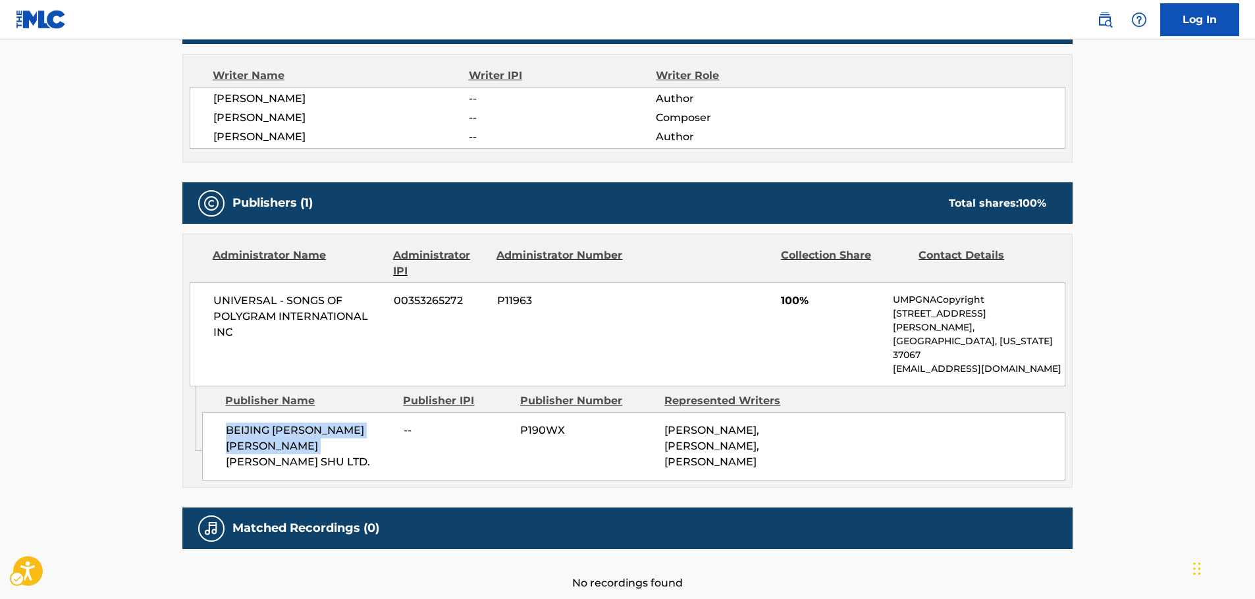
drag, startPoint x: 292, startPoint y: 420, endPoint x: 219, endPoint y: 401, distance: 75.5
click at [215, 412] on div "BEIJING [PERSON_NAME] [PERSON_NAME] [PERSON_NAME] SHU LTD. -- P190WX [PERSON_NA…" at bounding box center [633, 446] width 863 height 68
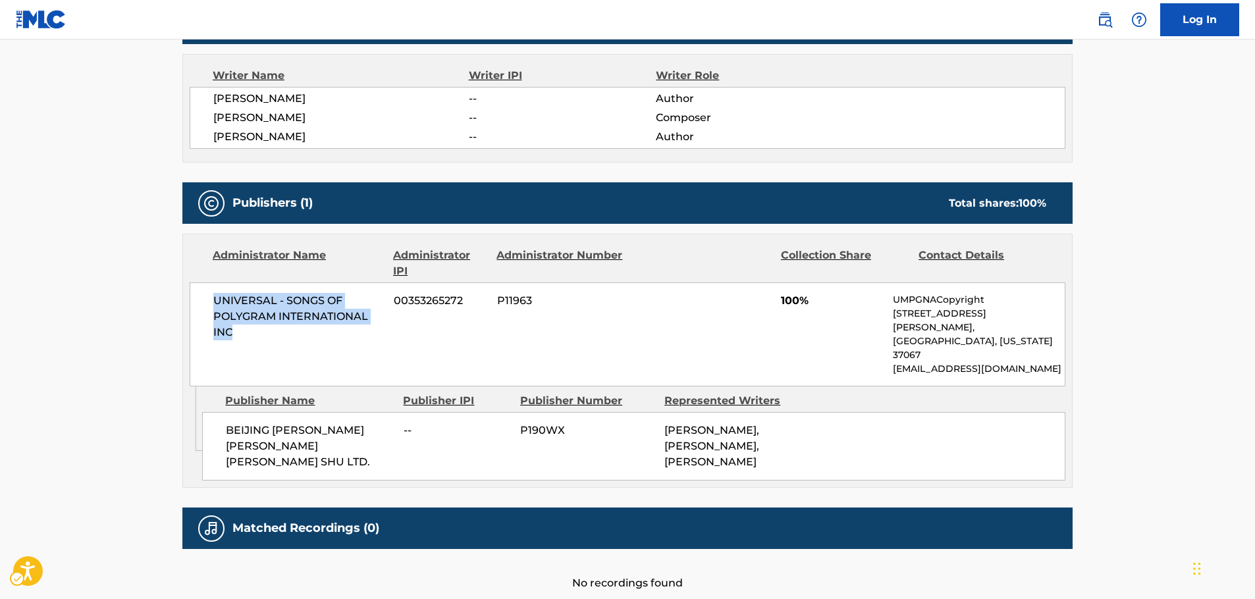
drag, startPoint x: 244, startPoint y: 328, endPoint x: 195, endPoint y: 294, distance: 59.5
click at [195, 294] on div "UNIVERSAL - SONGS OF POLYGRAM INTERNATIONAL INC 00353265272 P11963 100% UMPGNAC…" at bounding box center [628, 334] width 876 height 104
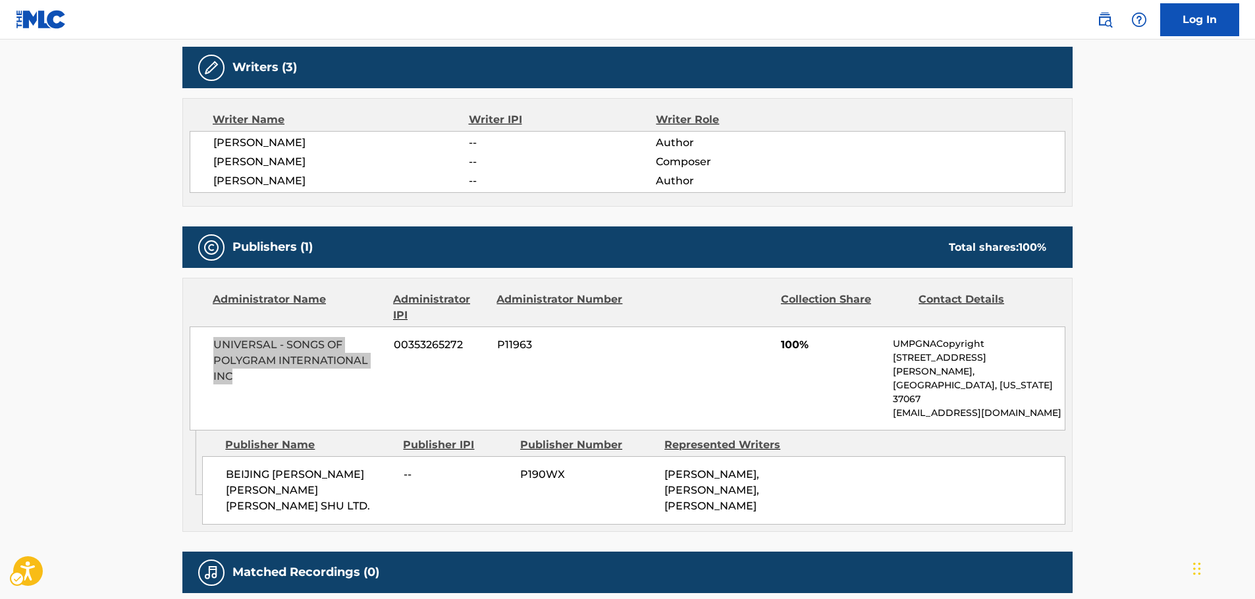
scroll to position [0, 0]
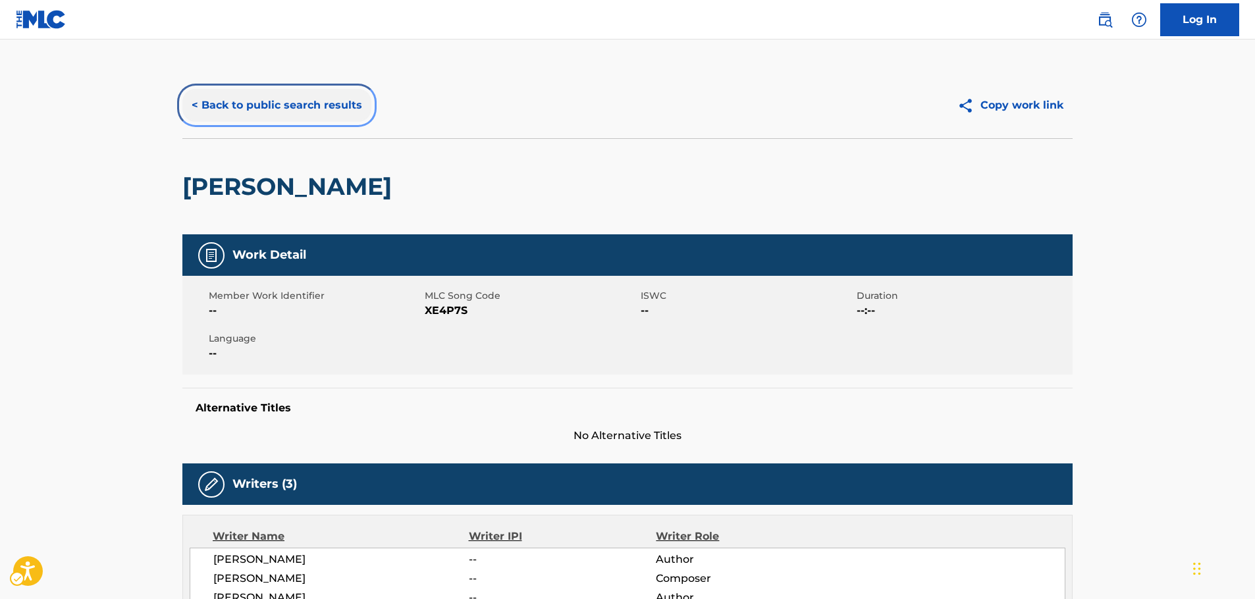
click at [305, 111] on button "< Back to public search results" at bounding box center [276, 105] width 189 height 33
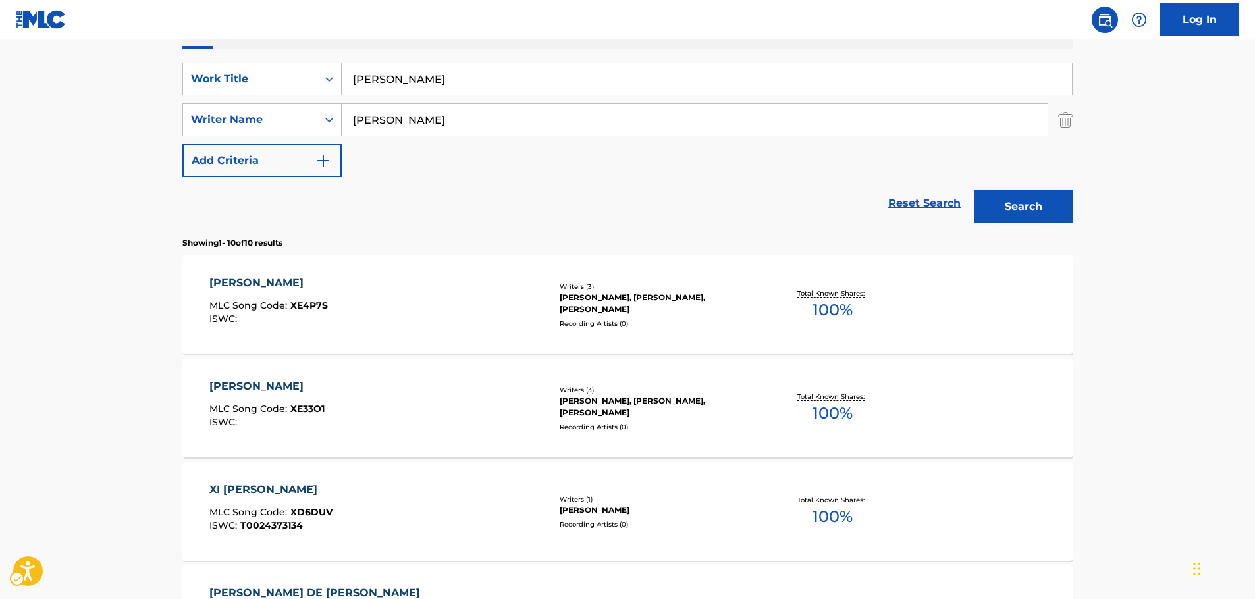
scroll to position [16, 0]
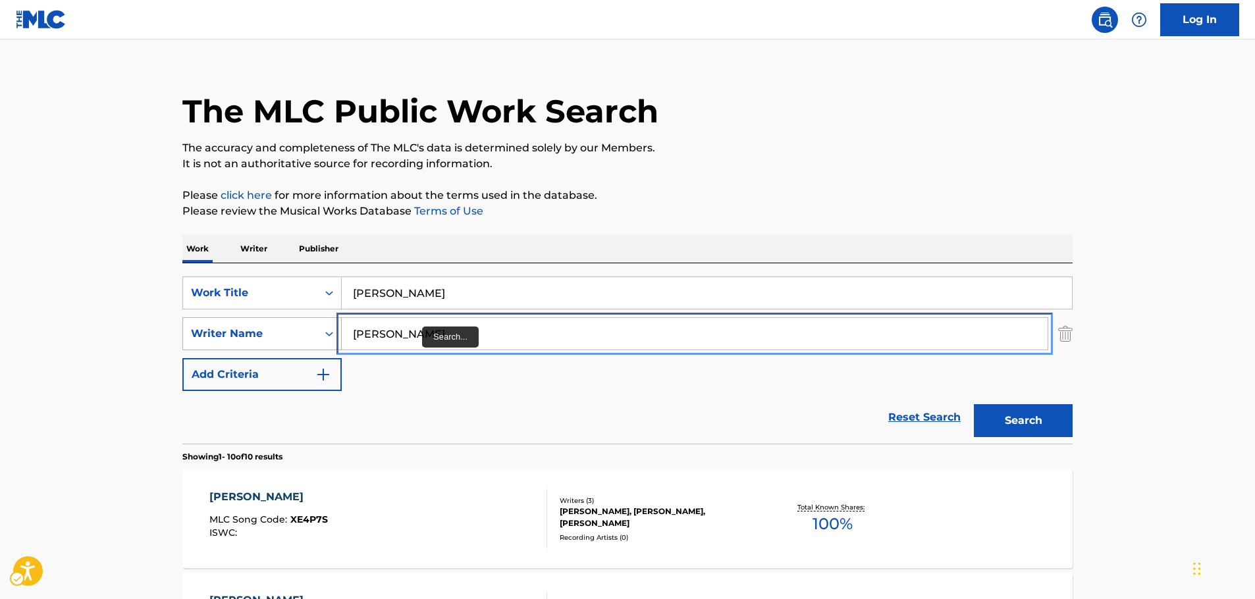
paste input "MONTE"
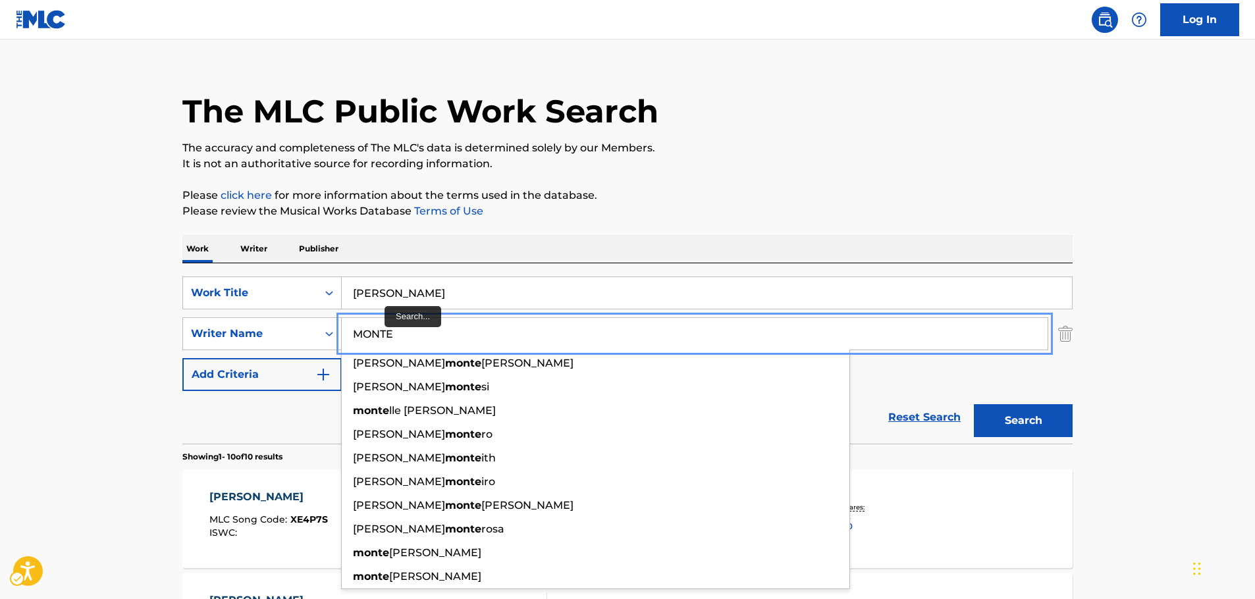
type input "MONTE"
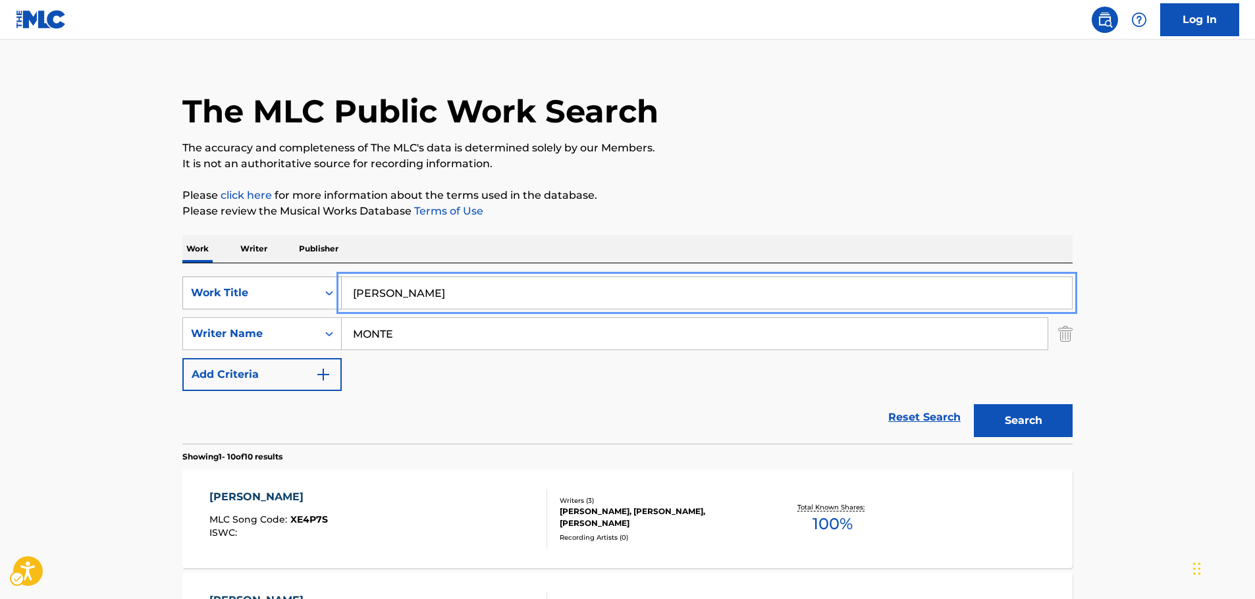
drag, startPoint x: 421, startPoint y: 290, endPoint x: 253, endPoint y: 288, distance: 168.5
type input "let's burn up the town"
click at [1026, 423] on button "Search" at bounding box center [1023, 420] width 99 height 33
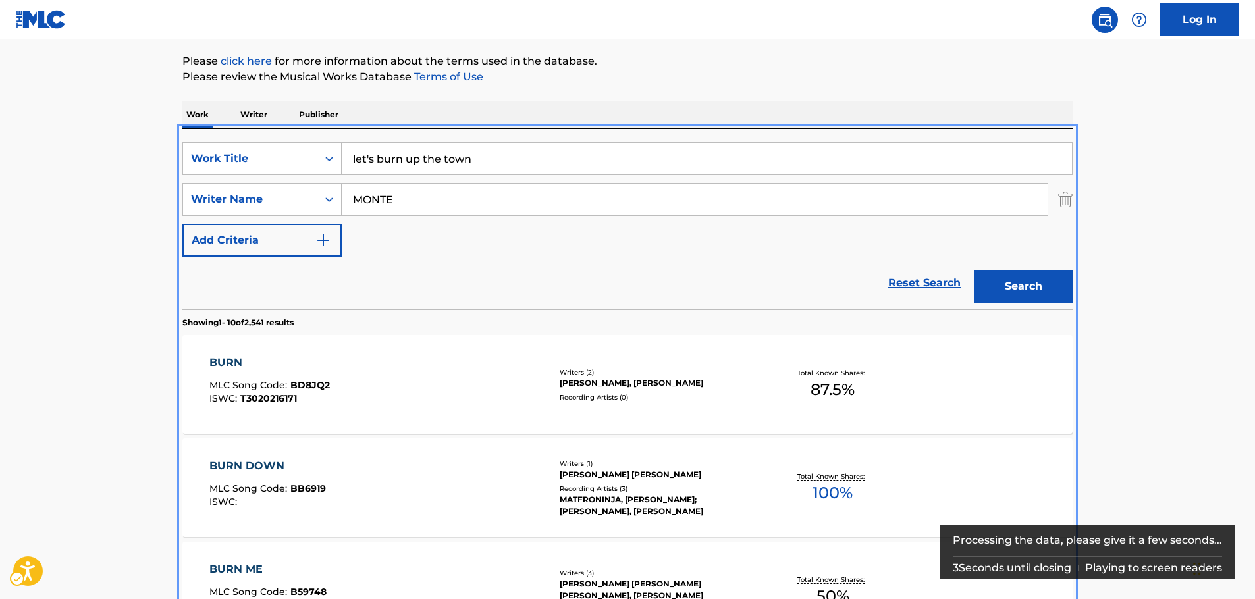
scroll to position [82, 0]
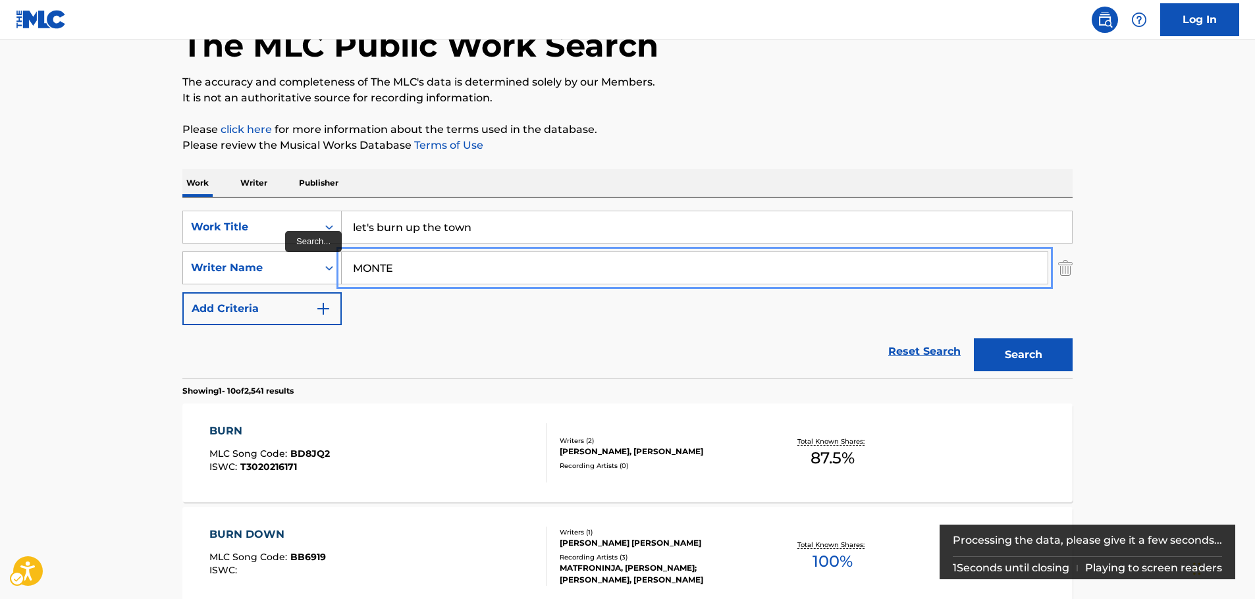
drag, startPoint x: 366, startPoint y: 274, endPoint x: 332, endPoint y: 273, distance: 33.6
click at [332, 273] on div "SearchWithCriteriae14309a3-6a9c-4e8a-83ff-70fa31f4b267 Writer Name [PERSON_NAME]" at bounding box center [627, 267] width 890 height 33
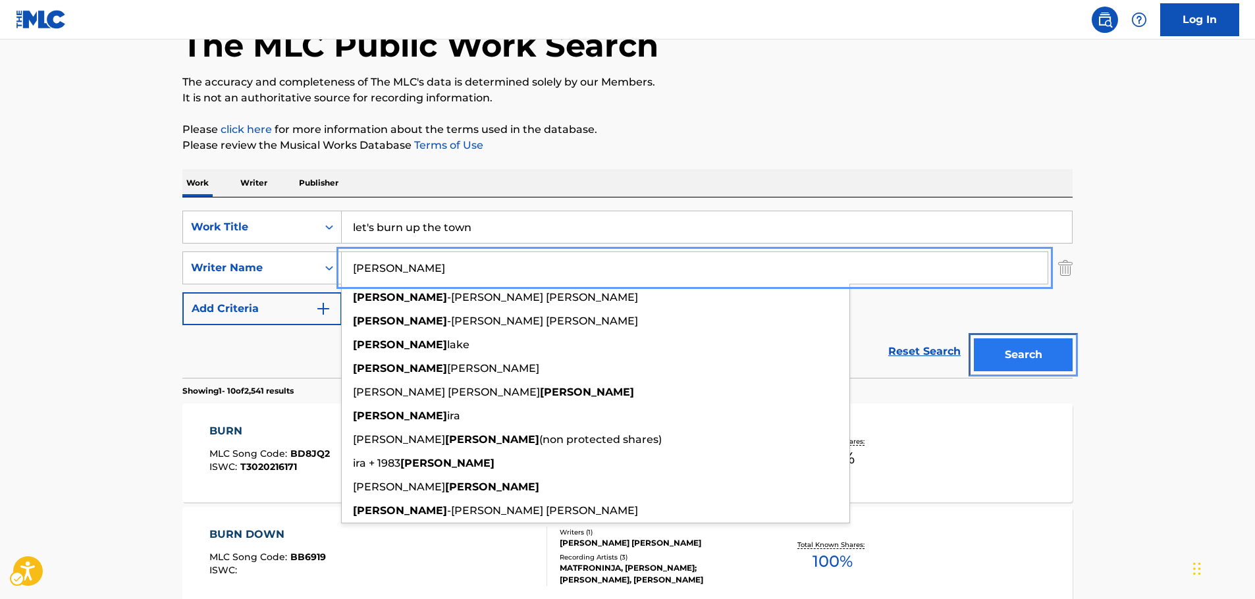
click at [1057, 350] on button "Search" at bounding box center [1023, 354] width 99 height 33
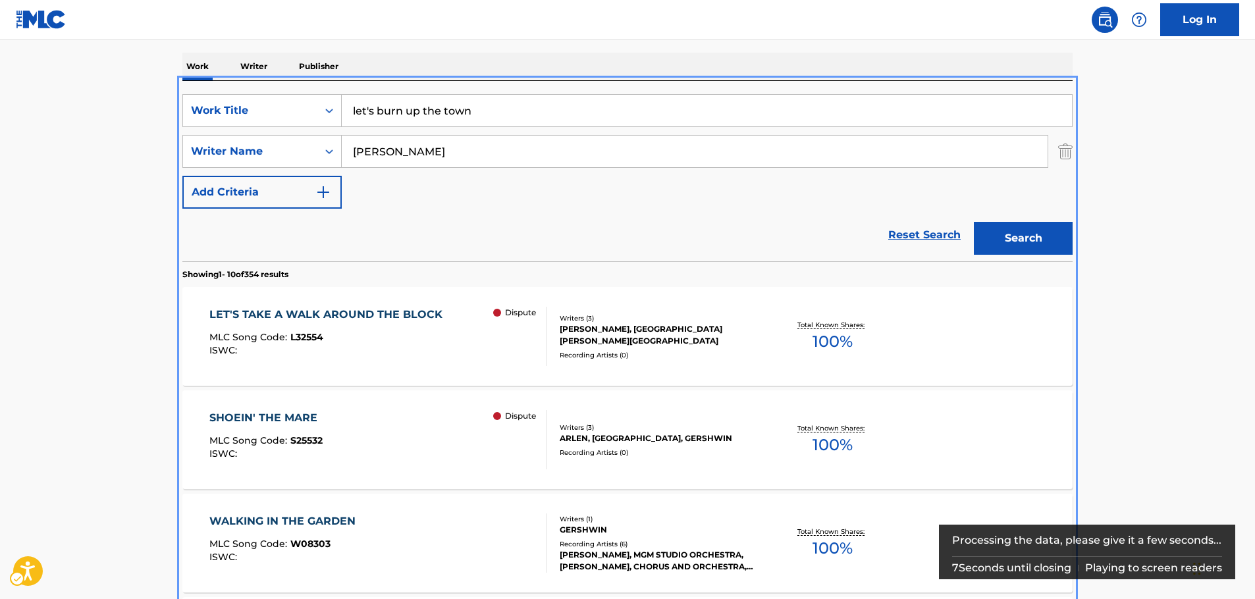
scroll to position [132, 0]
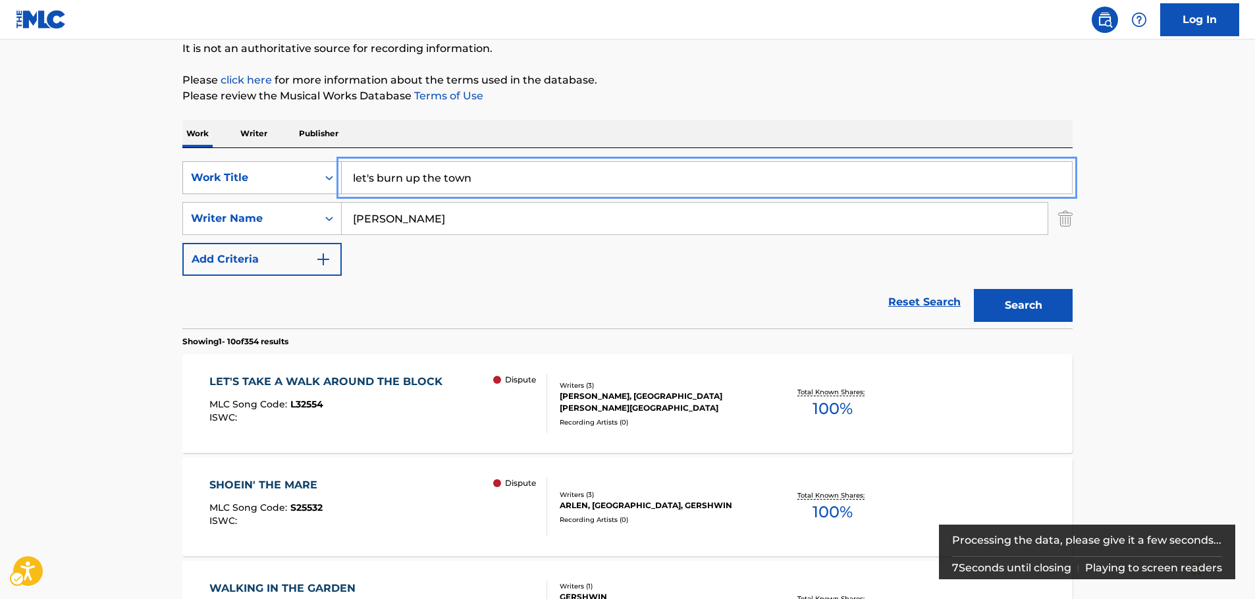
drag, startPoint x: 480, startPoint y: 180, endPoint x: 311, endPoint y: 181, distance: 168.5
click at [311, 181] on div "SearchWithCriteriaf6063182-d81c-46d5-90c0-a438bdae7a59 Work Title let's burn up…" at bounding box center [627, 177] width 890 height 33
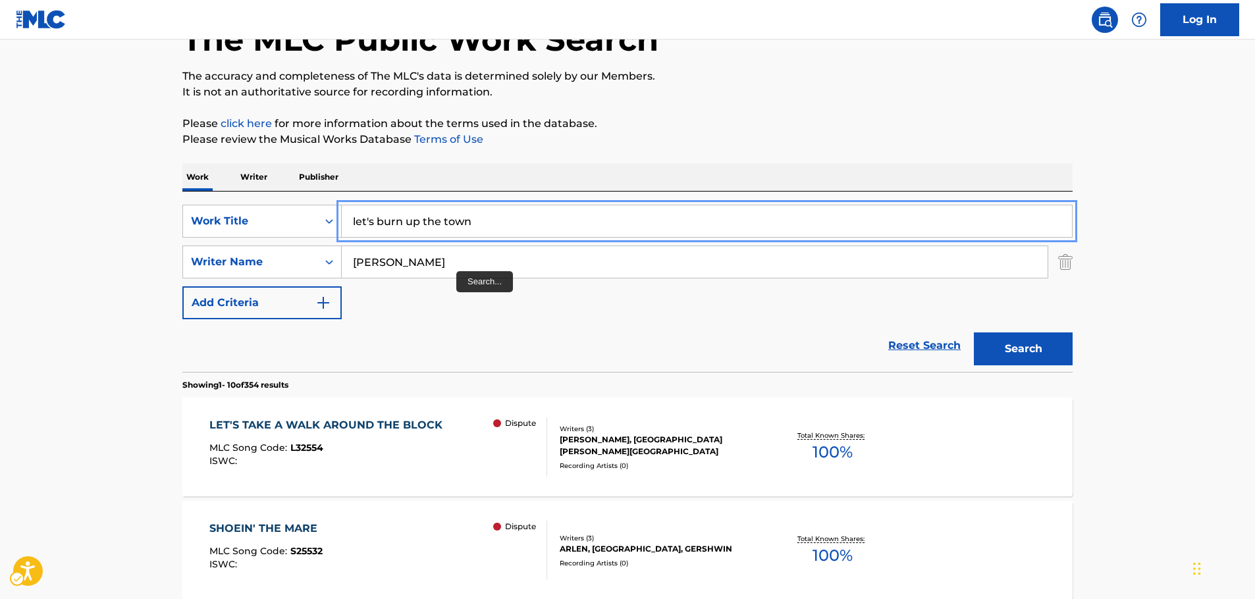
scroll to position [0, 0]
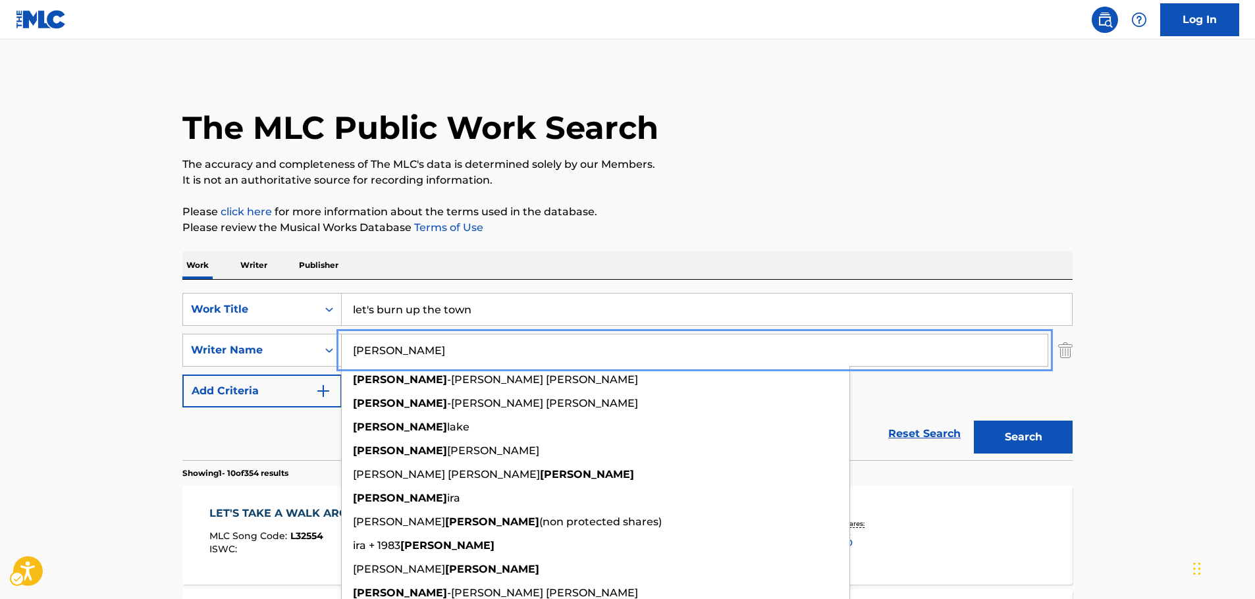
drag, startPoint x: 407, startPoint y: 343, endPoint x: 7, endPoint y: 366, distance: 400.9
click at [235, 353] on div "SearchWithCriteriae14309a3-6a9c-4e8a-83ff-70fa31f4b267 Writer Name [PERSON_NAME…" at bounding box center [627, 350] width 890 height 33
paste input "[PERSON_NAME]"
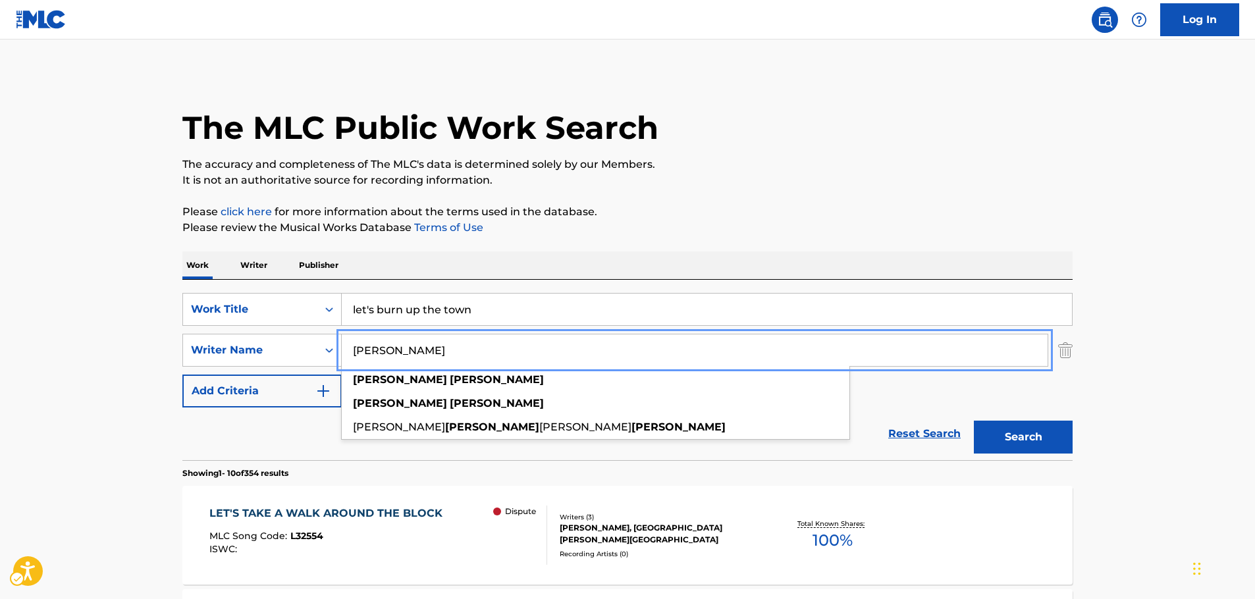
type input "[PERSON_NAME]"
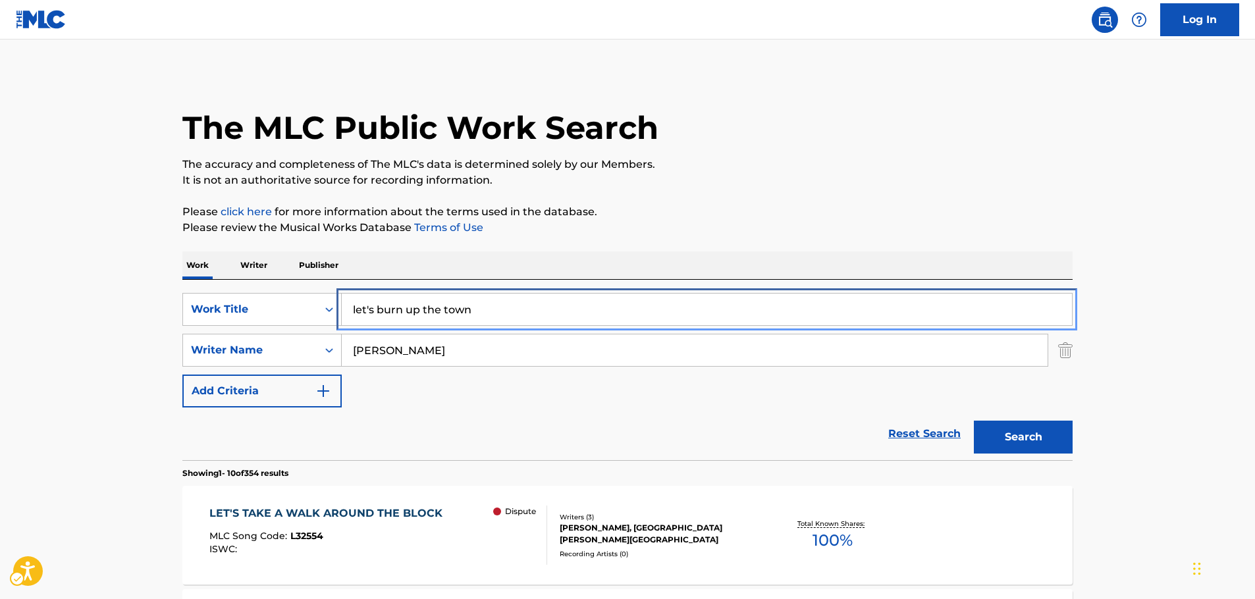
drag, startPoint x: 290, startPoint y: 316, endPoint x: 401, endPoint y: 349, distance: 115.4
click at [289, 317] on div "SearchWithCriteriaf6063182-d81c-46d5-90c0-a438bdae7a59 Work Title let's burn up…" at bounding box center [627, 309] width 890 height 33
paste input "El [GEOGRAPHIC_DATA]"
type input "El [GEOGRAPHIC_DATA]"
click at [1016, 444] on button "Search" at bounding box center [1023, 437] width 99 height 33
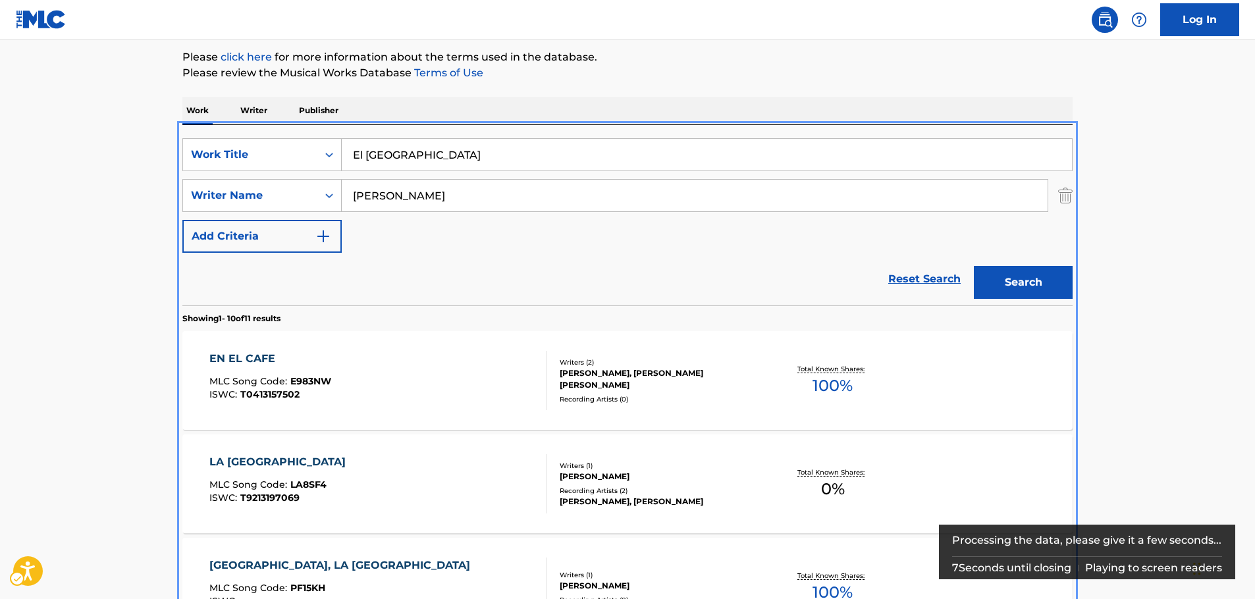
scroll to position [153, 0]
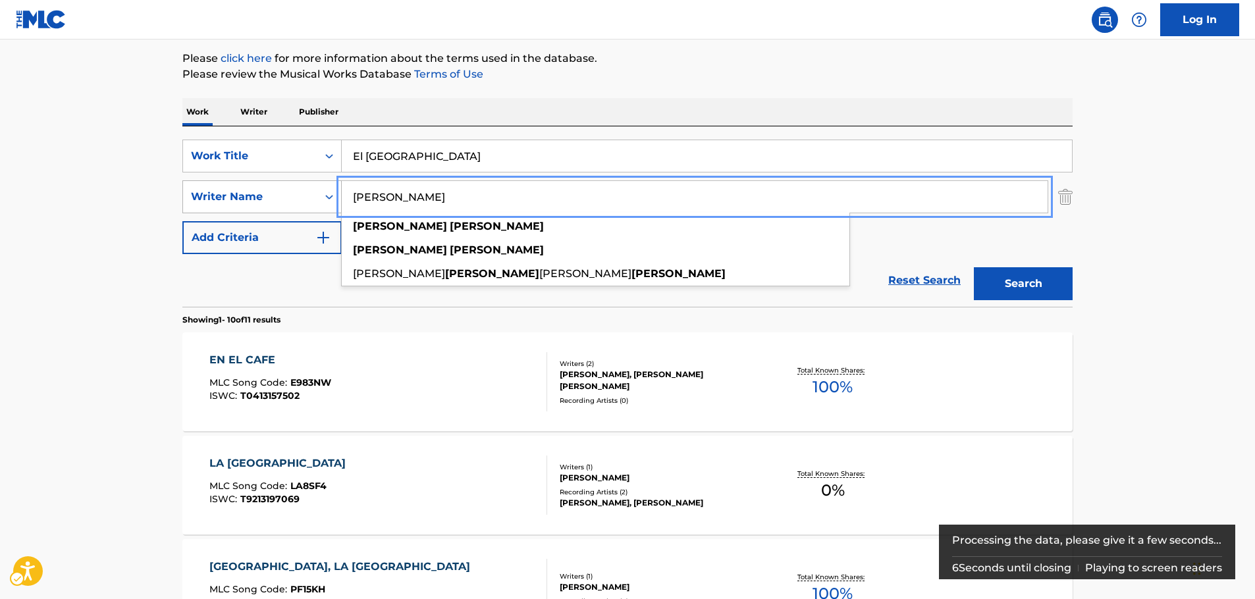
drag, startPoint x: 456, startPoint y: 196, endPoint x: 233, endPoint y: 205, distance: 222.7
click at [234, 205] on div "SearchWithCriteriae14309a3-6a9c-4e8a-83ff-70fa31f4b267 Writer Name [PERSON_NAME…" at bounding box center [627, 196] width 890 height 33
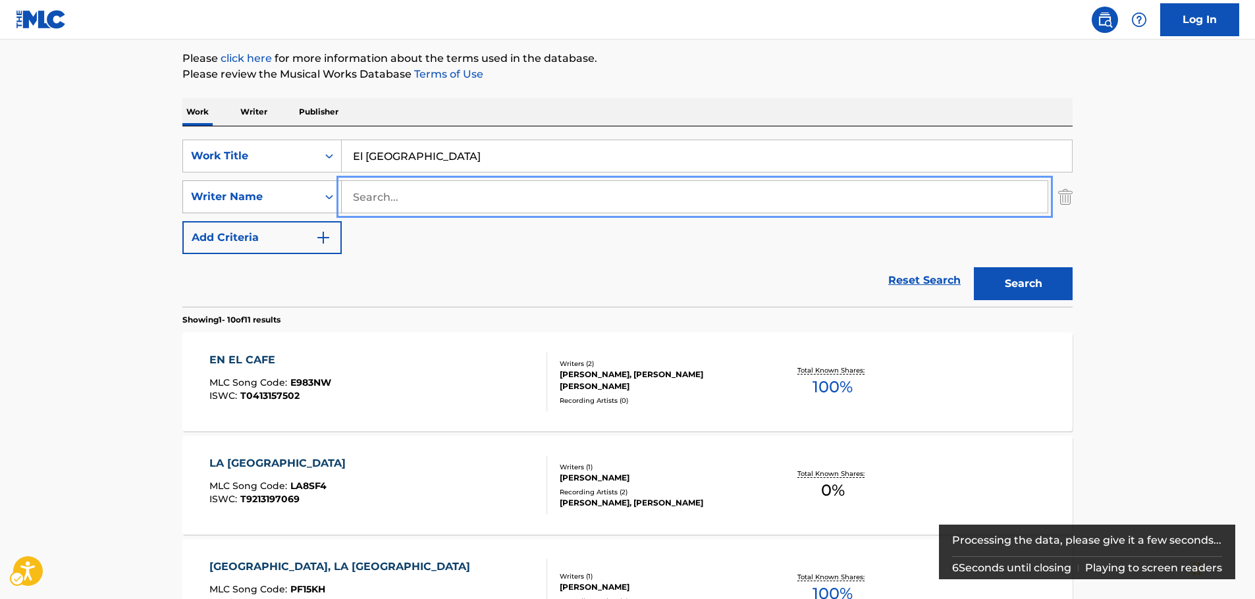
click at [974, 267] on button "Search" at bounding box center [1023, 283] width 99 height 33
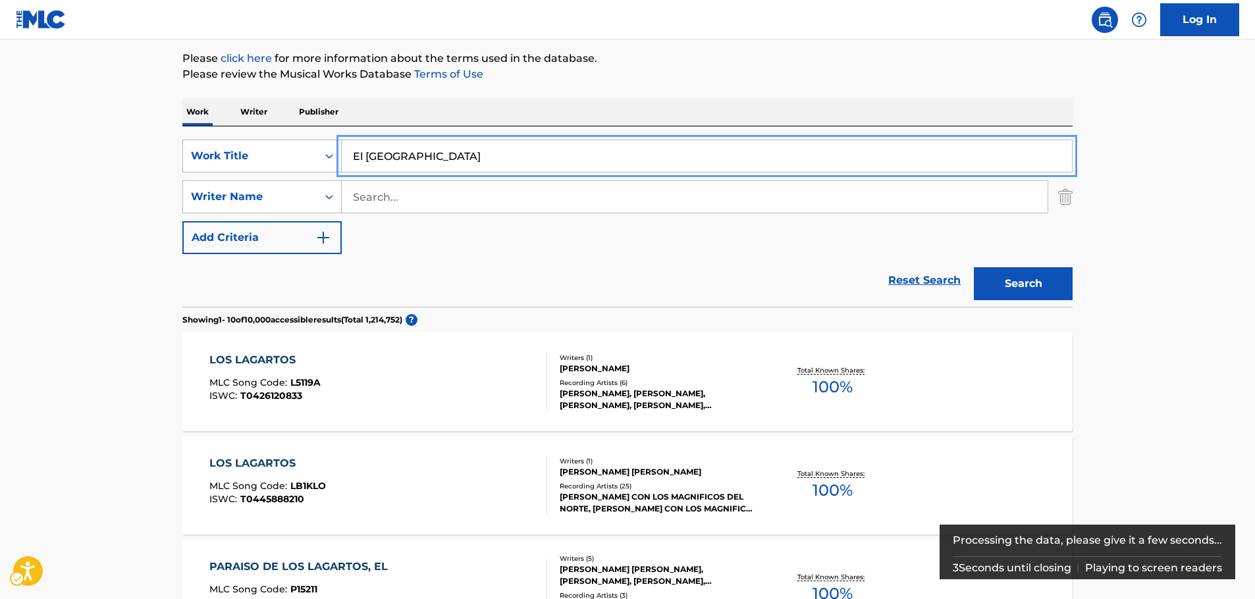
drag, startPoint x: 302, startPoint y: 157, endPoint x: 294, endPoint y: 158, distance: 8.7
click at [288, 157] on div "SearchWithCriteriaf6063182-d81c-46d5-90c0-a438bdae7a59 Work Title El [GEOGRAPHI…" at bounding box center [627, 156] width 890 height 33
